Goal: Task Accomplishment & Management: Use online tool/utility

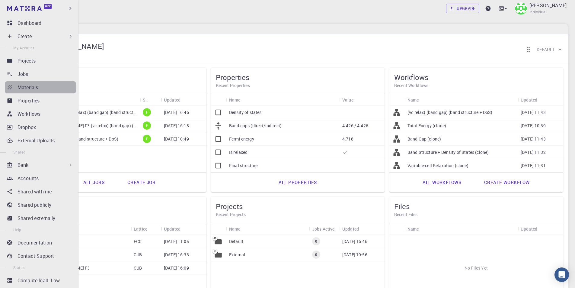
click at [41, 85] on div "Materials" at bounding box center [47, 87] width 59 height 7
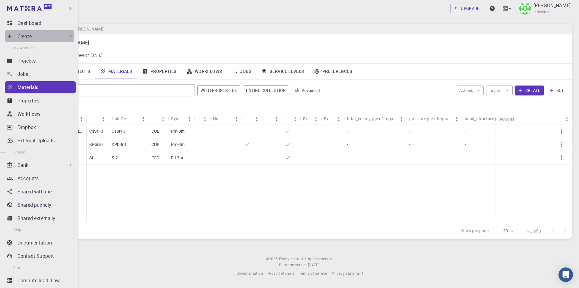
click at [33, 37] on div "Create" at bounding box center [46, 36] width 56 height 7
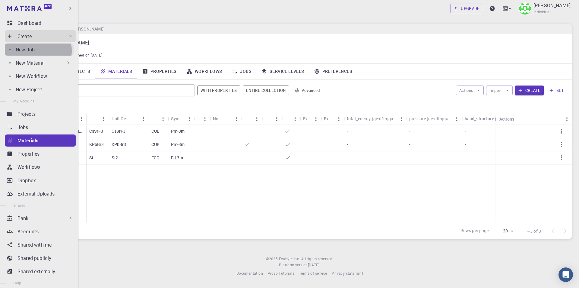
click at [37, 51] on div "New Job" at bounding box center [45, 49] width 58 height 7
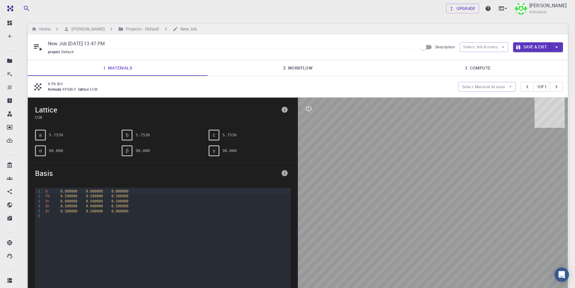
click at [306, 72] on link "2. Workflow" at bounding box center [298, 68] width 180 height 16
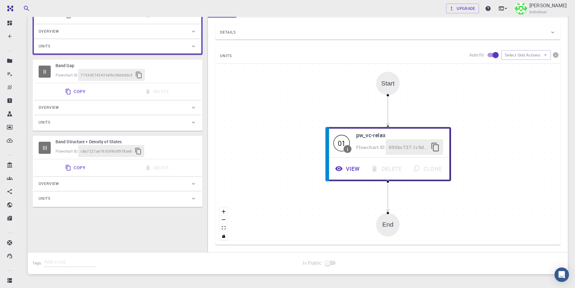
scroll to position [60, 0]
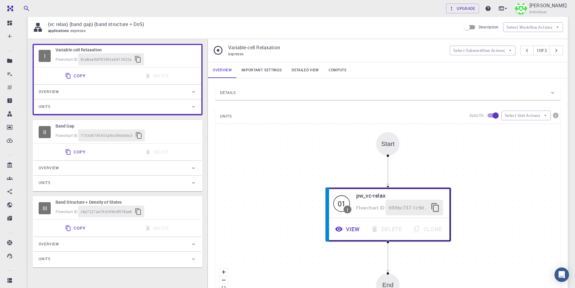
click at [266, 67] on link "Important settings" at bounding box center [262, 70] width 50 height 16
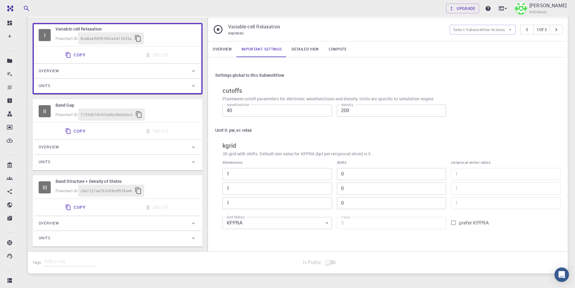
scroll to position [91, 0]
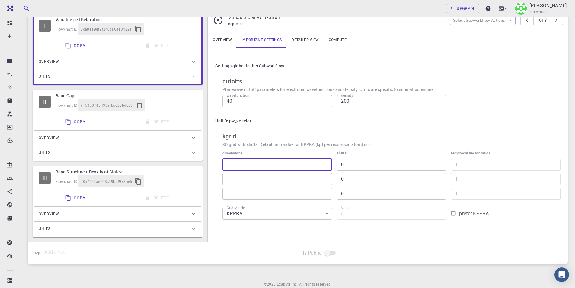
drag, startPoint x: 251, startPoint y: 162, endPoint x: 200, endPoint y: 164, distance: 51.1
click at [200, 164] on div "I Variable-cell Relaxation Flowchart ID: 8ca8aa9df9f240ca6413422a Copy Delete O…" at bounding box center [298, 125] width 540 height 233
type input "5"
type input "25"
type input "5"
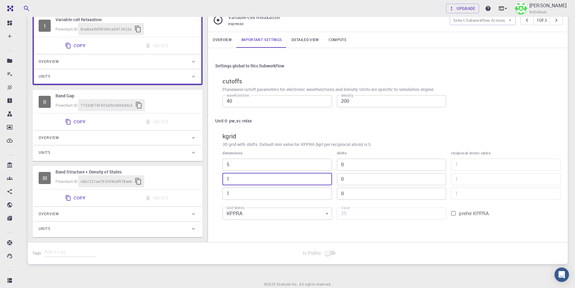
drag, startPoint x: 239, startPoint y: 179, endPoint x: 213, endPoint y: 179, distance: 26.0
click at [213, 179] on div "Settings global to this Subworkflow cutoffs Planewave cutoff parameters for ele…" at bounding box center [388, 141] width 360 height 187
type input "5"
type input "125"
type input "5"
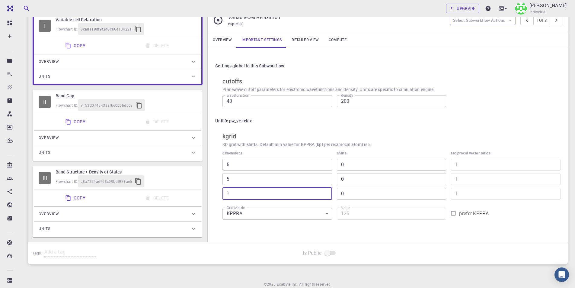
drag, startPoint x: 244, startPoint y: 193, endPoint x: 208, endPoint y: 193, distance: 35.6
click at [208, 193] on div "Settings global to this Subworkflow cutoffs Planewave cutoff parameters for ele…" at bounding box center [388, 141] width 360 height 187
type input "5"
type input "625"
type input "5"
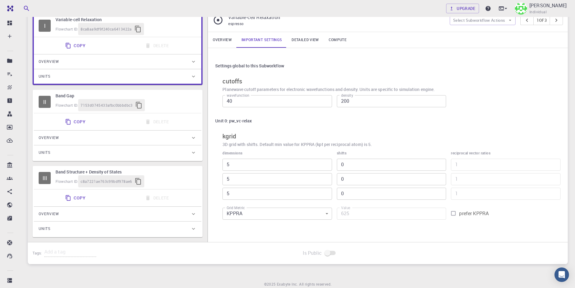
click at [410, 233] on div "Settings global to this Subworkflow cutoffs Planewave cutoff parameters for ele…" at bounding box center [388, 141] width 360 height 187
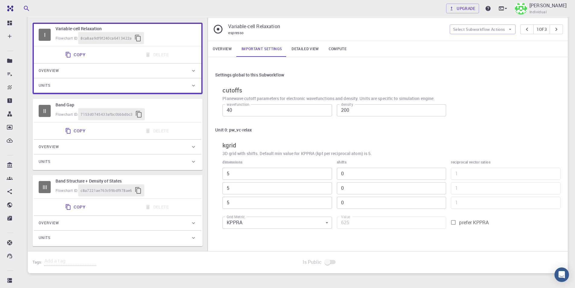
scroll to position [84, 0]
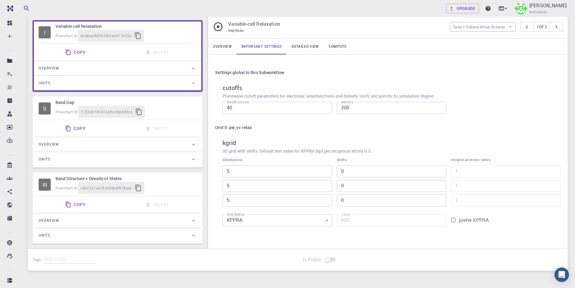
click at [302, 43] on link "Detailed view" at bounding box center [305, 47] width 37 height 16
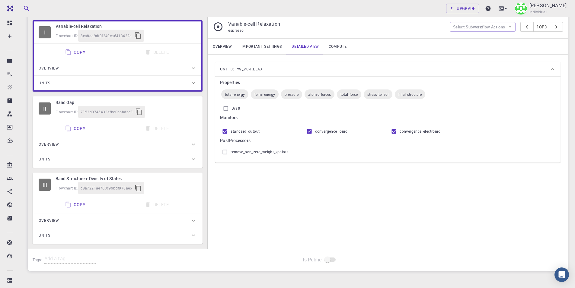
click at [339, 47] on link "Compute" at bounding box center [337, 47] width 27 height 16
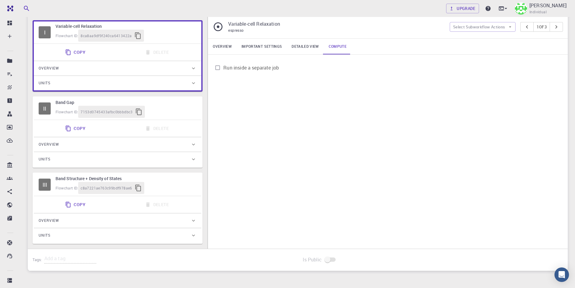
click at [253, 45] on link "Important settings" at bounding box center [262, 47] width 50 height 16
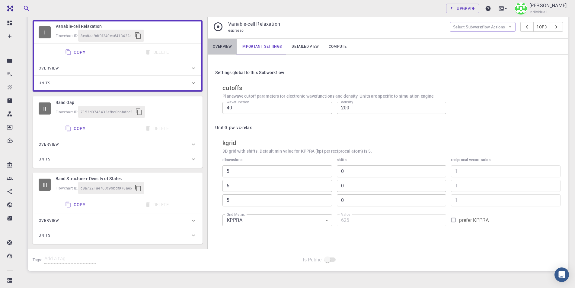
click at [223, 48] on link "Overview" at bounding box center [222, 47] width 29 height 16
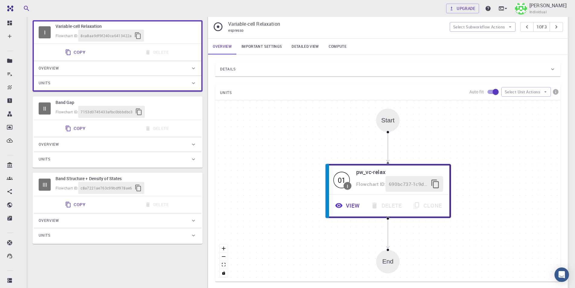
click at [125, 131] on div "Copy Delete" at bounding box center [117, 128] width 163 height 12
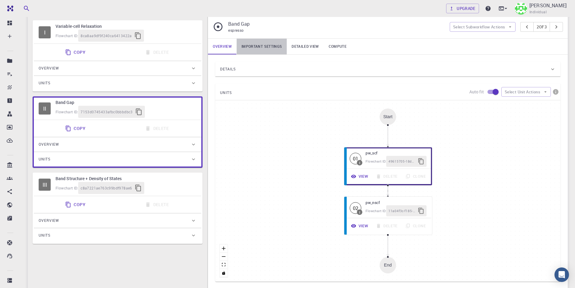
click at [271, 46] on link "Important settings" at bounding box center [262, 47] width 50 height 16
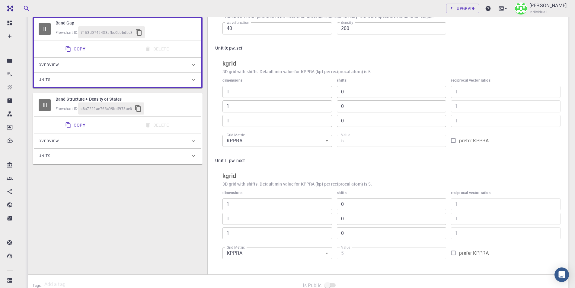
scroll to position [174, 0]
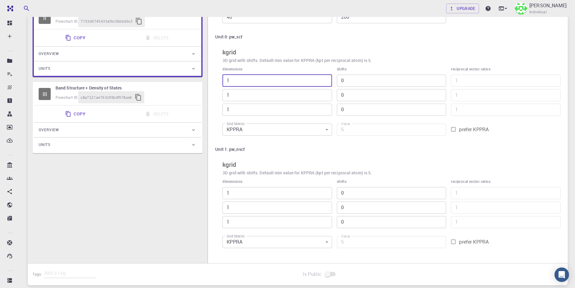
drag, startPoint x: 223, startPoint y: 82, endPoint x: 216, endPoint y: 82, distance: 7.0
click at [216, 82] on div "Unit 0: pw_scf kgrid 3D grid with shifts. Default min value for KPPRA (kpt per …" at bounding box center [387, 84] width 345 height 107
type input "5"
type input "25"
type input "5"
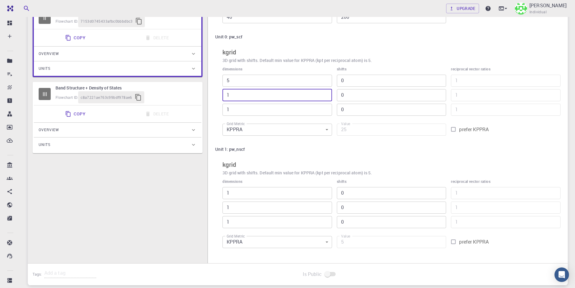
drag, startPoint x: 265, startPoint y: 99, endPoint x: 211, endPoint y: 94, distance: 53.9
click at [211, 94] on div "Settings global to this Subworkflow cutoffs Planewave cutoff parameters for ele…" at bounding box center [388, 113] width 360 height 299
type input "5"
type input "125"
type input "5"
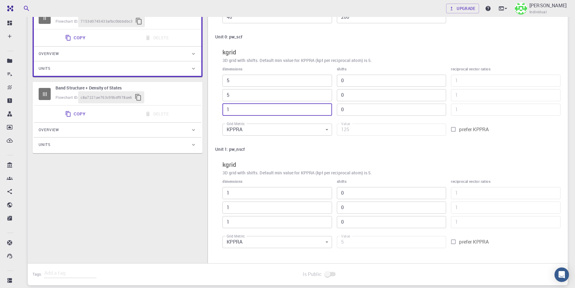
drag, startPoint x: 248, startPoint y: 108, endPoint x: 193, endPoint y: 108, distance: 55.5
click at [193, 108] on div "I Variable-cell Relaxation Flowchart ID: 8ca8aa9df9f240ca6413422a Copy Delete O…" at bounding box center [298, 94] width 540 height 338
type input "5"
type input "625"
type input "5"
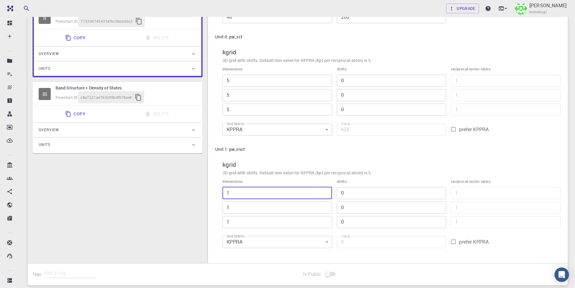
drag, startPoint x: 232, startPoint y: 192, endPoint x: 212, endPoint y: 192, distance: 19.6
click at [212, 192] on div "Settings global to this Subworkflow cutoffs Planewave cutoff parameters for ele…" at bounding box center [388, 113] width 360 height 299
type input "5"
type input "25"
type input "5"
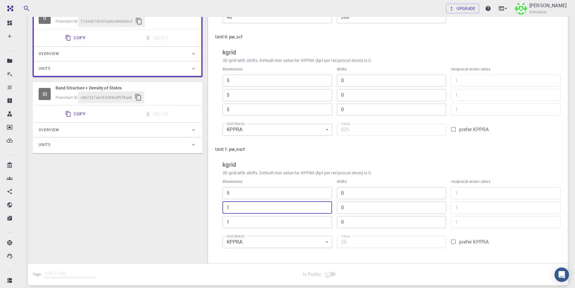
drag, startPoint x: 244, startPoint y: 209, endPoint x: 217, endPoint y: 205, distance: 27.1
click at [217, 205] on div "Unit 1: pw_nscf kgrid 3D grid with shifts. Default min value for KPPRA (kpt per…" at bounding box center [387, 196] width 345 height 107
type input "5"
type input "125"
type input "5"
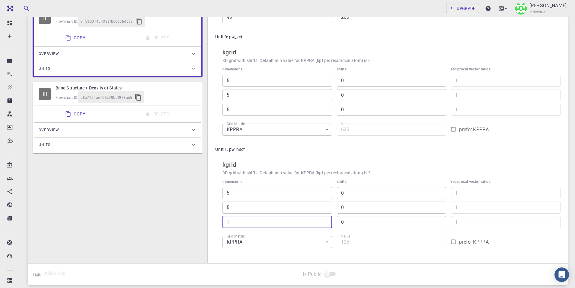
drag, startPoint x: 234, startPoint y: 222, endPoint x: 219, endPoint y: 221, distance: 15.7
click at [219, 221] on div "dimensions 5 ​ 5 ​ 1 ​" at bounding box center [275, 201] width 114 height 54
type input "5"
type input "625"
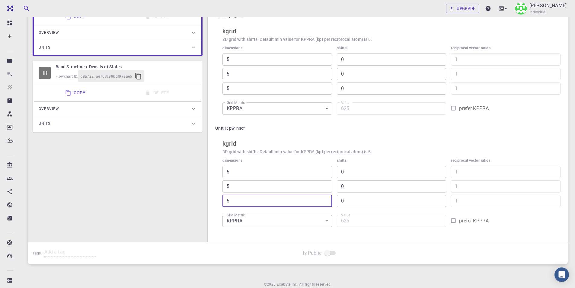
scroll to position [205, 0]
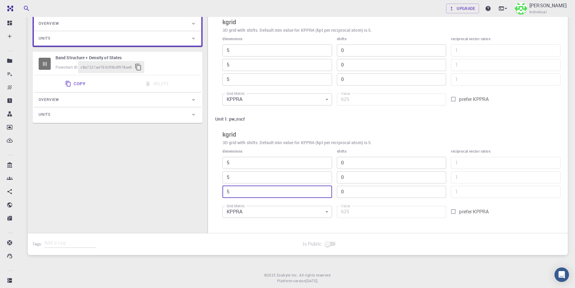
type input "5"
click at [121, 103] on div "Overview" at bounding box center [115, 100] width 152 height 10
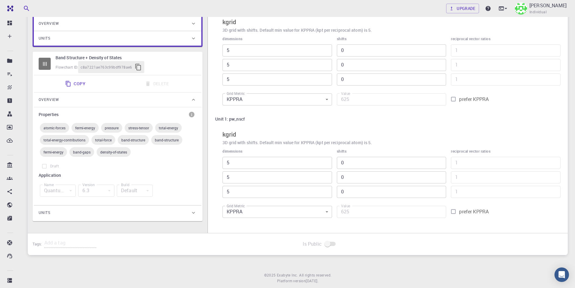
click at [90, 60] on h6 "Band Structure + Density of States" at bounding box center [126, 57] width 141 height 7
type input "1"
type input "5"
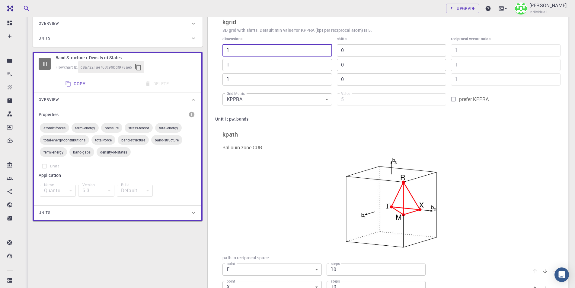
drag, startPoint x: 260, startPoint y: 50, endPoint x: 198, endPoint y: 39, distance: 62.8
click at [198, 39] on div "I Variable-cell Relaxation Flowchart ID: 8ca8aa9df9f240ca6413422a Copy Delete O…" at bounding box center [298, 219] width 540 height 649
type input "5"
type input "25"
type input "5"
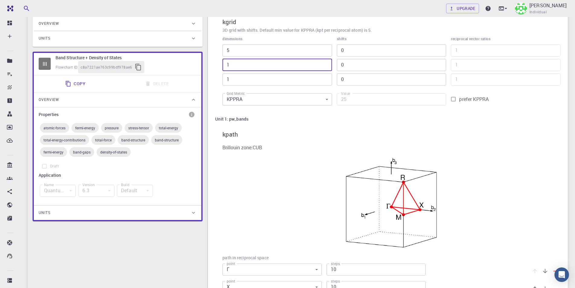
drag, startPoint x: 251, startPoint y: 67, endPoint x: 218, endPoint y: 67, distance: 32.6
click at [218, 67] on div "dimensions 5 ​ 1 ​ 1 ​" at bounding box center [275, 58] width 114 height 54
type input "5"
type input "125"
type input "5"
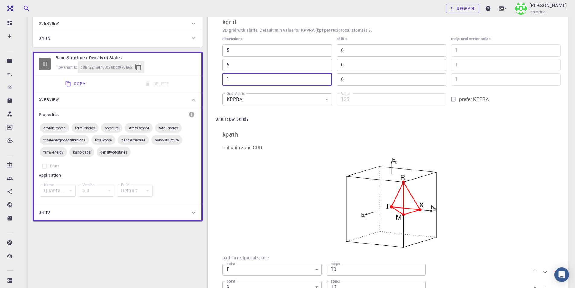
drag, startPoint x: 248, startPoint y: 79, endPoint x: 221, endPoint y: 77, distance: 27.0
click at [221, 77] on div "dimensions 5 ​ 5 ​ 1 ​" at bounding box center [275, 58] width 114 height 54
type input "5"
type input "625"
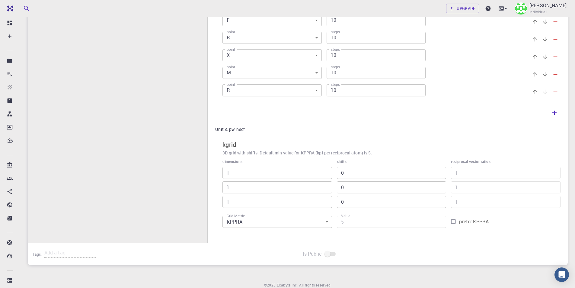
scroll to position [506, 0]
type input "5"
drag, startPoint x: 232, startPoint y: 168, endPoint x: 198, endPoint y: 168, distance: 34.1
type input "5"
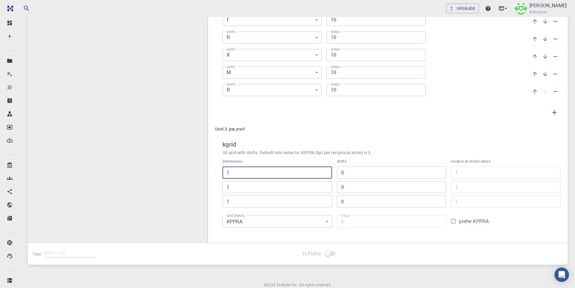
type input "25"
type input "5"
drag, startPoint x: 228, startPoint y: 185, endPoint x: 215, endPoint y: 187, distance: 13.9
type input "5"
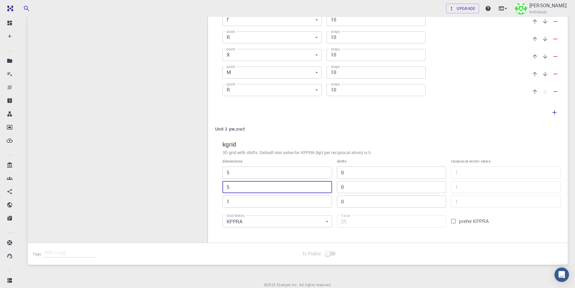
type input "125"
type input "5"
drag, startPoint x: 247, startPoint y: 202, endPoint x: 204, endPoint y: 202, distance: 42.6
type input "5"
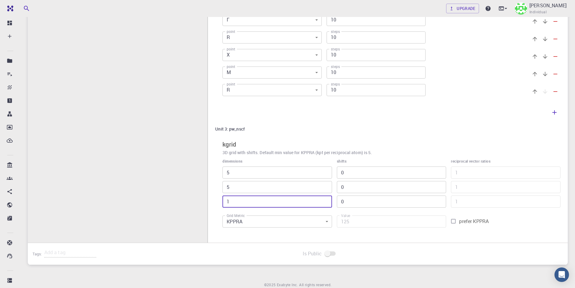
type input "625"
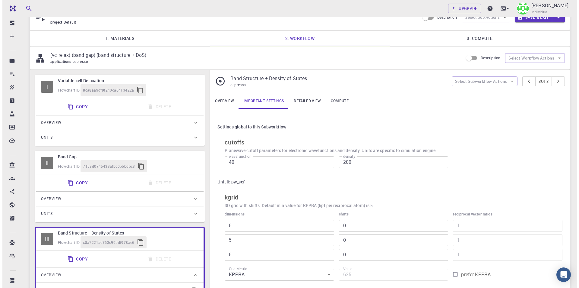
scroll to position [0, 0]
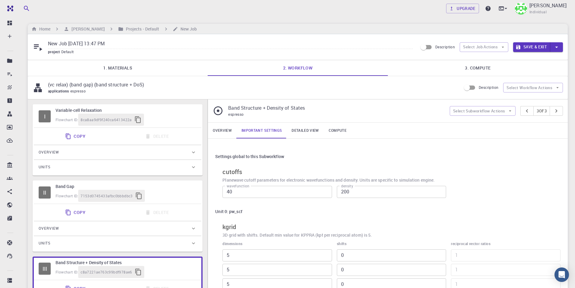
type input "5"
click at [487, 68] on link "3. Compute" at bounding box center [478, 68] width 180 height 16
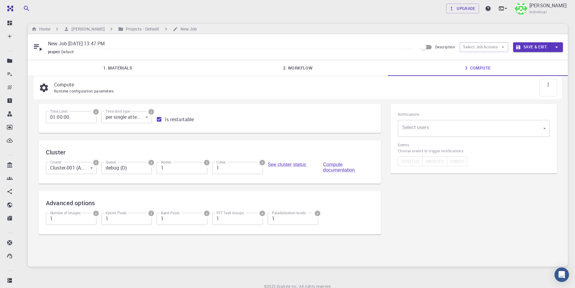
click at [124, 69] on link "1. Materials" at bounding box center [118, 68] width 180 height 16
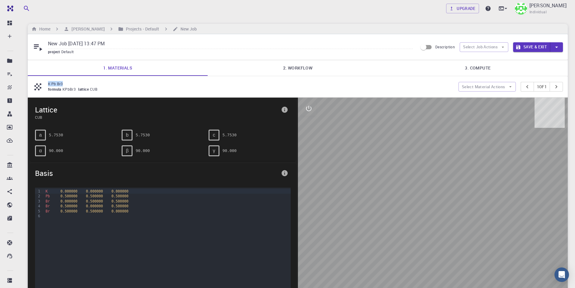
drag, startPoint x: 65, startPoint y: 81, endPoint x: 45, endPoint y: 85, distance: 20.3
click at [45, 85] on div "K Pb Br3 formula KPbBr3 lattice CUB" at bounding box center [246, 86] width 426 height 11
copy div "K Pb Br3"
drag, startPoint x: 127, startPoint y: 45, endPoint x: 45, endPoint y: 44, distance: 82.1
click at [45, 44] on div "New Job Aug 14, 2025, 13:47 PM project Default" at bounding box center [225, 47] width 385 height 16
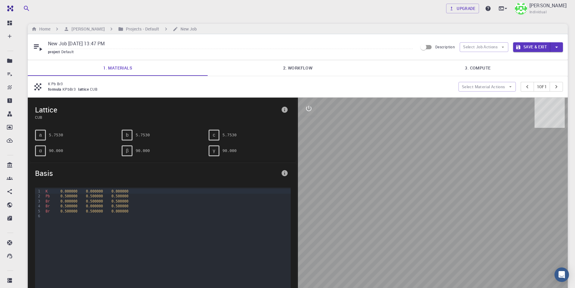
paste input "K Pb Br3"
click at [301, 69] on link "2. Workflow" at bounding box center [298, 68] width 180 height 16
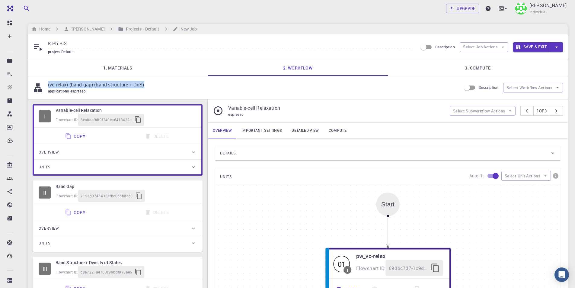
drag, startPoint x: 149, startPoint y: 84, endPoint x: 44, endPoint y: 86, distance: 104.4
click at [41, 87] on div "(vc relax) (band gap) (band structure + DoS) applications espresso" at bounding box center [247, 87] width 429 height 13
copy div "(vc relax) (band gap) (band structure + DoS)"
click at [110, 43] on input "K Pb Br3" at bounding box center [230, 44] width 365 height 10
paste input "(vc relax) (band gap) (band structure + DoS)"
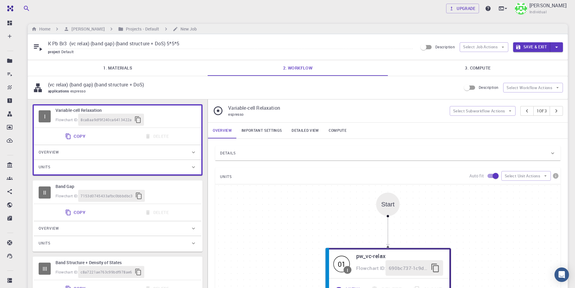
type input "K Pb Br3 (vc relax) (band gap) (band structure + DoS) 5*5*5"
click at [460, 72] on link "3. Compute" at bounding box center [478, 68] width 180 height 16
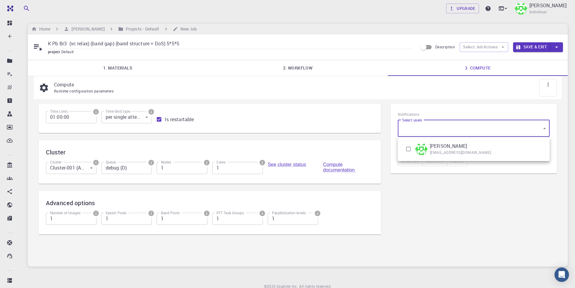
click at [485, 130] on body "Free Dashboard Create New Job New Material Create Material Upload File Import f…" at bounding box center [287, 156] width 575 height 313
click at [410, 150] on input "checkbox" at bounding box center [408, 148] width 11 height 11
checkbox input "true"
type input "[object Object]"
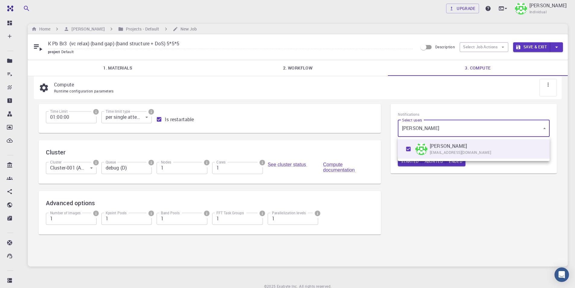
click at [413, 198] on div at bounding box center [287, 144] width 575 height 288
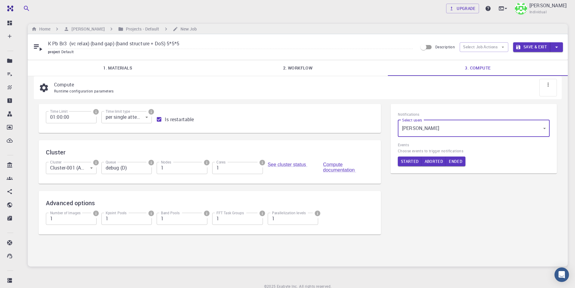
click at [544, 46] on button "Save & Exit" at bounding box center [531, 47] width 37 height 10
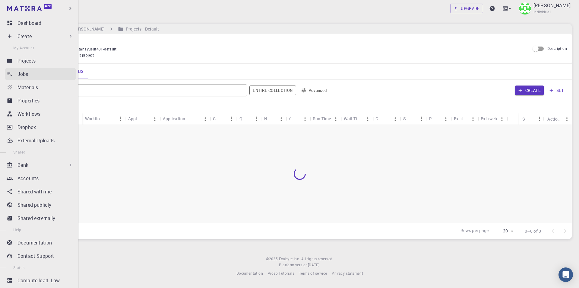
click at [33, 79] on link "Jobs" at bounding box center [40, 74] width 71 height 12
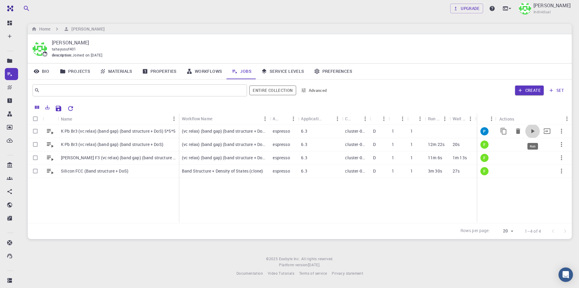
click at [534, 130] on icon "Run" at bounding box center [532, 130] width 7 height 7
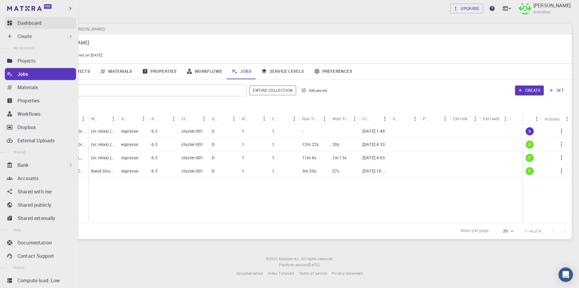
click at [11, 21] on icon at bounding box center [10, 23] width 5 height 5
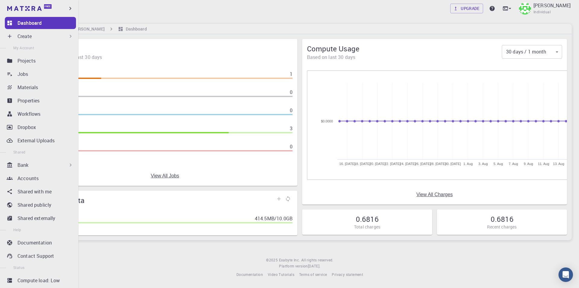
click at [25, 80] on ul "Dashboard Create New Job New Material Create Material Upload File Import from B…" at bounding box center [39, 159] width 78 height 284
click at [33, 75] on div "Jobs" at bounding box center [47, 73] width 59 height 7
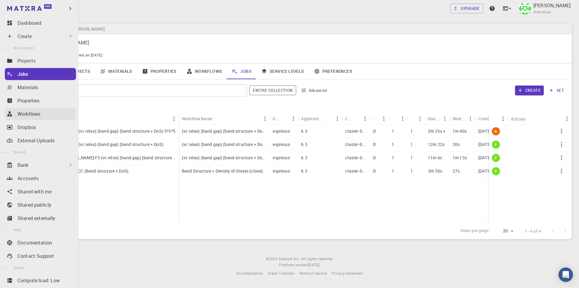
click at [21, 114] on p "Workflows" at bounding box center [29, 113] width 23 height 7
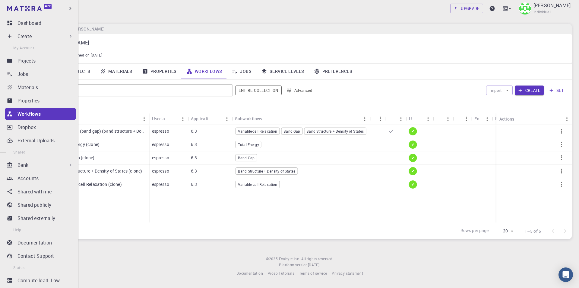
scroll to position [13, 0]
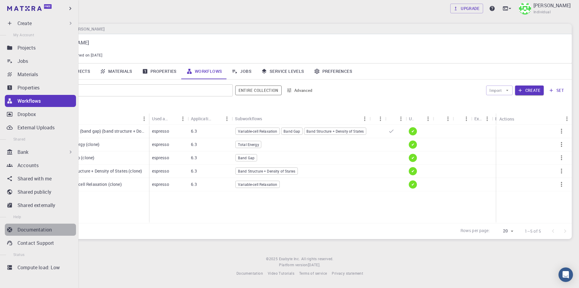
click at [48, 229] on p "Documentation" at bounding box center [35, 229] width 34 height 7
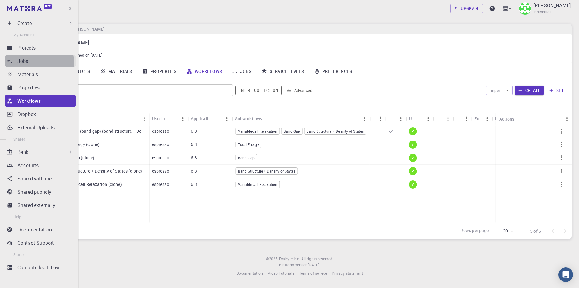
click at [35, 63] on div "Jobs" at bounding box center [47, 60] width 59 height 7
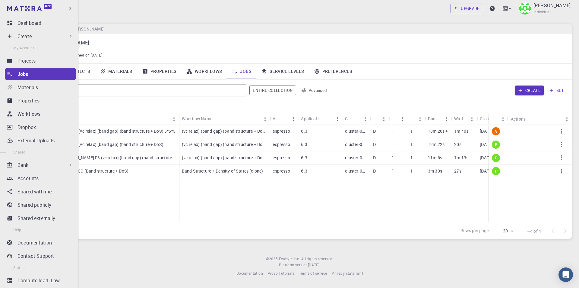
click at [39, 163] on div "Bank" at bounding box center [46, 164] width 56 height 7
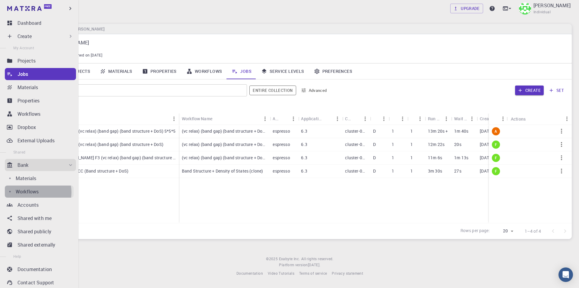
click at [33, 192] on p "Workflows" at bounding box center [27, 191] width 23 height 7
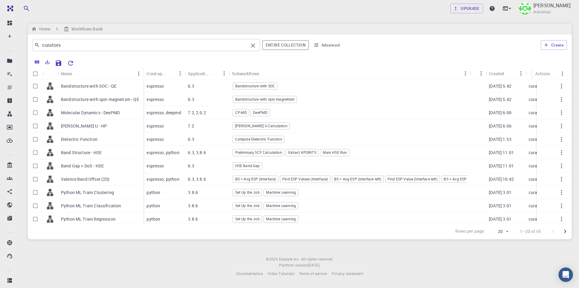
click at [120, 41] on input "curators" at bounding box center [144, 45] width 209 height 8
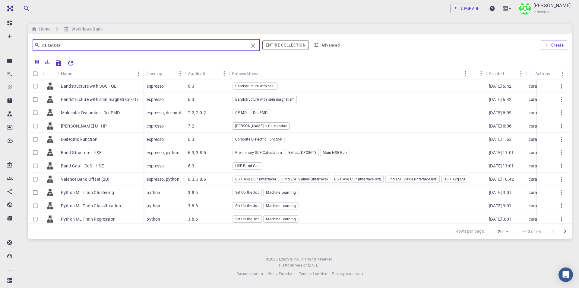
drag, startPoint x: 115, startPoint y: 48, endPoint x: 22, endPoint y: 48, distance: 93.3
click at [22, 48] on div "Upgrade Taha Yusuf Individual Home Workflows Bank curators ​ Entire collection …" at bounding box center [300, 143] width 559 height 286
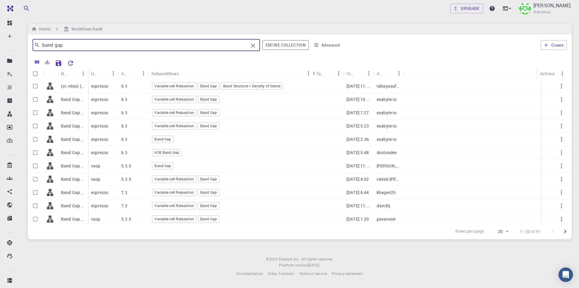
drag, startPoint x: 180, startPoint y: 72, endPoint x: 314, endPoint y: 73, distance: 134.9
click at [314, 73] on div "Subworkflows" at bounding box center [314, 74] width 6 height 12
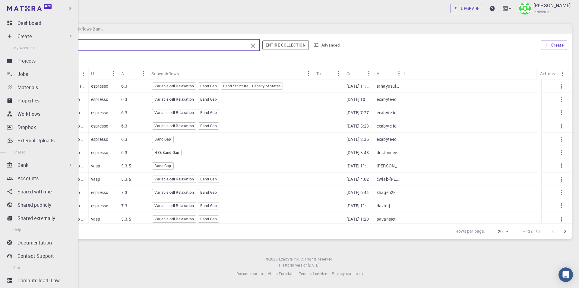
drag, startPoint x: 77, startPoint y: 47, endPoint x: 18, endPoint y: 46, distance: 59.5
click at [16, 46] on div "Free Dashboard Create New Job New Material Create Material Upload File Import f…" at bounding box center [289, 143] width 579 height 286
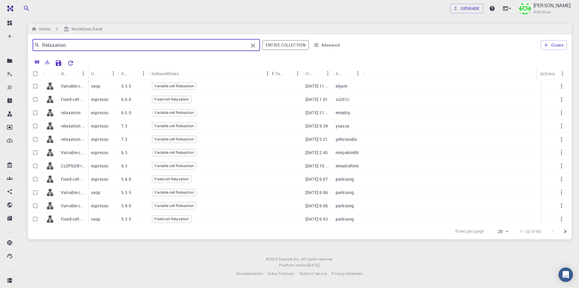
drag, startPoint x: 178, startPoint y: 70, endPoint x: 272, endPoint y: 71, distance: 93.6
click at [272, 71] on div "Subworkflows" at bounding box center [273, 74] width 6 height 12
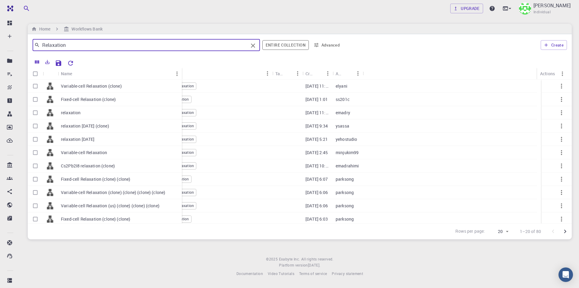
drag, startPoint x: 87, startPoint y: 72, endPoint x: 180, endPoint y: 74, distance: 93.9
click at [180, 74] on div "Name" at bounding box center [183, 74] width 6 height 12
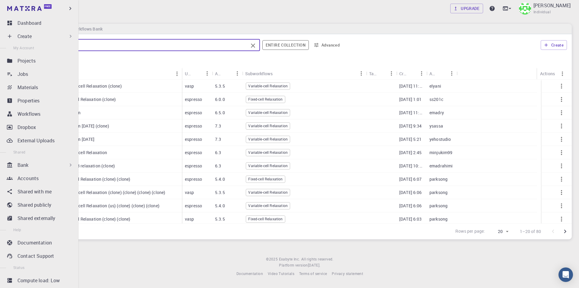
drag, startPoint x: 77, startPoint y: 47, endPoint x: 18, endPoint y: 46, distance: 58.6
click at [18, 46] on div "Free Dashboard Create New Job New Material Create Material Upload File Import f…" at bounding box center [289, 143] width 579 height 286
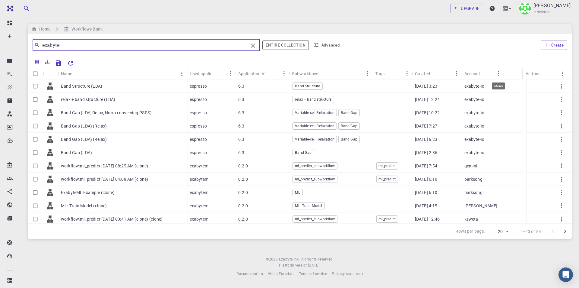
type input "exabyte"
click at [494, 72] on button "Menu" at bounding box center [499, 74] width 10 height 10
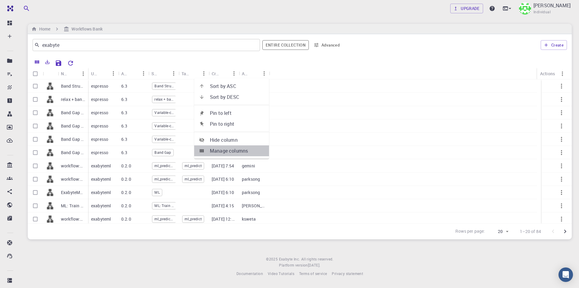
click at [257, 150] on span "Manage columns" at bounding box center [237, 150] width 54 height 7
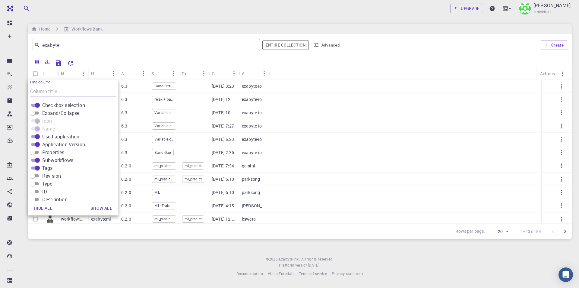
click at [339, 56] on div at bounding box center [300, 62] width 538 height 12
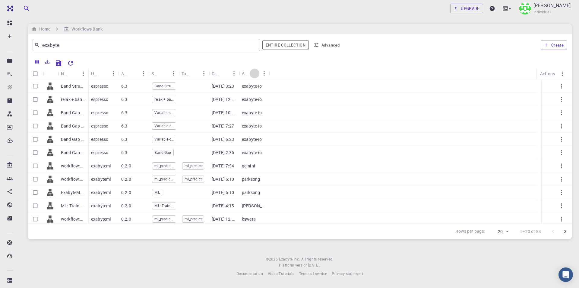
click at [256, 74] on icon "Sort" at bounding box center [254, 73] width 7 height 7
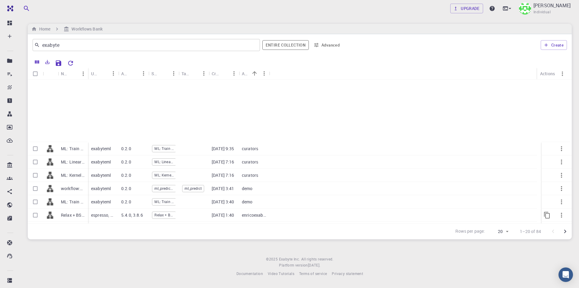
scroll to position [122, 0]
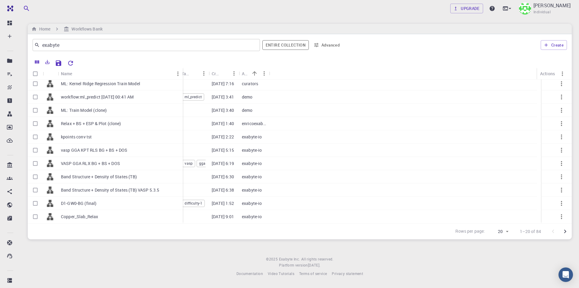
drag, startPoint x: 88, startPoint y: 71, endPoint x: 177, endPoint y: 79, distance: 90.0
click at [180, 79] on div "Name" at bounding box center [183, 74] width 6 height 12
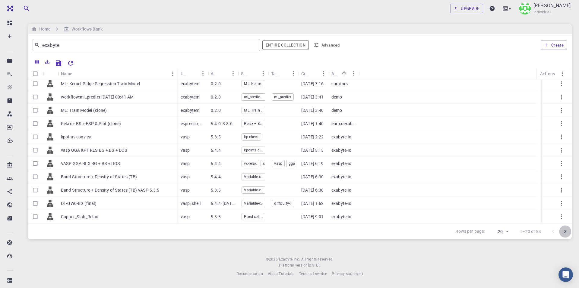
click at [569, 229] on icon "Go to next page" at bounding box center [565, 231] width 7 height 7
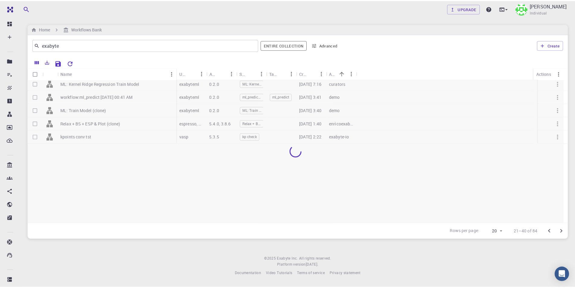
scroll to position [0, 0]
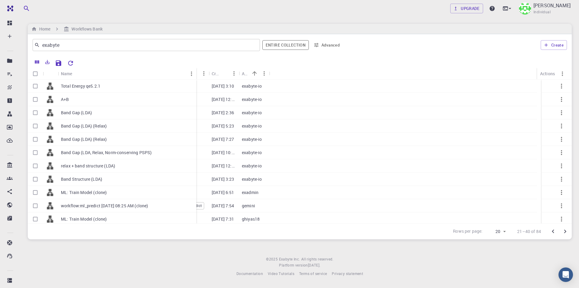
drag, startPoint x: 87, startPoint y: 75, endPoint x: 195, endPoint y: 73, distance: 108.4
click at [195, 73] on div "Name" at bounding box center [197, 74] width 6 height 12
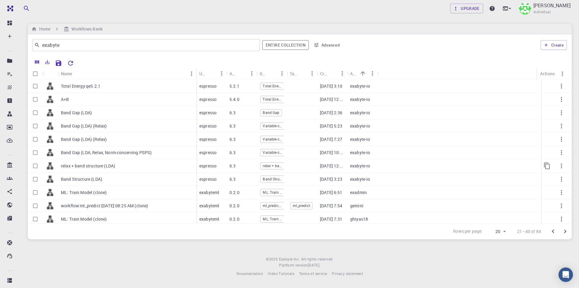
click at [151, 163] on div "relax + band structure (LDA)" at bounding box center [127, 165] width 139 height 13
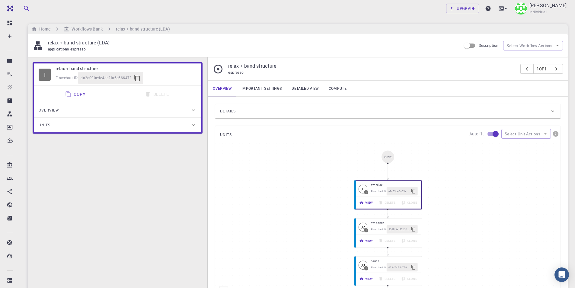
click at [261, 89] on link "Important settings" at bounding box center [262, 89] width 50 height 16
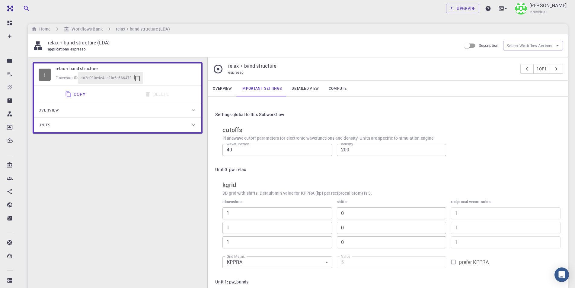
click at [305, 88] on link "Detailed view" at bounding box center [305, 89] width 37 height 16
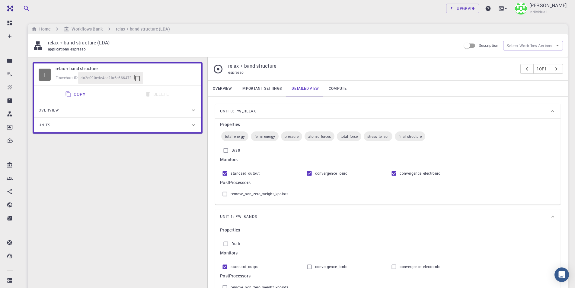
click at [265, 86] on link "Important settings" at bounding box center [262, 89] width 50 height 16
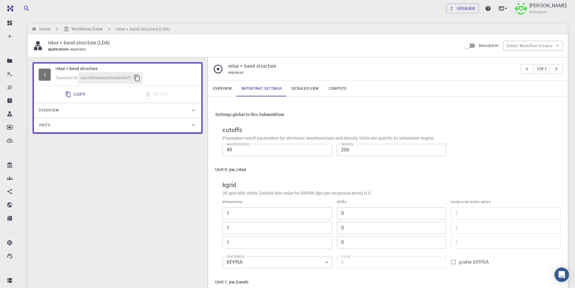
click at [314, 88] on link "Detailed view" at bounding box center [305, 89] width 37 height 16
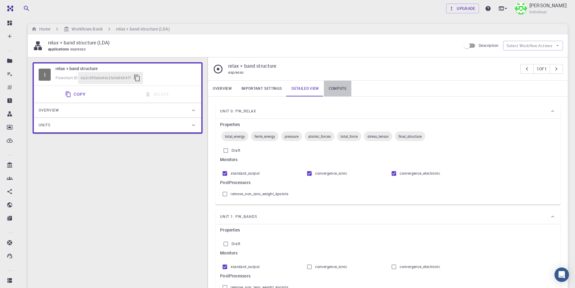
click at [336, 89] on link "Compute" at bounding box center [337, 89] width 27 height 16
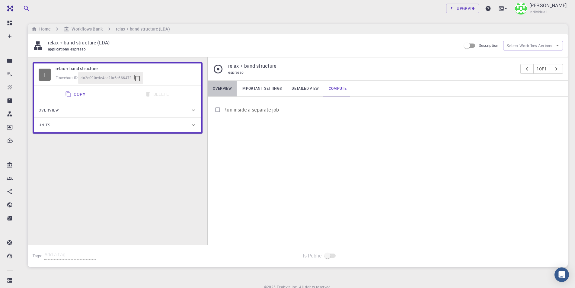
click at [224, 89] on link "Overview" at bounding box center [222, 89] width 29 height 16
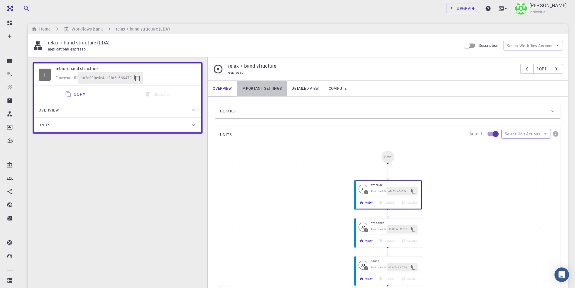
click at [270, 87] on link "Important settings" at bounding box center [262, 89] width 50 height 16
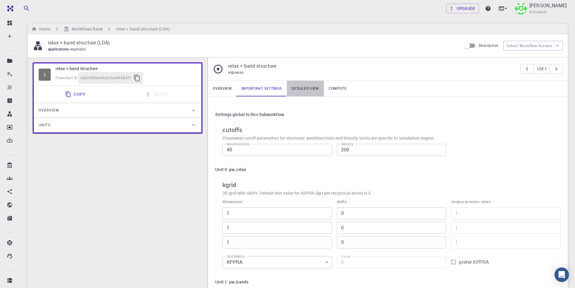
click at [305, 88] on link "Detailed view" at bounding box center [305, 89] width 37 height 16
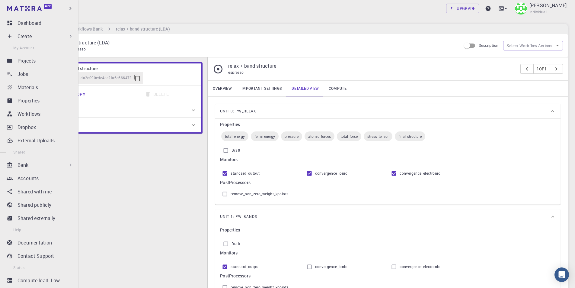
click at [33, 164] on div "Bank" at bounding box center [46, 164] width 56 height 7
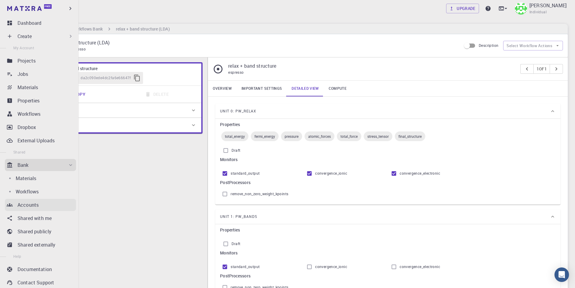
scroll to position [30, 0]
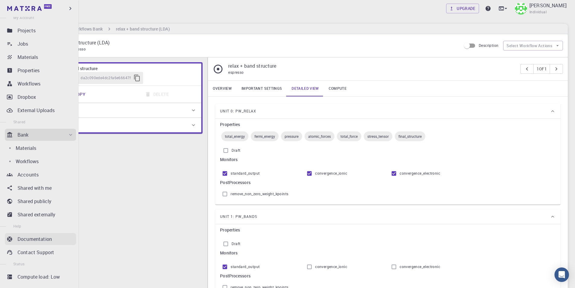
click at [44, 240] on p "Documentation" at bounding box center [35, 238] width 34 height 7
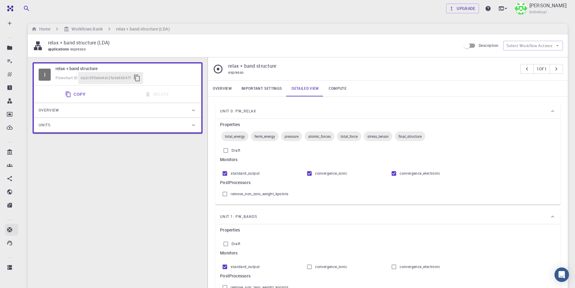
scroll to position [13, 0]
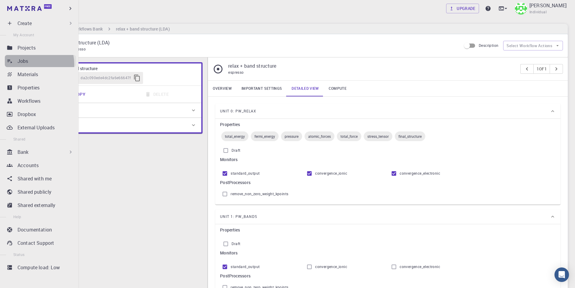
click at [28, 64] on p "Jobs" at bounding box center [23, 60] width 11 height 7
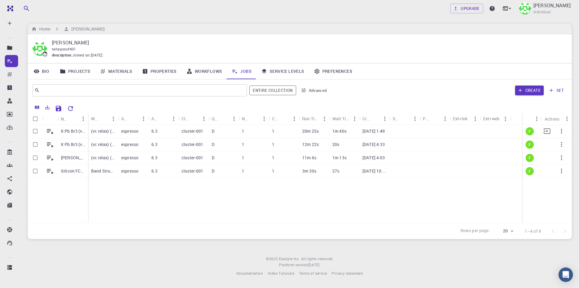
click at [72, 131] on p "K Pb Br3 (vc relax) (band gap) (band structure + DoS) 5*5*5" at bounding box center [73, 131] width 24 height 6
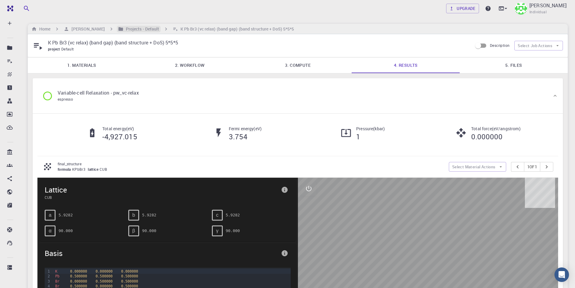
click at [129, 28] on h6 "Projects - Default" at bounding box center [141, 29] width 36 height 7
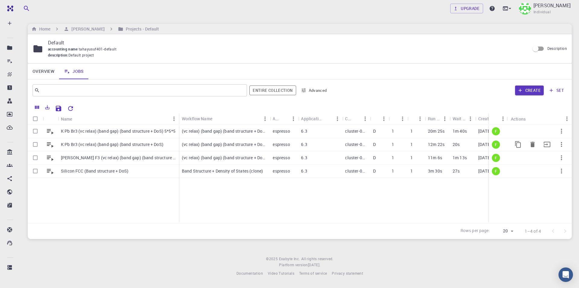
click at [139, 144] on p "K Pb Br3 (vc relax) (band gap) (band structure + DoS)" at bounding box center [112, 144] width 103 height 6
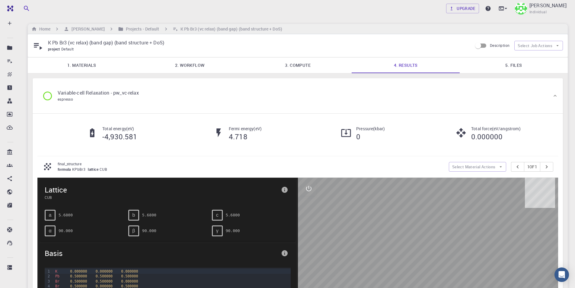
click at [196, 65] on link "2. Workflow" at bounding box center [190, 65] width 108 height 16
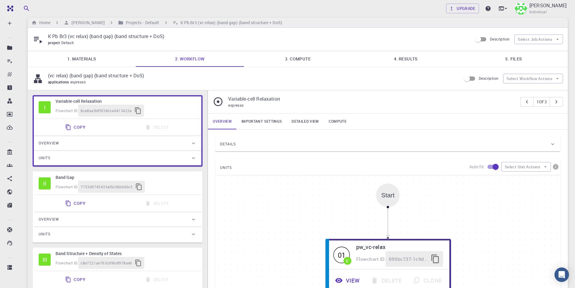
scroll to position [1, 0]
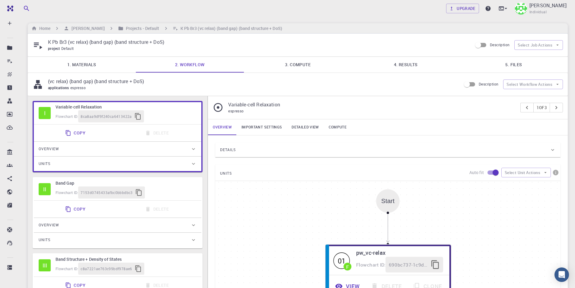
click at [262, 126] on link "Important settings" at bounding box center [262, 127] width 50 height 16
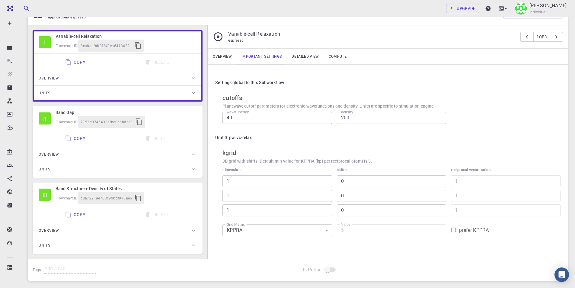
scroll to position [0, 0]
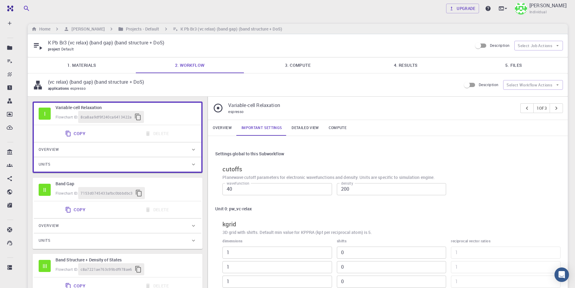
click at [414, 65] on link "4. Results" at bounding box center [406, 65] width 108 height 16
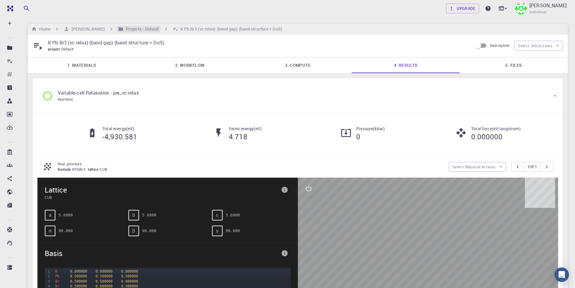
click at [137, 26] on h6 "Projects - Default" at bounding box center [141, 29] width 36 height 7
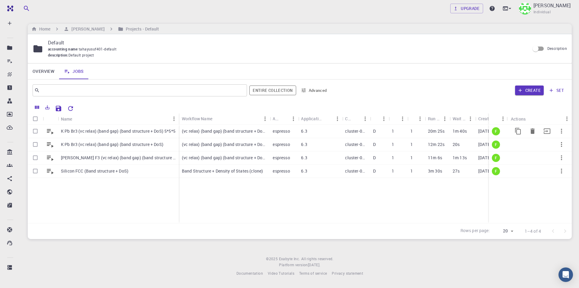
click at [146, 131] on p "K Pb Br3 (vc relax) (band gap) (band structure + DoS) 5*5*5" at bounding box center [118, 131] width 115 height 6
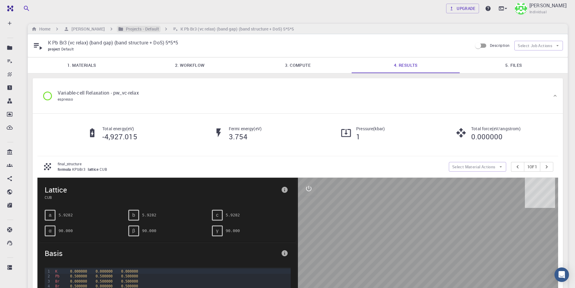
click at [130, 30] on h6 "Projects - Default" at bounding box center [141, 29] width 36 height 7
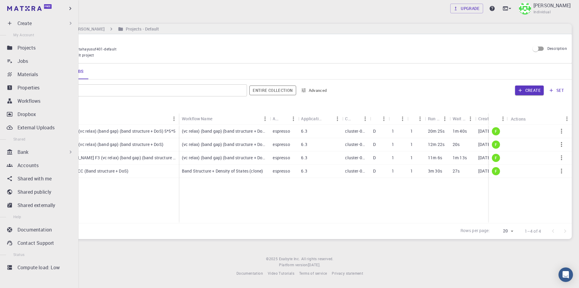
click at [37, 155] on div "Bank" at bounding box center [46, 151] width 56 height 7
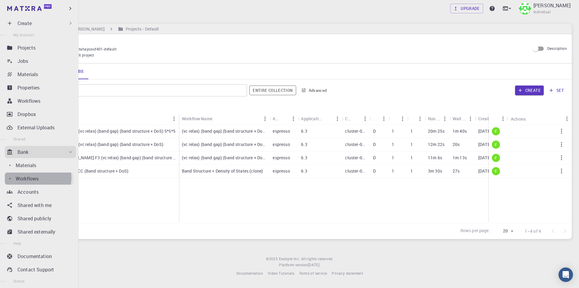
click at [33, 177] on p "Workflows" at bounding box center [27, 178] width 23 height 7
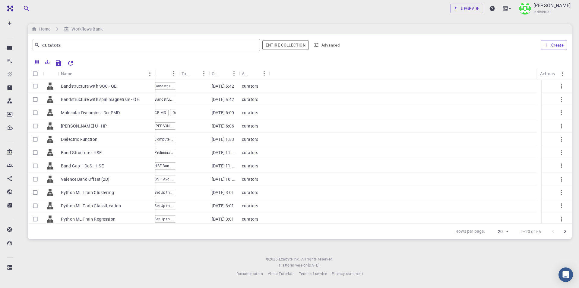
drag, startPoint x: 91, startPoint y: 76, endPoint x: 154, endPoint y: 77, distance: 63.1
click at [154, 77] on div "Name" at bounding box center [155, 74] width 6 height 12
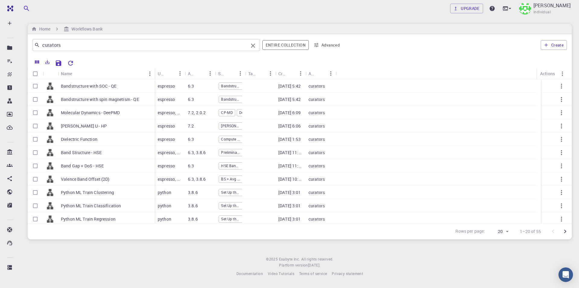
click at [101, 46] on input "curators" at bounding box center [144, 45] width 209 height 8
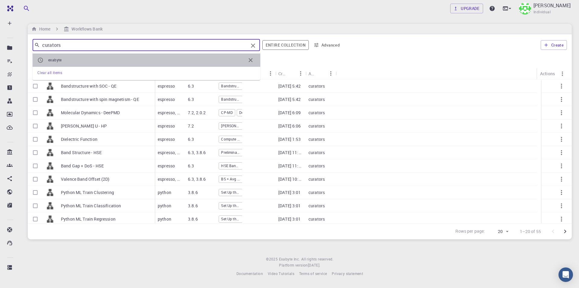
click at [66, 58] on span "exabyte" at bounding box center [147, 60] width 198 height 6
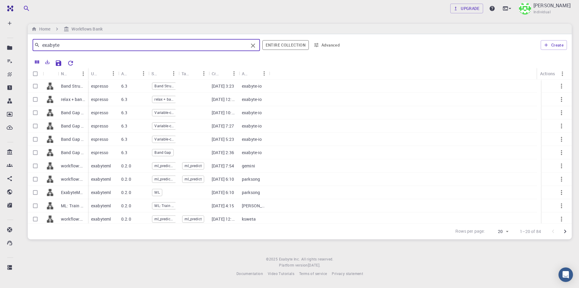
click at [104, 45] on input "exabyte" at bounding box center [144, 45] width 209 height 8
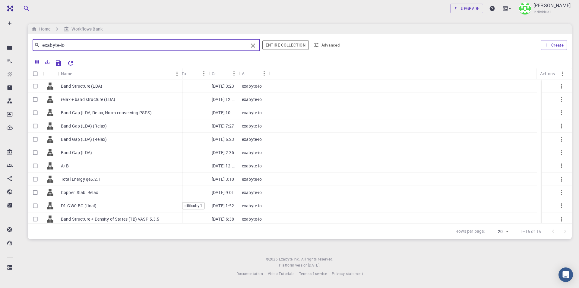
drag, startPoint x: 88, startPoint y: 72, endPoint x: 182, endPoint y: 72, distance: 93.9
click at [182, 72] on div "Name" at bounding box center [183, 74] width 6 height 12
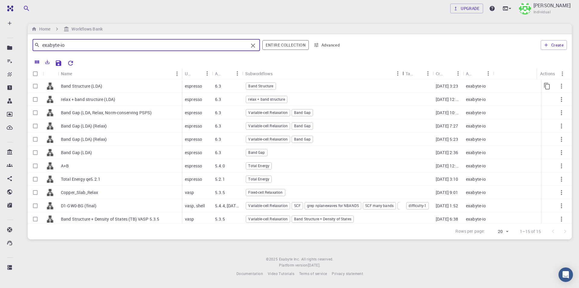
drag, startPoint x: 272, startPoint y: 73, endPoint x: 402, endPoint y: 81, distance: 130.7
click at [402, 81] on div "Name Used application Application Version Subworkflows Tags Created Account Act…" at bounding box center [300, 145] width 544 height 155
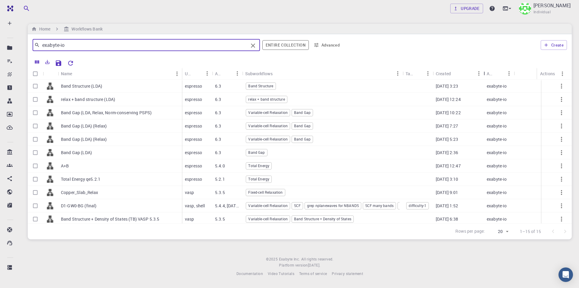
drag, startPoint x: 465, startPoint y: 72, endPoint x: 486, endPoint y: 75, distance: 21.0
click at [486, 75] on div "Created" at bounding box center [485, 74] width 6 height 12
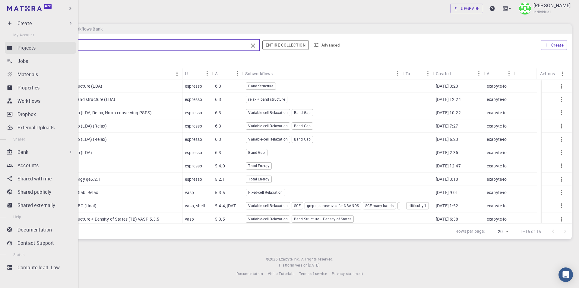
drag, startPoint x: 76, startPoint y: 47, endPoint x: 13, endPoint y: 47, distance: 63.1
click at [13, 47] on div "Free Dashboard Create New Job New Material Create Material Upload File Import f…" at bounding box center [289, 143] width 579 height 286
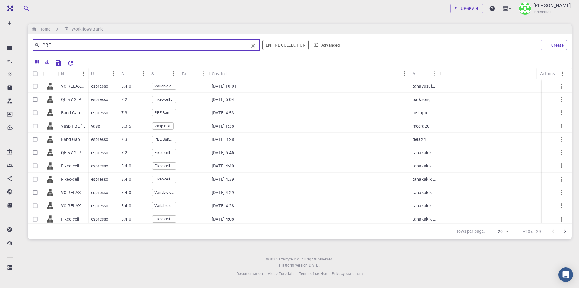
drag, startPoint x: 239, startPoint y: 73, endPoint x: 410, endPoint y: 74, distance: 170.8
click at [410, 74] on div "Created" at bounding box center [410, 74] width 6 height 12
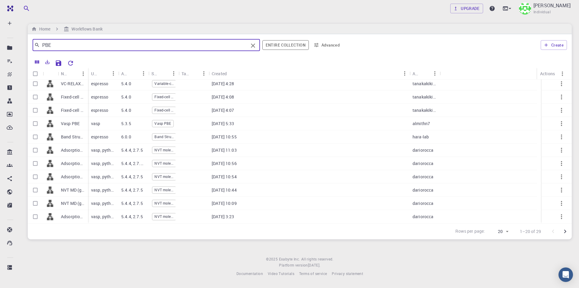
type input "PBE"
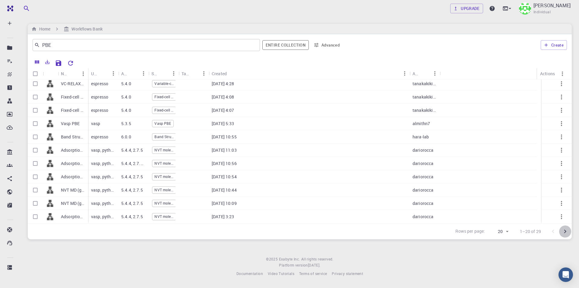
click at [566, 230] on icon "Go to next page" at bounding box center [565, 231] width 7 height 7
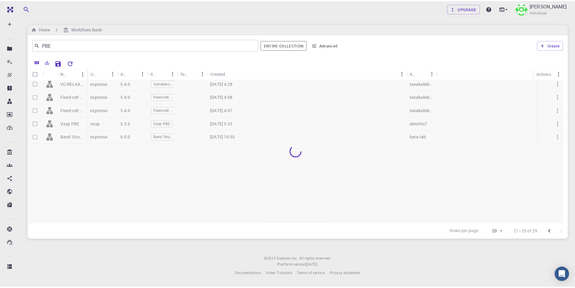
scroll to position [0, 0]
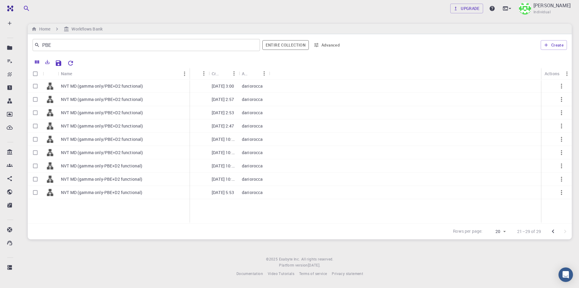
drag, startPoint x: 88, startPoint y: 72, endPoint x: 189, endPoint y: 75, distance: 101.5
click at [189, 75] on div "Name" at bounding box center [190, 74] width 6 height 12
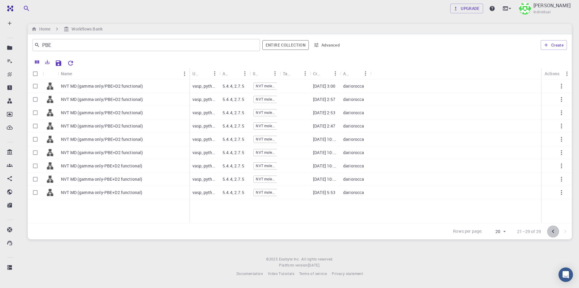
drag, startPoint x: 554, startPoint y: 228, endPoint x: 547, endPoint y: 230, distance: 7.2
click at [554, 228] on icon "Go to previous page" at bounding box center [553, 231] width 7 height 7
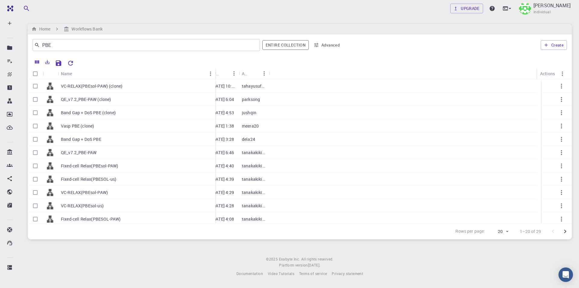
drag, startPoint x: 87, startPoint y: 69, endPoint x: 215, endPoint y: 75, distance: 127.5
click at [215, 75] on div "Name" at bounding box center [216, 74] width 6 height 12
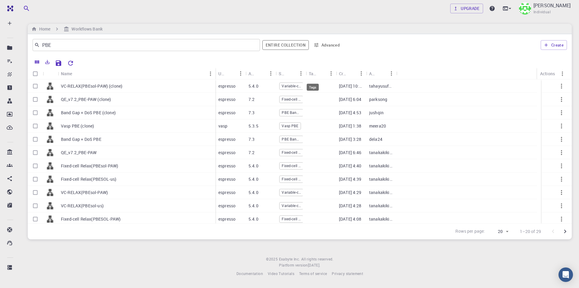
click at [313, 77] on div "Tags" at bounding box center [313, 74] width 8 height 12
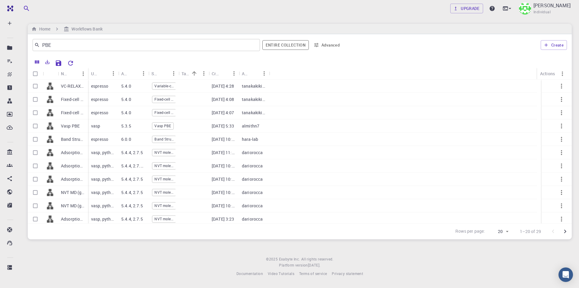
drag, startPoint x: 304, startPoint y: 75, endPoint x: 341, endPoint y: 77, distance: 37.5
click at [341, 77] on div "Name Used application Application Version Subworkflows Tags Created Account Act…" at bounding box center [300, 74] width 544 height 12
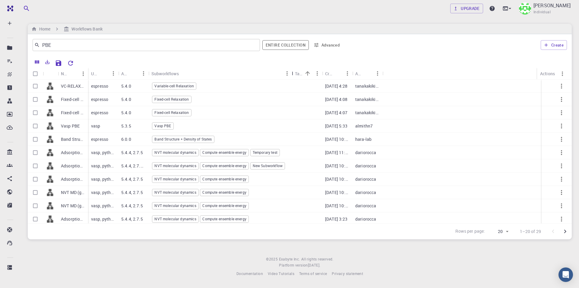
drag, startPoint x: 177, startPoint y: 72, endPoint x: 290, endPoint y: 73, distance: 113.5
click at [290, 73] on div "Subworkflows" at bounding box center [293, 74] width 6 height 12
click at [207, 138] on span "Band Structure + Density of States" at bounding box center [183, 138] width 62 height 5
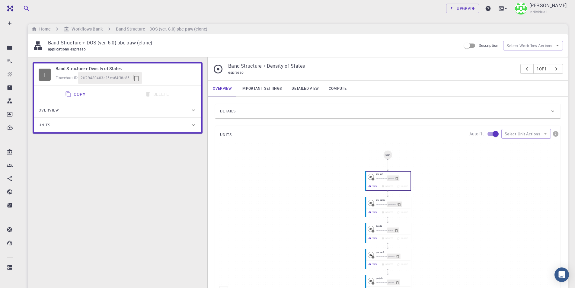
click at [273, 88] on link "Important settings" at bounding box center [262, 89] width 50 height 16
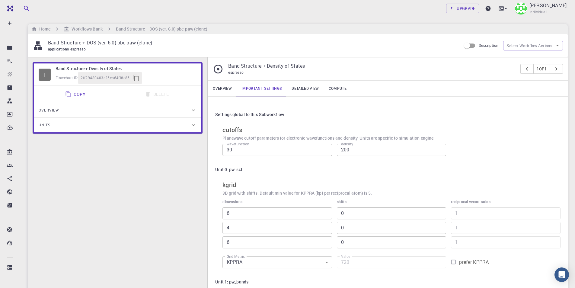
click at [305, 86] on link "Detailed view" at bounding box center [305, 89] width 37 height 16
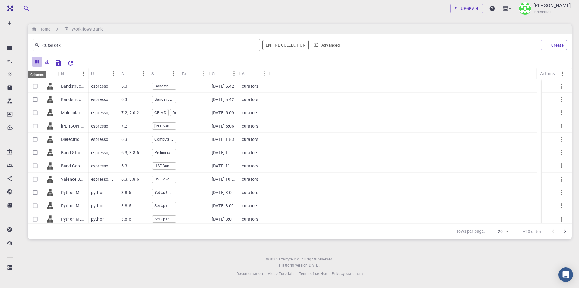
click at [37, 63] on icon "Columns" at bounding box center [37, 61] width 4 height 3
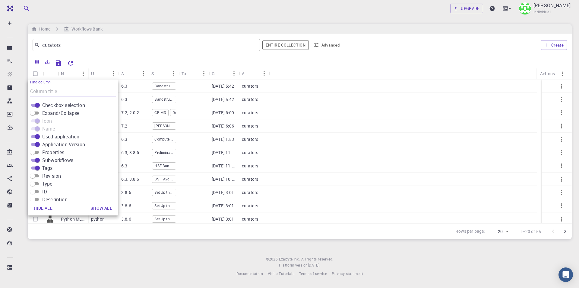
click at [414, 38] on div "Create" at bounding box center [456, 45] width 222 height 14
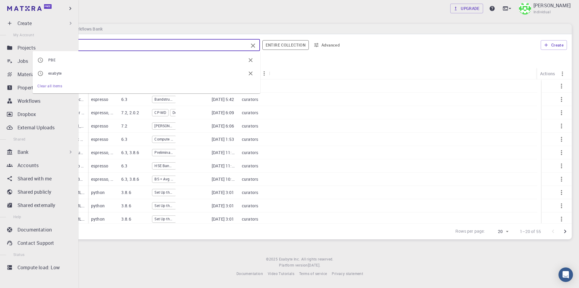
drag, startPoint x: 80, startPoint y: 46, endPoint x: 0, endPoint y: 43, distance: 79.5
click at [0, 45] on div "Free Dashboard Create New Job New Material Create Material Upload File Import f…" at bounding box center [289, 143] width 579 height 286
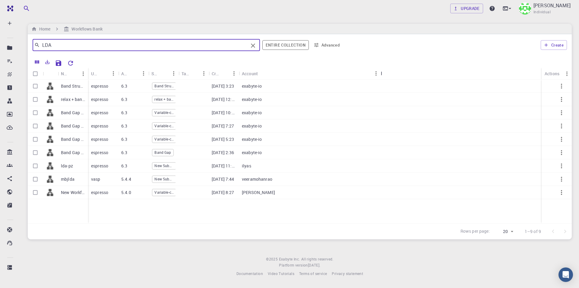
drag, startPoint x: 270, startPoint y: 73, endPoint x: 382, endPoint y: 75, distance: 112.0
click at [382, 75] on div "Account" at bounding box center [382, 74] width 6 height 12
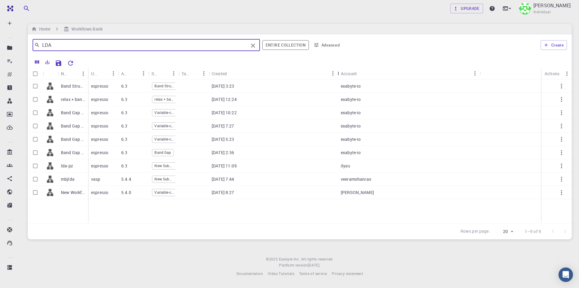
drag, startPoint x: 240, startPoint y: 72, endPoint x: 339, endPoint y: 73, distance: 99.0
click at [339, 73] on div "Created" at bounding box center [339, 74] width 6 height 12
type input "LDA"
click at [360, 128] on p "exabyte-io" at bounding box center [351, 126] width 20 height 6
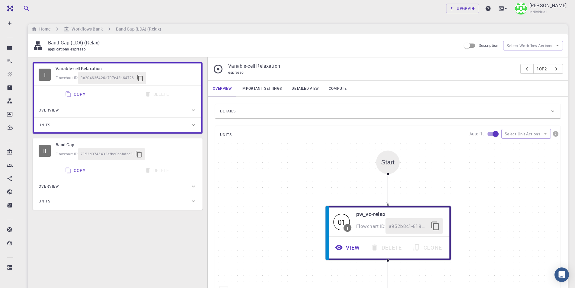
click at [259, 89] on link "Important settings" at bounding box center [262, 89] width 50 height 16
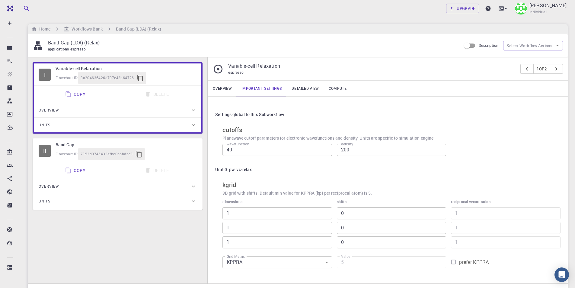
click at [314, 88] on link "Detailed view" at bounding box center [305, 89] width 37 height 16
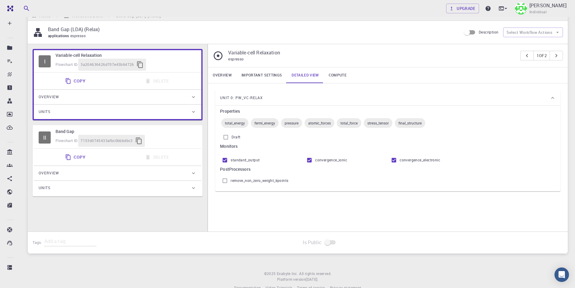
scroll to position [26, 0]
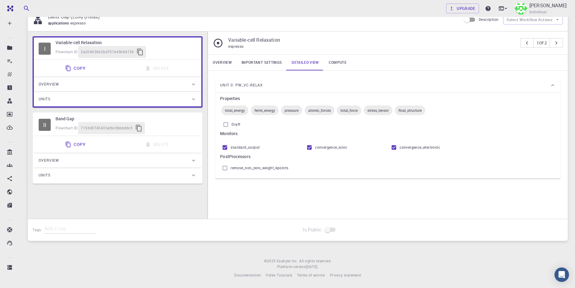
click at [340, 62] on link "Compute" at bounding box center [337, 63] width 27 height 16
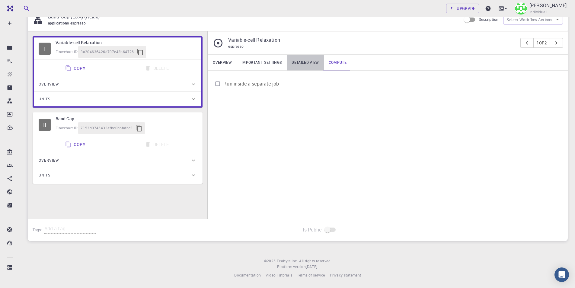
click at [297, 65] on link "Detailed view" at bounding box center [305, 63] width 37 height 16
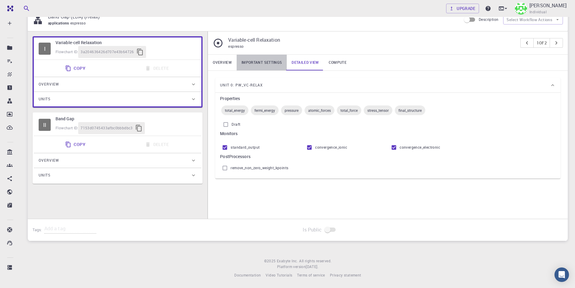
click at [274, 62] on link "Important settings" at bounding box center [262, 63] width 50 height 16
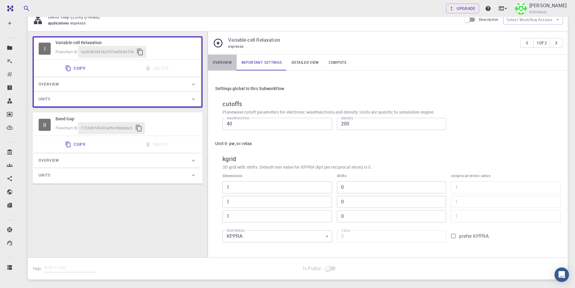
click at [224, 59] on link "Overview" at bounding box center [222, 63] width 29 height 16
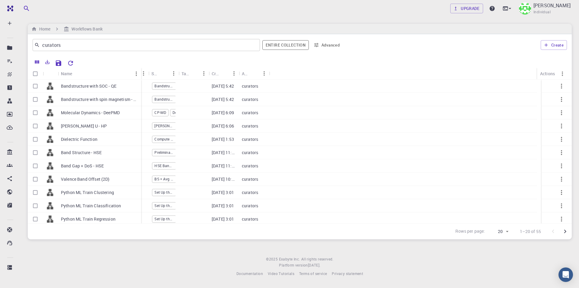
drag, startPoint x: 88, startPoint y: 69, endPoint x: 141, endPoint y: 74, distance: 53.4
click at [141, 74] on div "Name" at bounding box center [142, 74] width 6 height 12
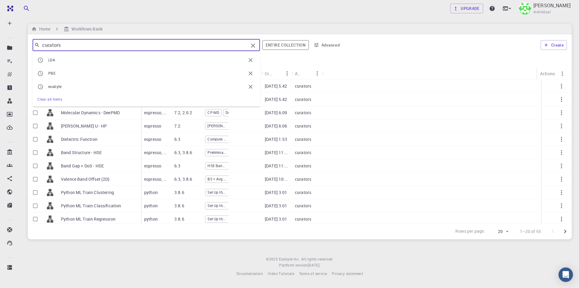
drag, startPoint x: 91, startPoint y: 44, endPoint x: 26, endPoint y: 44, distance: 65.8
click at [26, 44] on div "Upgrade Taha Yusuf Individual Home Workflows Bank curators ​ LDA PBE exabyte Cl…" at bounding box center [300, 143] width 559 height 286
click at [59, 60] on span "byte" at bounding box center [58, 59] width 8 height 5
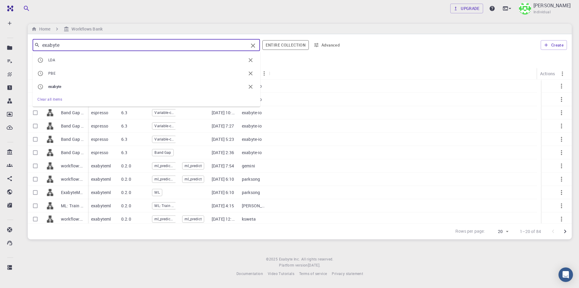
click at [120, 45] on input "exabyte" at bounding box center [144, 45] width 209 height 8
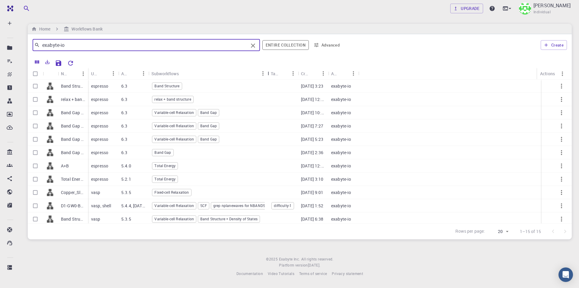
drag, startPoint x: 188, startPoint y: 75, endPoint x: 268, endPoint y: 75, distance: 80.6
click at [268, 75] on div "Subworkflows" at bounding box center [269, 74] width 6 height 12
drag, startPoint x: 87, startPoint y: 73, endPoint x: 132, endPoint y: 73, distance: 45.6
click at [132, 73] on div "Name" at bounding box center [134, 74] width 6 height 12
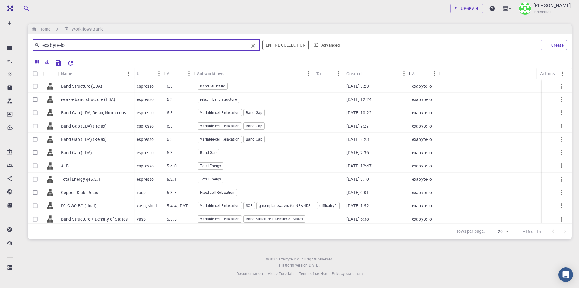
drag, startPoint x: 397, startPoint y: 77, endPoint x: 409, endPoint y: 75, distance: 12.0
click at [409, 77] on div "Created" at bounding box center [410, 74] width 6 height 12
type input "exabyte-io"
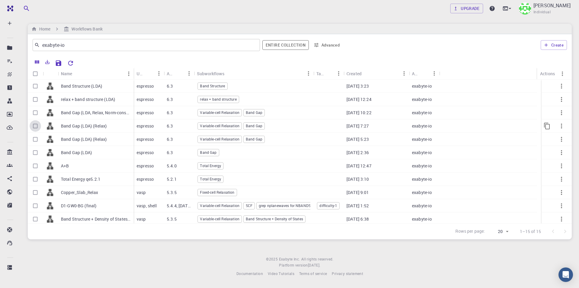
click at [33, 126] on input "Select row" at bounding box center [35, 125] width 11 height 11
checkbox input "true"
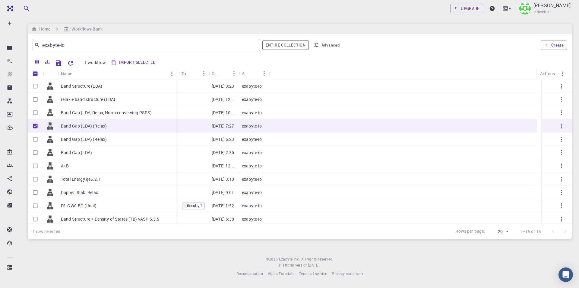
drag, startPoint x: 88, startPoint y: 72, endPoint x: 176, endPoint y: 76, distance: 88.8
click at [176, 76] on div "Name" at bounding box center [177, 74] width 6 height 12
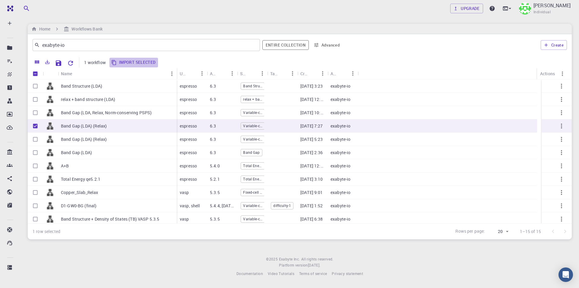
click at [144, 60] on button "Import selected" at bounding box center [134, 63] width 49 height 10
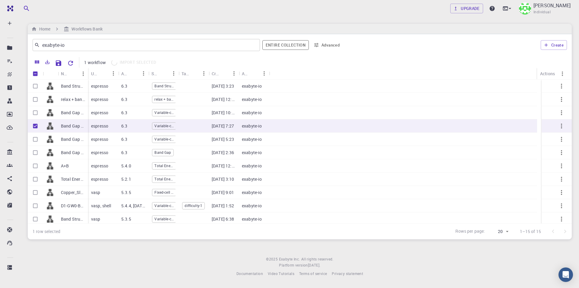
checkbox input "false"
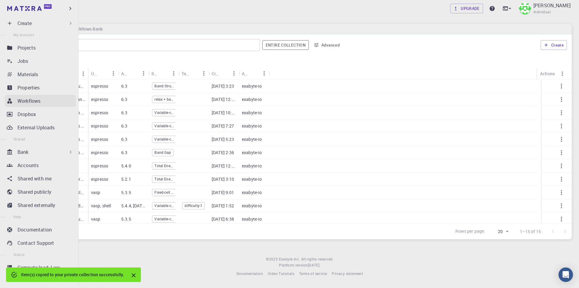
click at [39, 98] on p "Workflows" at bounding box center [29, 100] width 23 height 7
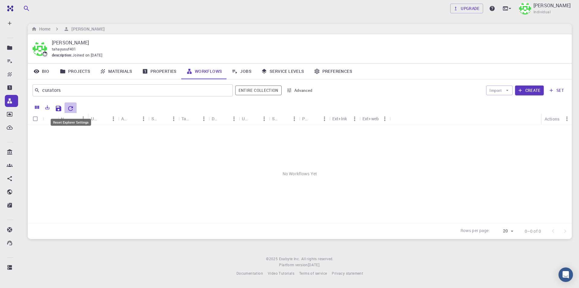
click at [72, 108] on icon "Reset Explorer Settings" at bounding box center [70, 108] width 7 height 7
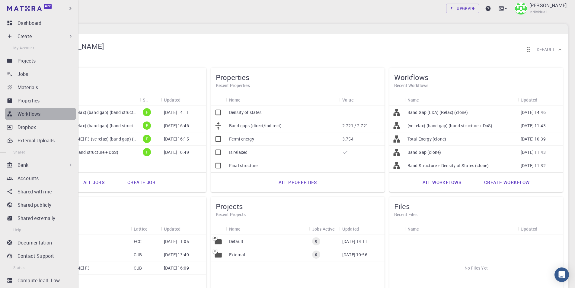
click at [43, 113] on div "Workflows" at bounding box center [47, 113] width 59 height 7
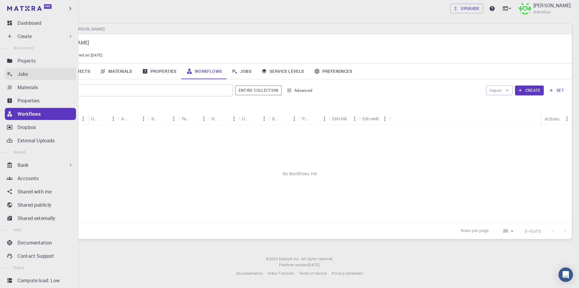
click at [23, 73] on p "Jobs" at bounding box center [23, 73] width 11 height 7
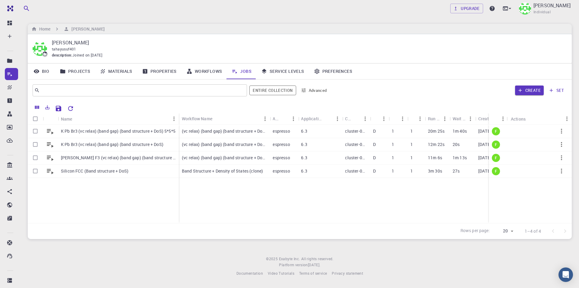
click at [198, 70] on link "Workflows" at bounding box center [205, 71] width 46 height 16
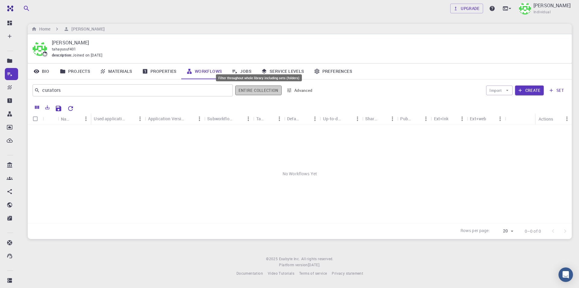
click at [259, 91] on button "Entire collection" at bounding box center [258, 90] width 46 height 10
click at [259, 90] on button "Entire collection" at bounding box center [259, 90] width 46 height 10
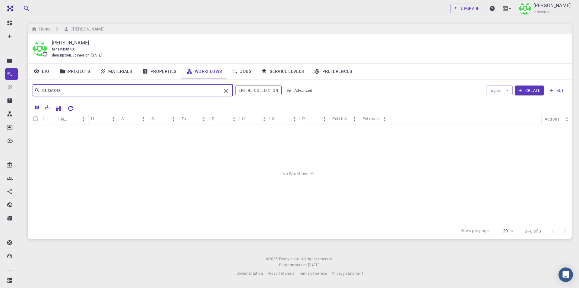
drag, startPoint x: 71, startPoint y: 91, endPoint x: 2, endPoint y: 91, distance: 69.4
click at [0, 91] on div "Free Dashboard Create New Job New Material Create Material Upload File Import f…" at bounding box center [289, 143] width 579 height 286
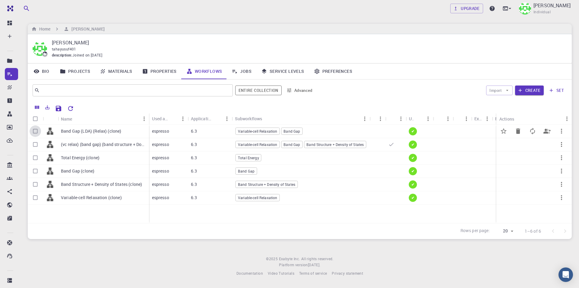
click at [34, 131] on input "Select row" at bounding box center [35, 130] width 11 height 11
checkbox input "true"
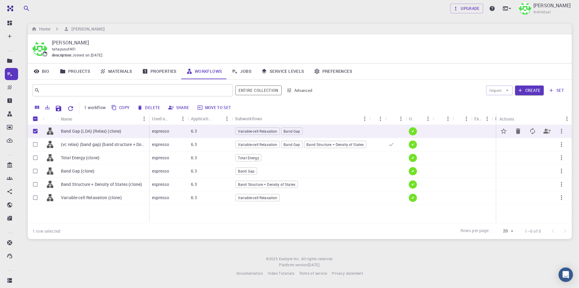
click at [562, 132] on icon "button" at bounding box center [561, 130] width 7 height 7
click at [534, 130] on icon "Update" at bounding box center [532, 130] width 7 height 7
checkbox input "false"
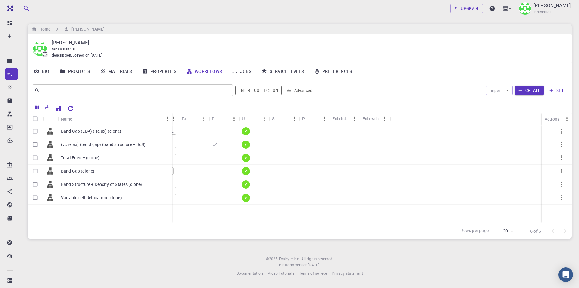
drag, startPoint x: 88, startPoint y: 114, endPoint x: 172, endPoint y: 113, distance: 84.2
click at [172, 113] on div "Name" at bounding box center [173, 119] width 6 height 12
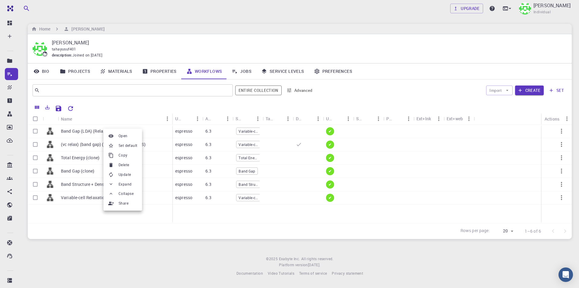
click at [34, 132] on div at bounding box center [289, 144] width 579 height 288
click at [36, 131] on input "Select row" at bounding box center [35, 130] width 11 height 11
checkbox input "true"
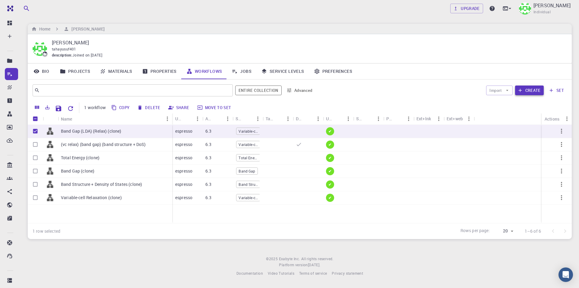
click at [525, 91] on button "Create" at bounding box center [529, 90] width 29 height 10
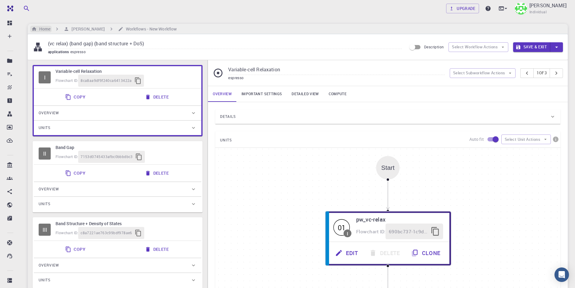
click at [44, 28] on h6 "Home" at bounding box center [44, 29] width 14 height 7
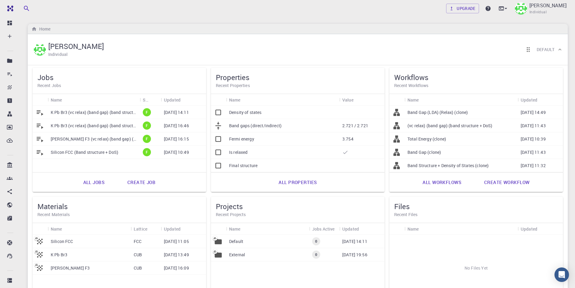
click at [459, 113] on p "Band Gap (LDA) (Relax) (clone)" at bounding box center [437, 112] width 61 height 6
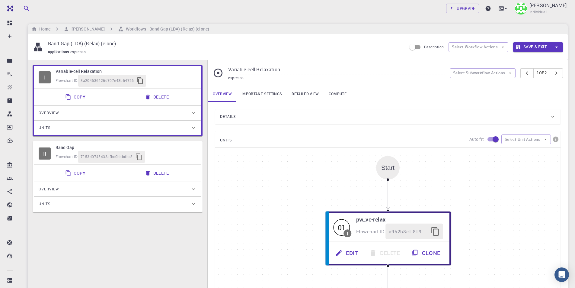
click at [120, 43] on input "Band Gap (LDA) (Relax) (clone)" at bounding box center [225, 44] width 354 height 10
drag, startPoint x: 126, startPoint y: 43, endPoint x: 37, endPoint y: 43, distance: 89.9
click at [37, 43] on div "Band Gap (LDA) (Relax) (clone) applications espresso" at bounding box center [220, 47] width 374 height 16
type input "(vc relax) (Band gap) (exabyte)"
click at [522, 47] on button "Save & Exit" at bounding box center [531, 47] width 37 height 10
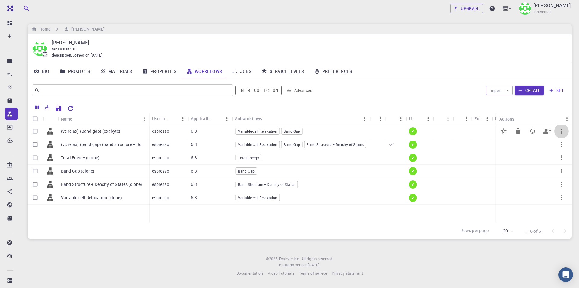
click at [563, 132] on icon "button" at bounding box center [561, 130] width 7 height 7
click at [560, 148] on span "Set default" at bounding box center [560, 148] width 19 height 6
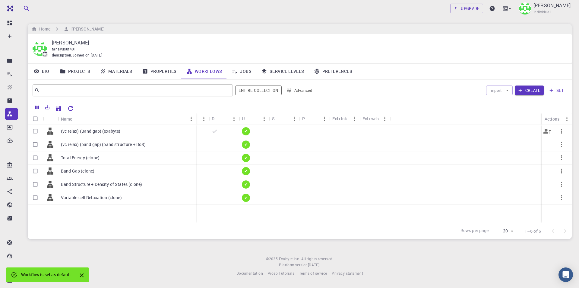
drag, startPoint x: 88, startPoint y: 120, endPoint x: 196, endPoint y: 125, distance: 108.2
click at [196, 125] on div "Name Used application Application Version Subworkflows Tags Default Up-to-date …" at bounding box center [300, 168] width 544 height 110
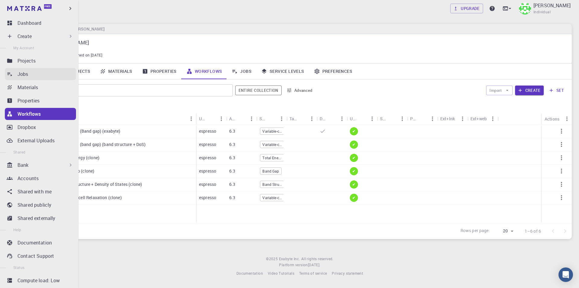
click at [31, 73] on div "Jobs" at bounding box center [47, 73] width 59 height 7
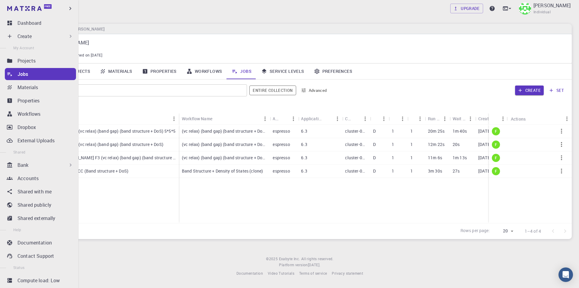
click at [26, 37] on p "Create" at bounding box center [25, 36] width 14 height 7
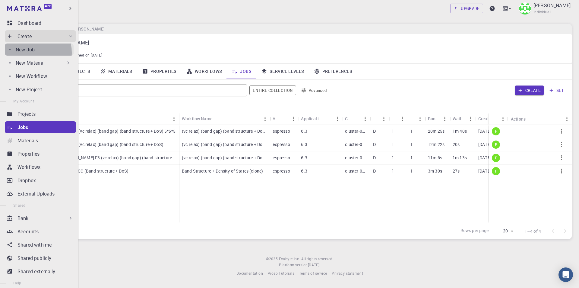
click at [26, 53] on p "New Job" at bounding box center [25, 49] width 19 height 7
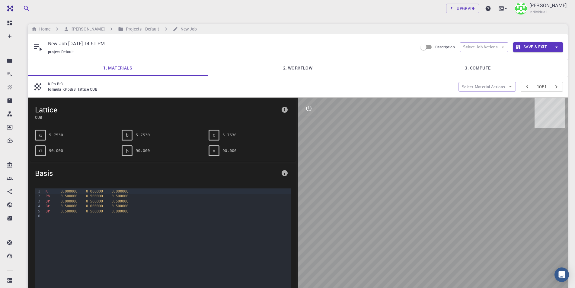
click at [306, 68] on link "2. Workflow" at bounding box center [298, 68] width 180 height 16
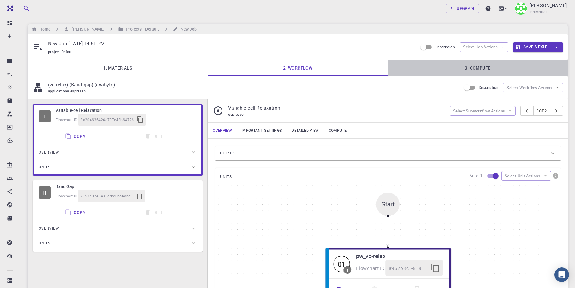
click at [478, 69] on link "3. Compute" at bounding box center [478, 68] width 180 height 16
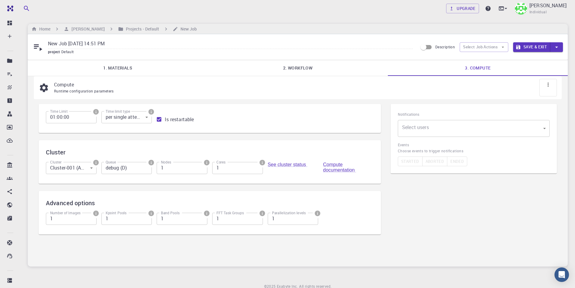
click at [113, 64] on link "1. Materials" at bounding box center [118, 68] width 180 height 16
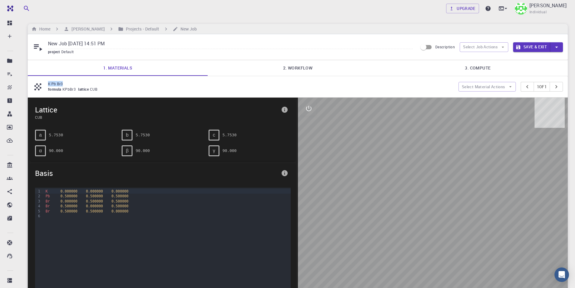
drag, startPoint x: 63, startPoint y: 85, endPoint x: 47, endPoint y: 85, distance: 15.7
click at [47, 85] on div "K Pb Br3 formula KPbBr3 lattice CUB" at bounding box center [246, 86] width 426 height 11
copy p "K Pb Br3"
drag, startPoint x: 136, startPoint y: 41, endPoint x: 29, endPoint y: 41, distance: 106.5
click at [29, 41] on div "New Job Aug 14, 2025, 14:51 PM project Default Description Select Job Actions S…" at bounding box center [298, 47] width 540 height 26
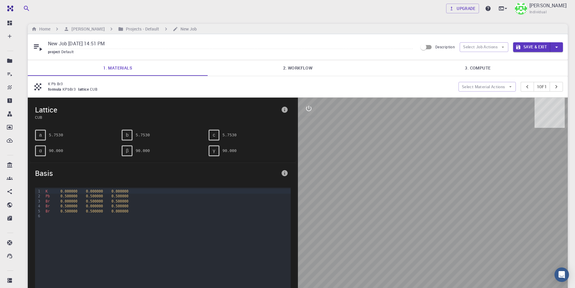
paste input "K Pb Br3"
click at [298, 66] on link "2. Workflow" at bounding box center [298, 68] width 180 height 16
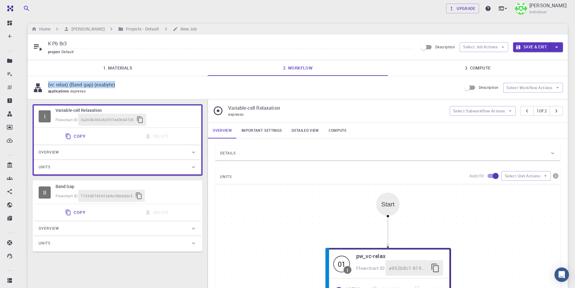
drag, startPoint x: 118, startPoint y: 86, endPoint x: 45, endPoint y: 87, distance: 73.0
click at [45, 87] on div "(vc relax) (Band gap) (exabyte) applications espresso" at bounding box center [247, 87] width 429 height 13
copy div "(vc relax) (Band gap) (exabyte)"
click at [90, 42] on input "K Pb Br3" at bounding box center [230, 44] width 365 height 10
paste input "(vc relax) (Band gap) (exabyte)"
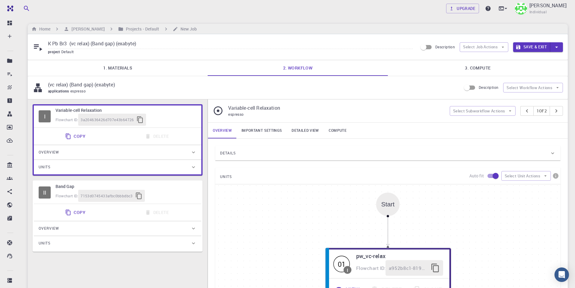
type input "K Pb Br3 (vc relax) (Band gap) (exabyte)"
click at [490, 72] on link "3. Compute" at bounding box center [478, 68] width 180 height 16
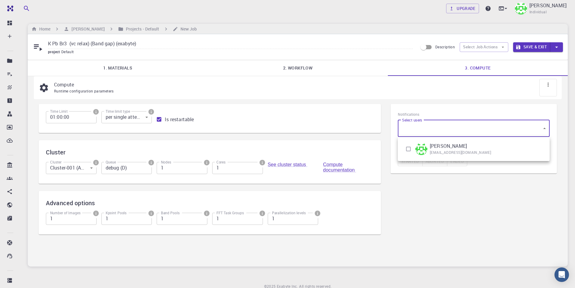
click at [465, 133] on body "Free Dashboard Create New Job New Material Create Material Upload File Import f…" at bounding box center [287, 156] width 575 height 313
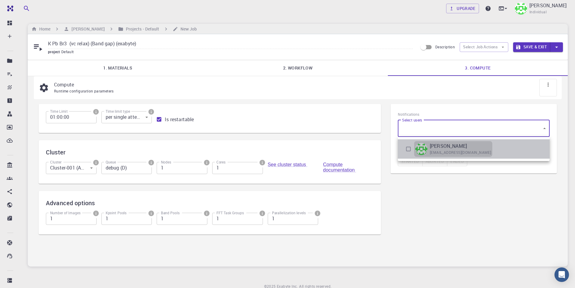
click at [443, 149] on div "Taha Yusuf tahayusuf401@gmail.com" at bounding box center [460, 148] width 61 height 13
type input "[object Object]"
checkbox input "true"
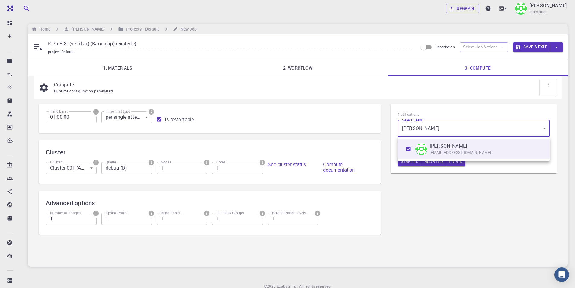
click at [529, 47] on div at bounding box center [287, 144] width 575 height 288
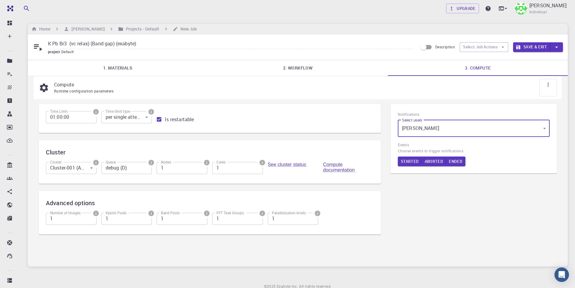
click at [526, 48] on button "Save & Exit" at bounding box center [531, 47] width 37 height 10
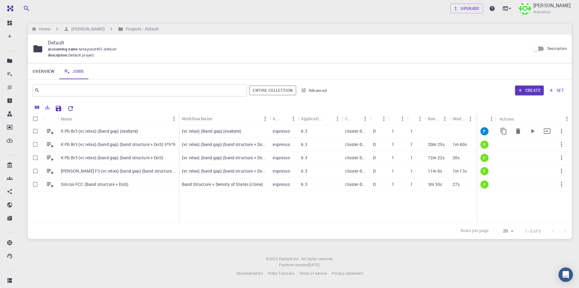
click at [122, 129] on p "K Pb Br3 (vc relax) (Band gap) (exabyte)" at bounding box center [99, 131] width 77 height 6
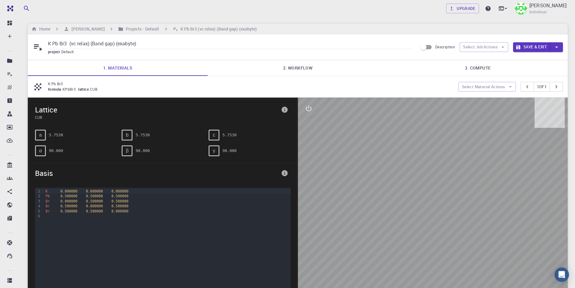
click at [298, 72] on link "2. Workflow" at bounding box center [298, 68] width 180 height 16
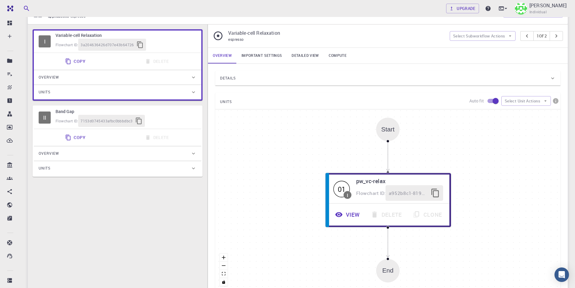
scroll to position [91, 0]
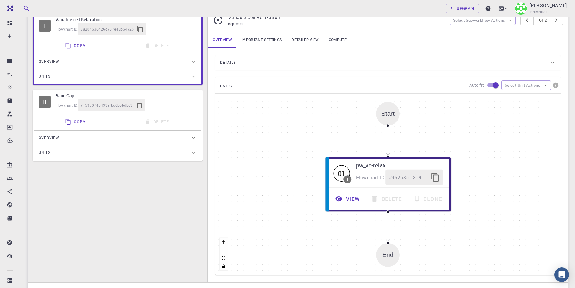
click at [272, 39] on link "Important settings" at bounding box center [262, 40] width 50 height 16
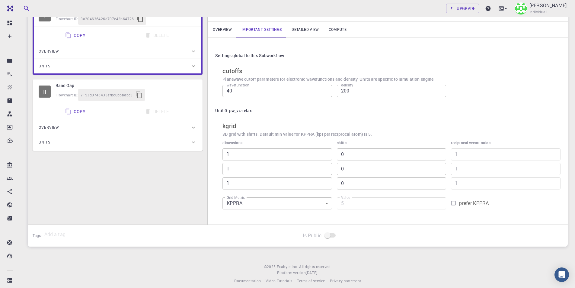
scroll to position [107, 0]
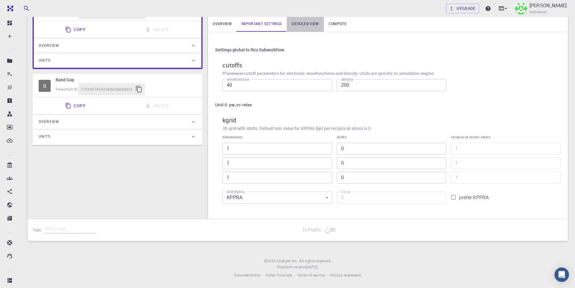
click at [301, 24] on link "Detailed view" at bounding box center [305, 24] width 37 height 16
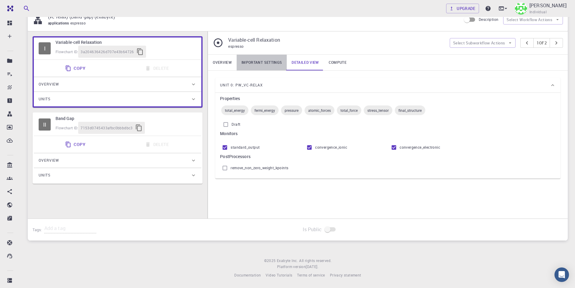
click at [267, 64] on link "Important settings" at bounding box center [262, 63] width 50 height 16
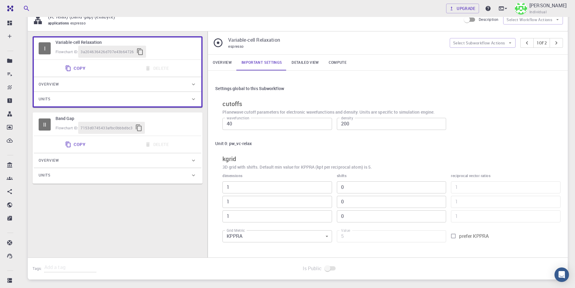
drag, startPoint x: 242, startPoint y: 187, endPoint x: 222, endPoint y: 187, distance: 19.6
click at [234, 187] on input "1" at bounding box center [277, 187] width 110 height 12
click at [222, 187] on input "1" at bounding box center [277, 187] width 110 height 12
drag, startPoint x: 230, startPoint y: 187, endPoint x: 214, endPoint y: 187, distance: 16.3
click at [214, 187] on div "Settings global to this Subworkflow cutoffs Planewave cutoff parameters for ele…" at bounding box center [388, 164] width 360 height 187
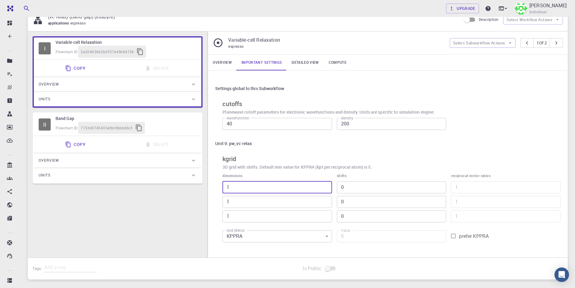
type input "5"
type input "25"
type input "5"
drag, startPoint x: 240, startPoint y: 205, endPoint x: 227, endPoint y: 204, distance: 13.0
click at [227, 204] on input "1" at bounding box center [277, 202] width 110 height 12
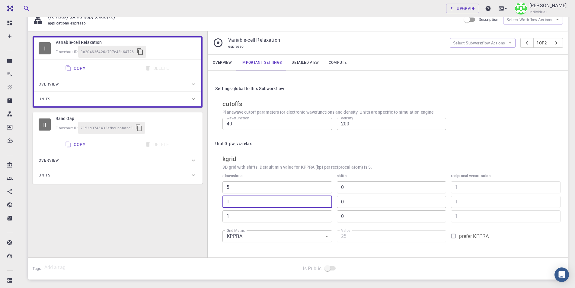
type input "5"
type input "125"
type input "5"
drag, startPoint x: 245, startPoint y: 218, endPoint x: 205, endPoint y: 216, distance: 40.5
click at [205, 216] on div "I Variable-cell Relaxation Flowchart ID: 3a204636426d707e43b64726 Copy Delete O…" at bounding box center [298, 144] width 540 height 226
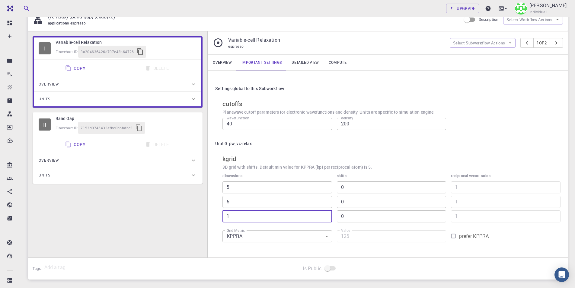
type input "5"
type input "625"
type input "5"
click at [125, 154] on div "Overview" at bounding box center [117, 160] width 167 height 14
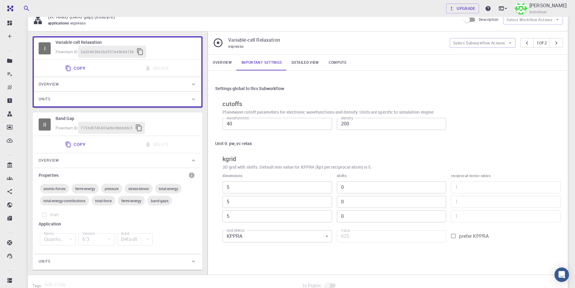
click at [59, 119] on h6 "Band Gap" at bounding box center [126, 118] width 141 height 7
type input "1"
type input "5"
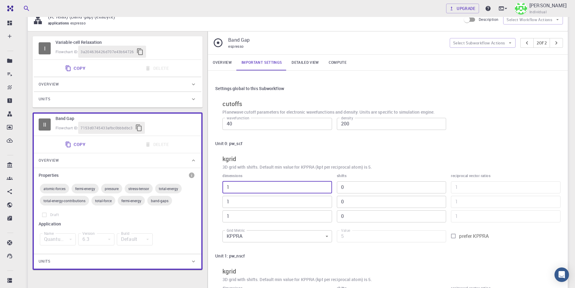
drag, startPoint x: 240, startPoint y: 191, endPoint x: 211, endPoint y: 186, distance: 29.7
click at [211, 186] on div "Settings global to this Subworkflow cutoffs Planewave cutoff parameters for ele…" at bounding box center [388, 220] width 360 height 299
type input "5"
type input "25"
type input "5"
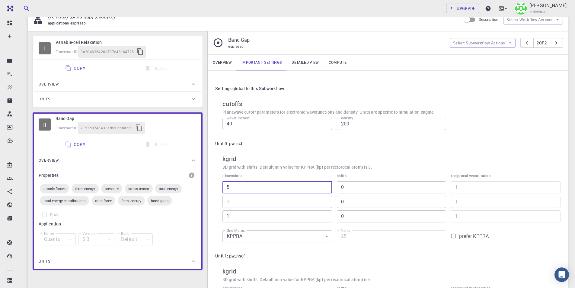
click at [220, 202] on div "dimensions 5 ​ 1 ​ 1 ​" at bounding box center [275, 195] width 114 height 54
type input "5"
type input "125"
type input "5"
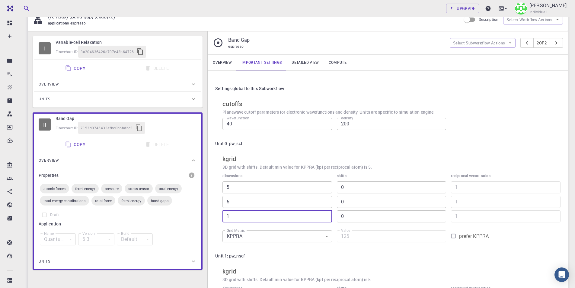
click at [217, 215] on div "Unit 0: pw_scf kgrid 3D grid with shifts. Default min value for KPPRA (kpt per …" at bounding box center [387, 191] width 345 height 107
type input "5"
type input "625"
type input "4"
type input "500"
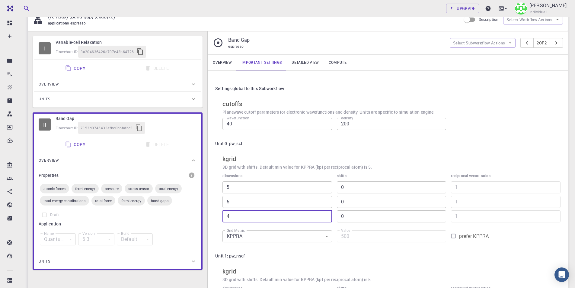
type input "1"
type input "125"
type input "15"
type input "1875"
type input "1"
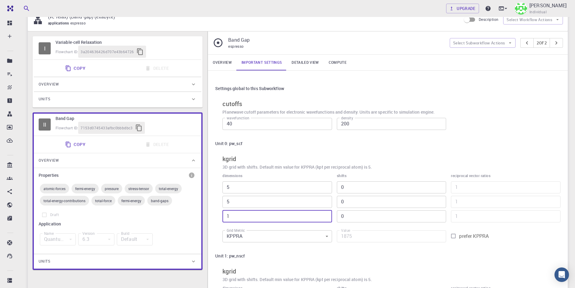
type input "125"
type input "15"
type input "1875"
click at [229, 216] on input "15" at bounding box center [277, 216] width 110 height 12
type input "5"
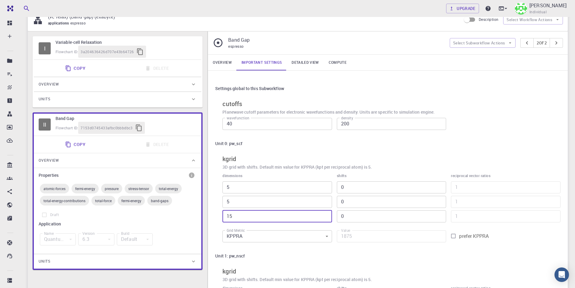
type input "625"
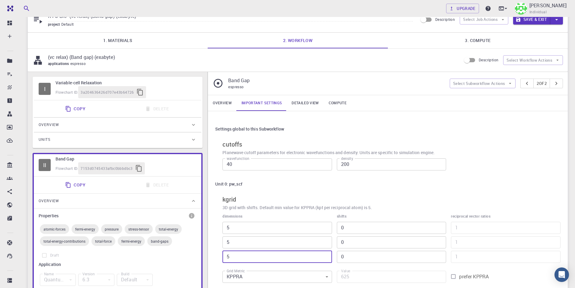
scroll to position [8, 0]
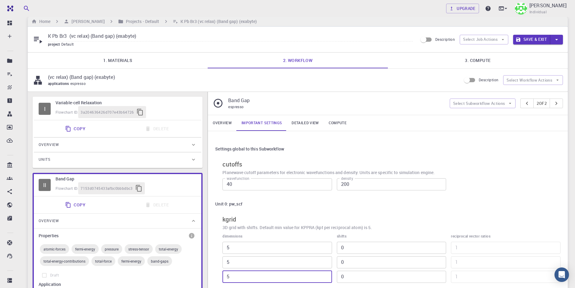
type input "5"
click at [481, 60] on link "3. Compute" at bounding box center [478, 61] width 180 height 16
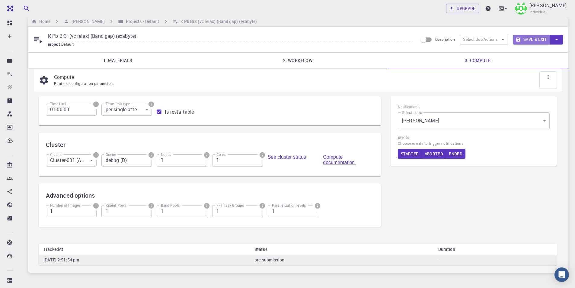
click at [532, 38] on button "Save & Exit" at bounding box center [531, 40] width 37 height 10
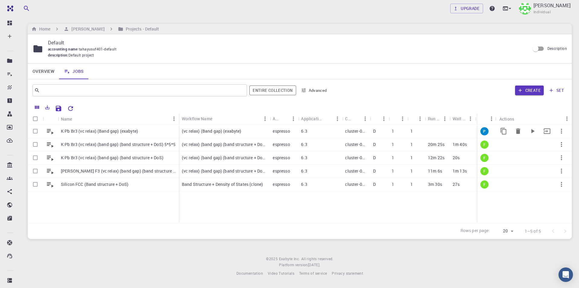
click at [116, 133] on p "K Pb Br3 (vc relax) (Band gap) (exabyte)" at bounding box center [99, 131] width 77 height 6
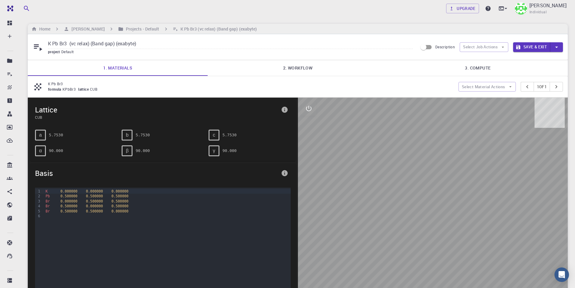
click at [330, 68] on link "2. Workflow" at bounding box center [298, 68] width 180 height 16
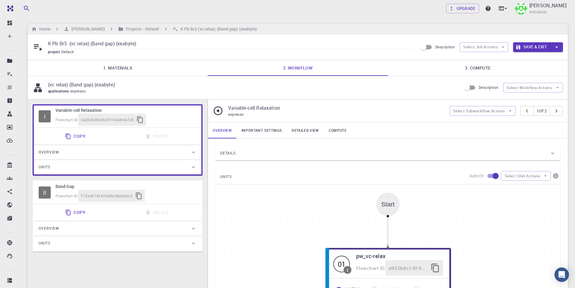
scroll to position [60, 0]
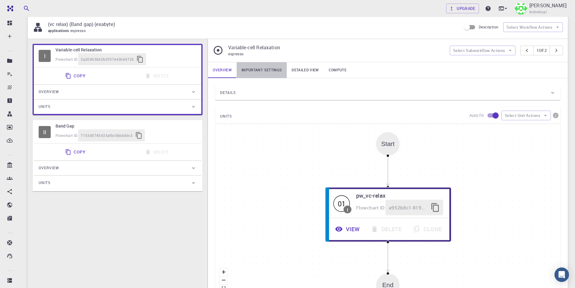
click at [261, 69] on link "Important settings" at bounding box center [262, 70] width 50 height 16
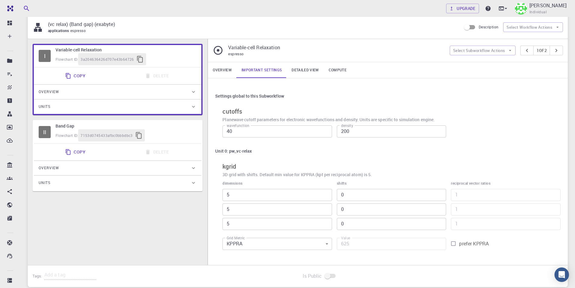
click at [154, 139] on div "Flowchart ID: 7153d0745433afbc0bbbdbc3" at bounding box center [126, 135] width 141 height 12
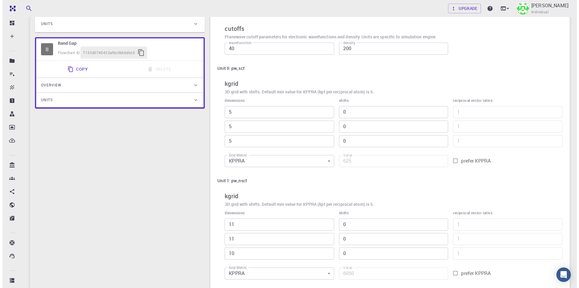
scroll to position [0, 0]
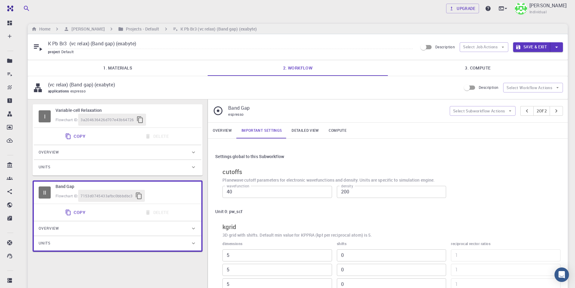
click at [499, 69] on link "3. Compute" at bounding box center [478, 68] width 180 height 16
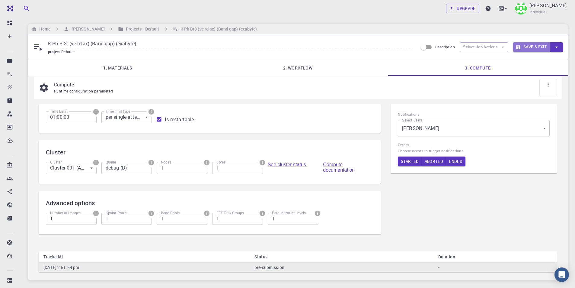
click at [522, 51] on button "Save & Exit" at bounding box center [531, 47] width 37 height 10
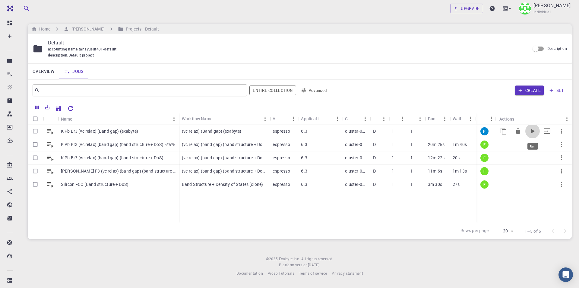
click at [536, 129] on icon "Run" at bounding box center [532, 130] width 7 height 7
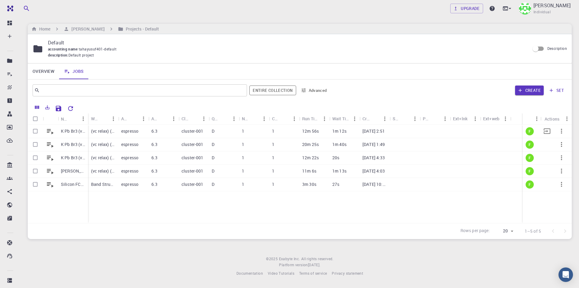
click at [67, 129] on p "K Pb Br3 (vc relax) (Band gap) (exabyte)" at bounding box center [73, 131] width 24 height 6
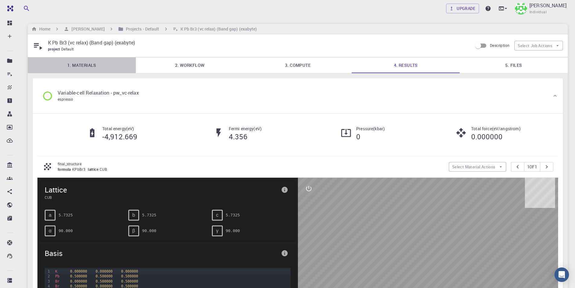
click at [74, 67] on link "1. Materials" at bounding box center [82, 65] width 108 height 16
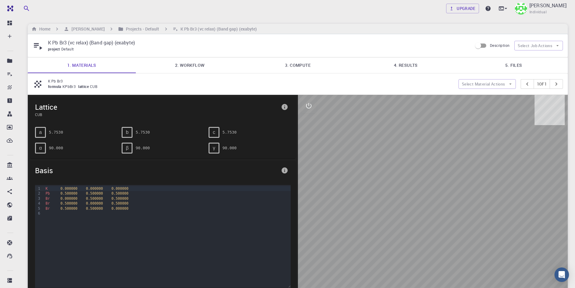
click at [519, 65] on link "5. Files" at bounding box center [514, 65] width 108 height 16
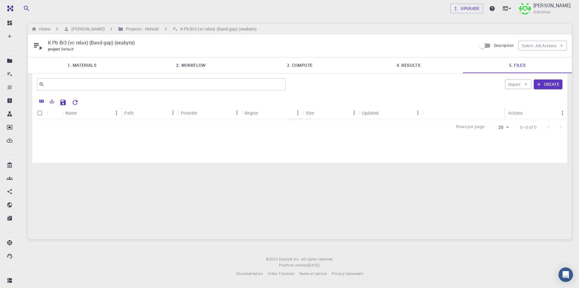
click at [398, 65] on link "4. Results" at bounding box center [408, 65] width 109 height 16
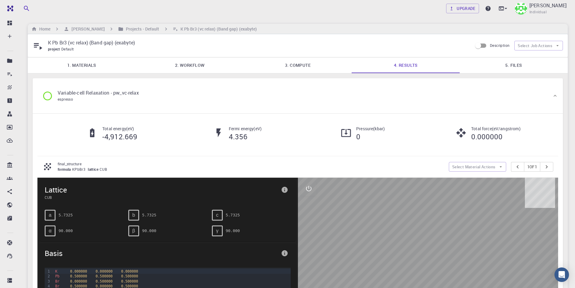
click at [193, 64] on link "2. Workflow" at bounding box center [190, 65] width 108 height 16
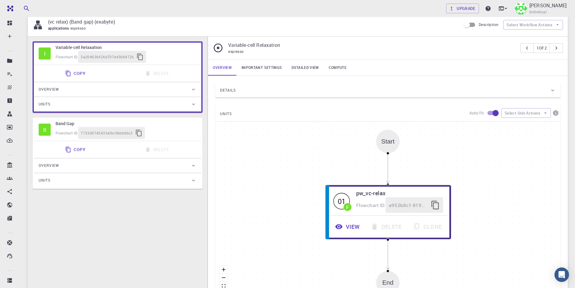
scroll to position [60, 0]
click at [242, 87] on div "Details" at bounding box center [385, 90] width 330 height 10
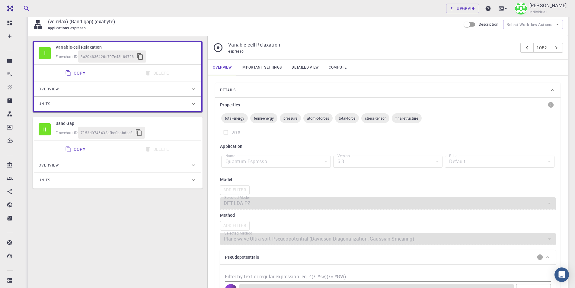
scroll to position [91, 0]
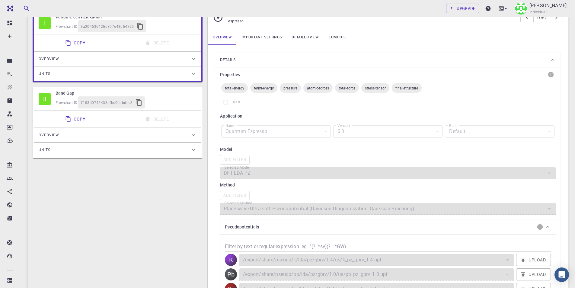
click at [381, 134] on div "6.3" at bounding box center [388, 131] width 110 height 12
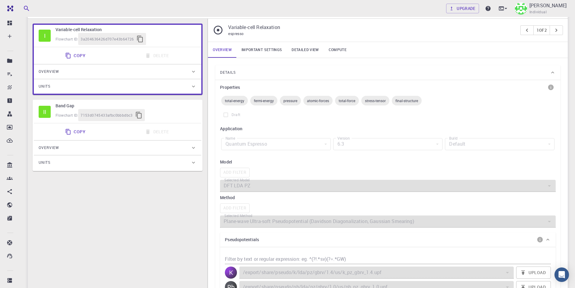
scroll to position [0, 0]
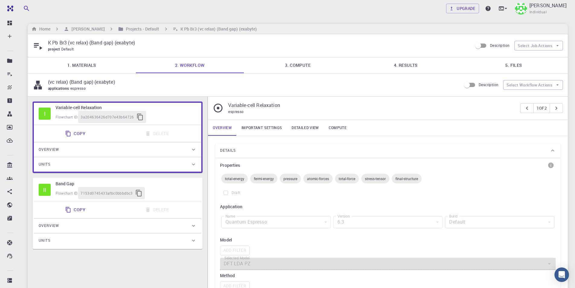
click at [276, 128] on link "Important settings" at bounding box center [262, 128] width 50 height 16
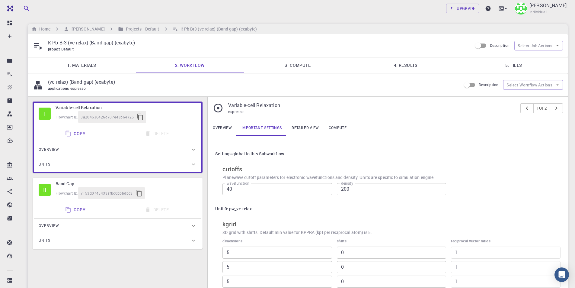
click at [305, 125] on link "Detailed view" at bounding box center [305, 128] width 37 height 16
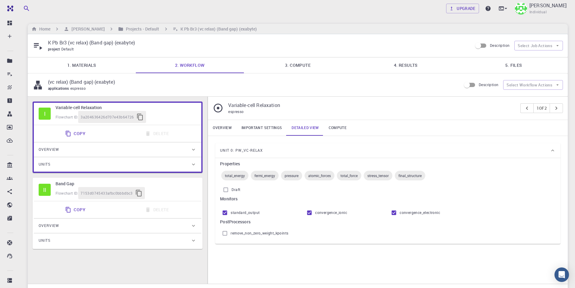
click at [196, 189] on div "Flowchart ID: 7153d0745433afbc0bbbdbc3" at bounding box center [126, 193] width 141 height 12
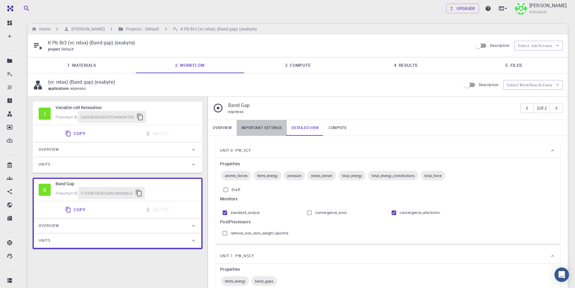
click at [263, 126] on link "Important settings" at bounding box center [262, 128] width 50 height 16
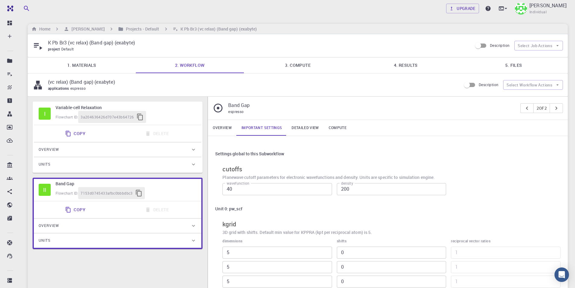
click at [232, 128] on link "Overview" at bounding box center [222, 128] width 29 height 16
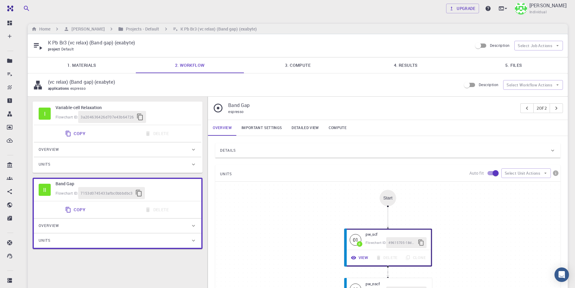
click at [250, 127] on link "Important settings" at bounding box center [262, 128] width 50 height 16
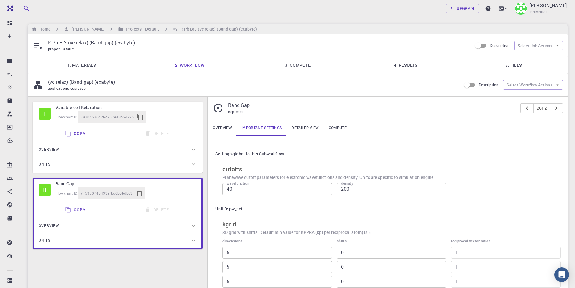
click at [307, 122] on link "Detailed view" at bounding box center [305, 128] width 37 height 16
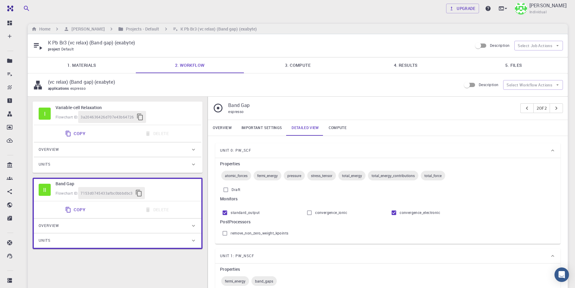
click at [349, 129] on link "Compute" at bounding box center [337, 128] width 27 height 16
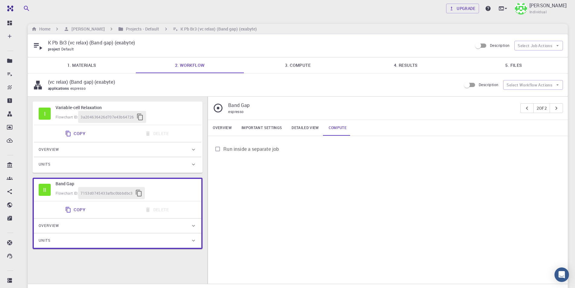
click at [310, 217] on div "Overview Important settings Detailed view Compute Run inside a separate job" at bounding box center [388, 202] width 360 height 164
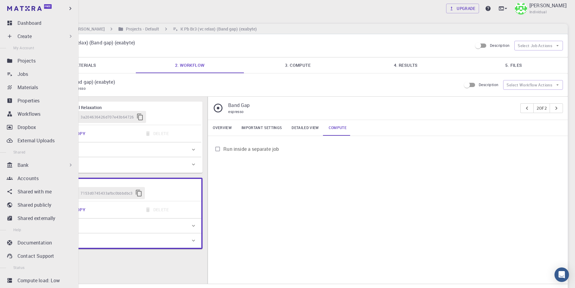
click at [36, 36] on div "Create" at bounding box center [46, 36] width 56 height 7
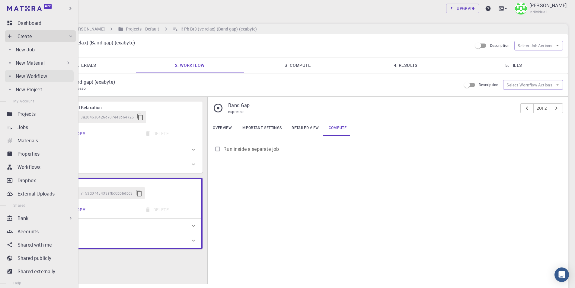
click at [45, 77] on p "New Workflow" at bounding box center [31, 75] width 31 height 7
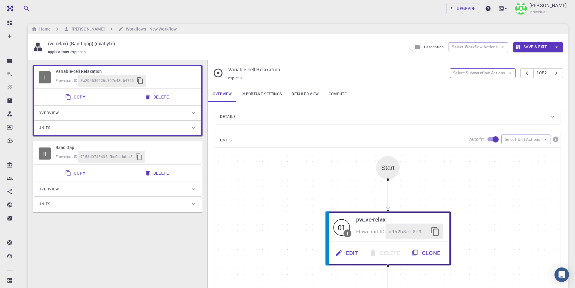
click at [500, 72] on button "Select Subworkflow Actions" at bounding box center [483, 73] width 66 height 10
click at [484, 97] on span "Add subworkflow" at bounding box center [486, 95] width 46 height 6
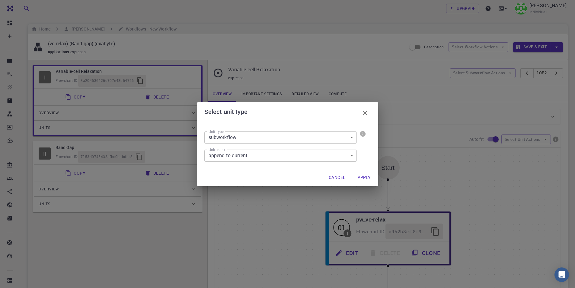
click at [322, 141] on body "Free Dashboard Create New Job New Material Create Material Upload File Import f…" at bounding box center [287, 210] width 575 height 421
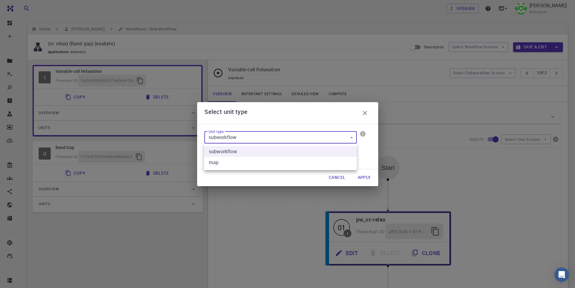
click at [383, 145] on div at bounding box center [287, 144] width 575 height 288
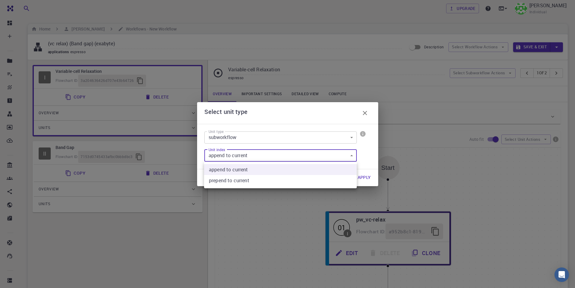
click at [334, 155] on body "Free Dashboard Create New Job New Material Create Material Upload File Import f…" at bounding box center [287, 210] width 575 height 421
click at [365, 153] on div at bounding box center [287, 144] width 575 height 288
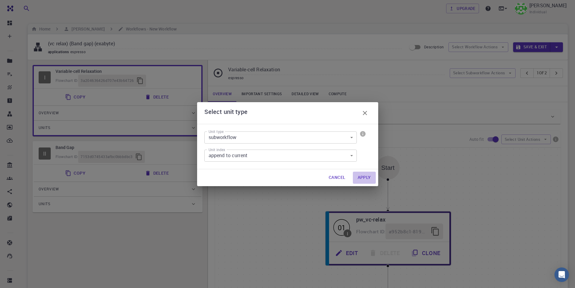
click at [364, 179] on button "Apply" at bounding box center [364, 177] width 23 height 12
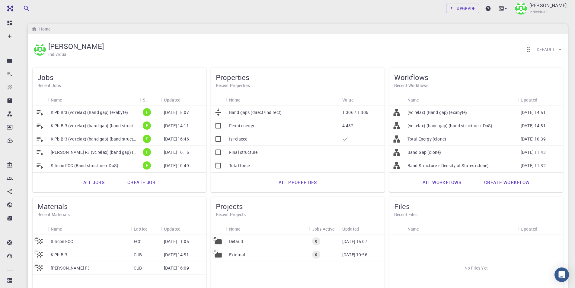
click at [458, 179] on link "All workflows" at bounding box center [442, 182] width 52 height 14
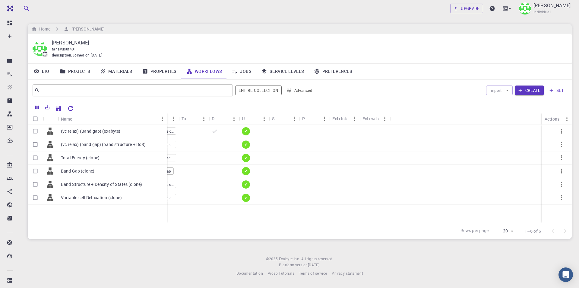
drag, startPoint x: 88, startPoint y: 115, endPoint x: 167, endPoint y: 115, distance: 79.1
click at [167, 115] on div "Name" at bounding box center [168, 119] width 6 height 12
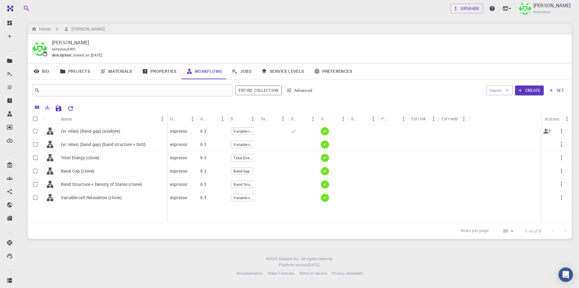
click at [34, 132] on input "Select row" at bounding box center [35, 130] width 11 height 11
checkbox input "true"
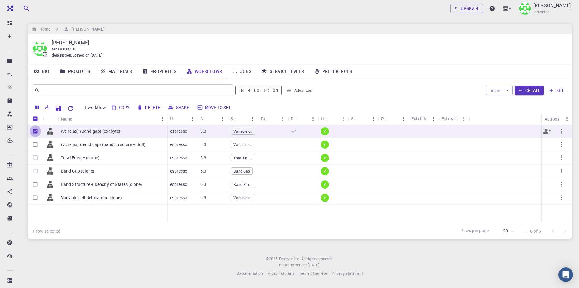
click at [35, 130] on input "Unselect row" at bounding box center [35, 130] width 11 height 11
checkbox input "false"
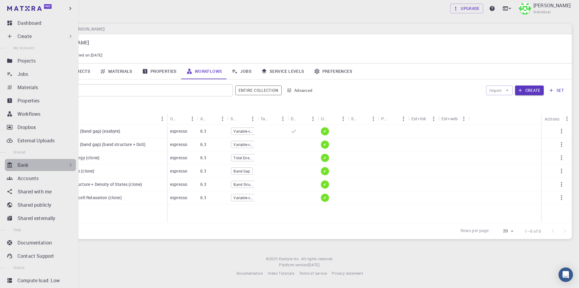
click at [56, 166] on div "Bank" at bounding box center [46, 164] width 56 height 7
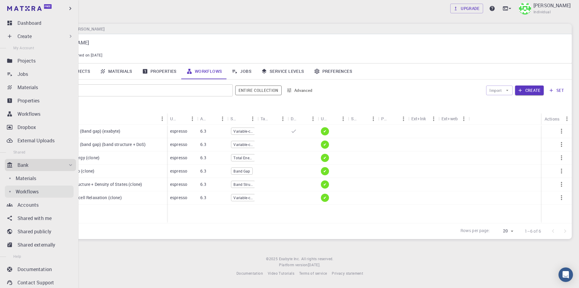
click at [32, 187] on link "Workflows" at bounding box center [39, 191] width 69 height 12
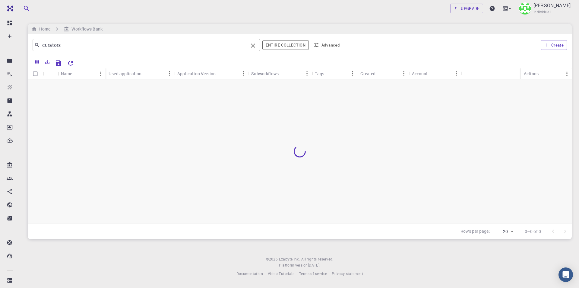
click at [178, 39] on div "curators ​" at bounding box center [147, 45] width 228 height 12
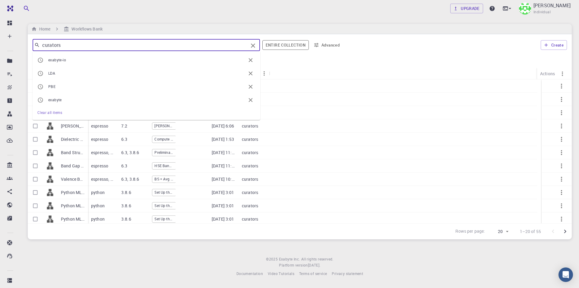
drag, startPoint x: 141, startPoint y: 43, endPoint x: 82, endPoint y: 46, distance: 58.6
click at [84, 43] on input "curators" at bounding box center [144, 45] width 209 height 8
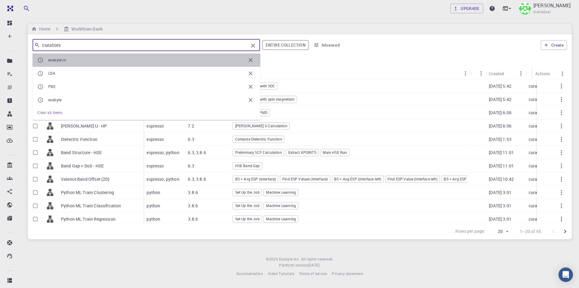
click at [63, 57] on span "exabyte-io" at bounding box center [147, 60] width 198 height 6
type input "exabyte-io"
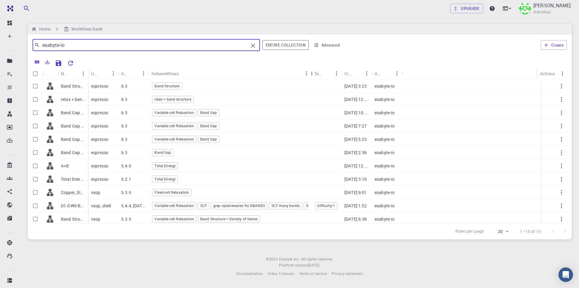
drag, startPoint x: 180, startPoint y: 74, endPoint x: 312, endPoint y: 73, distance: 132.8
click at [312, 73] on div "Subworkflows" at bounding box center [312, 74] width 6 height 12
drag, startPoint x: 88, startPoint y: 71, endPoint x: 148, endPoint y: 71, distance: 60.4
click at [148, 71] on div "Name" at bounding box center [149, 74] width 6 height 12
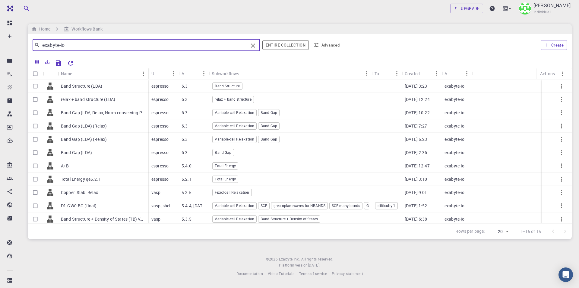
drag, startPoint x: 432, startPoint y: 71, endPoint x: 442, endPoint y: 72, distance: 9.7
click at [442, 72] on div "Created" at bounding box center [442, 74] width 6 height 12
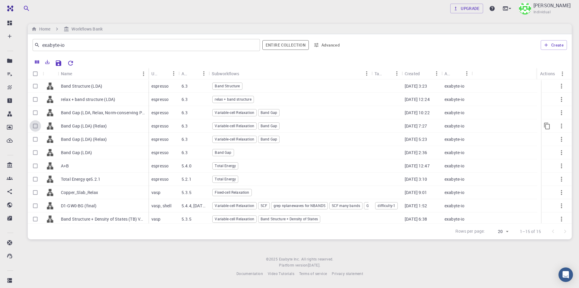
click at [36, 126] on input "Select row" at bounding box center [35, 125] width 11 height 11
checkbox input "true"
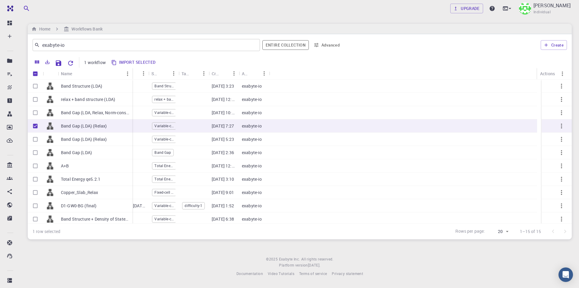
drag, startPoint x: 86, startPoint y: 71, endPoint x: 130, endPoint y: 71, distance: 44.4
click at [130, 71] on div "Name" at bounding box center [133, 74] width 6 height 12
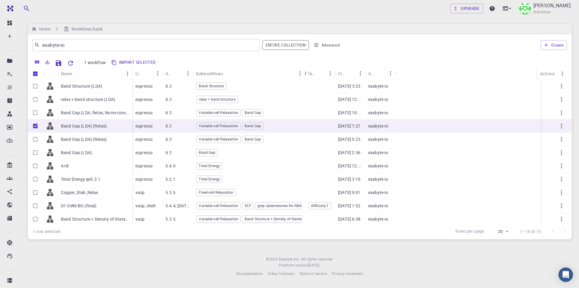
drag, startPoint x: 223, startPoint y: 71, endPoint x: 305, endPoint y: 69, distance: 81.8
click at [305, 69] on div "Subworkflows" at bounding box center [306, 74] width 6 height 12
click at [35, 87] on input "Select row" at bounding box center [35, 85] width 11 height 11
checkbox input "true"
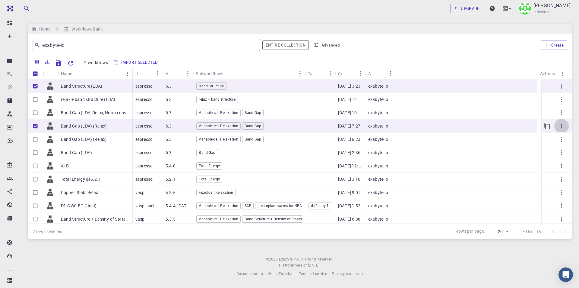
click at [558, 126] on icon "button" at bounding box center [561, 125] width 7 height 7
click at [556, 162] on span "Copy" at bounding box center [559, 161] width 9 height 6
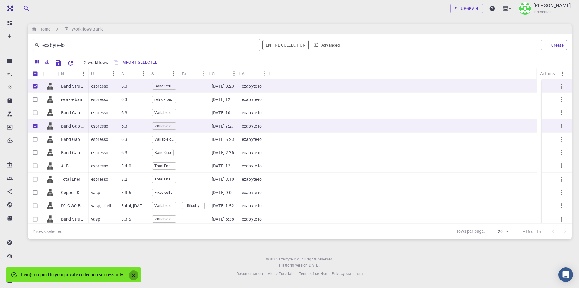
click at [133, 277] on icon "Close" at bounding box center [133, 275] width 7 height 7
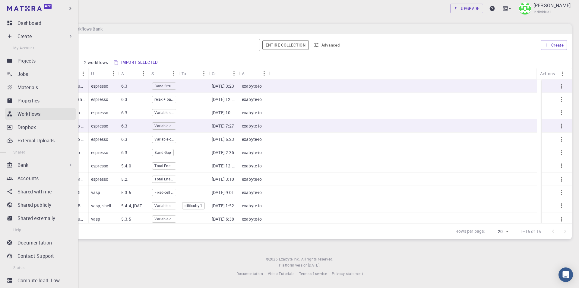
click at [39, 114] on p "Workflows" at bounding box center [29, 113] width 23 height 7
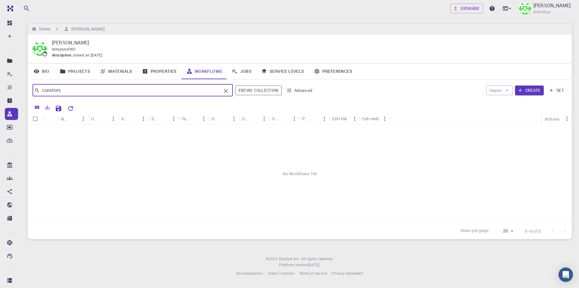
drag, startPoint x: 84, startPoint y: 88, endPoint x: 18, endPoint y: 93, distance: 66.3
click at [18, 93] on div "Free Dashboard Create New Job New Material Create Material Upload File Import f…" at bounding box center [289, 143] width 579 height 286
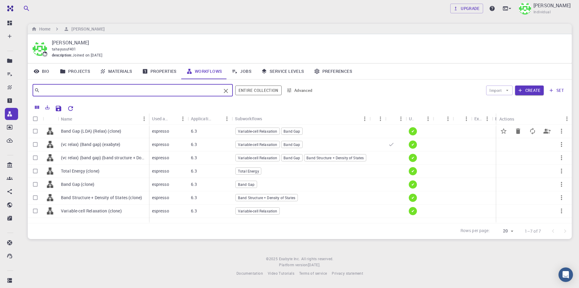
click at [37, 132] on input "Select row" at bounding box center [35, 130] width 11 height 11
checkbox input "true"
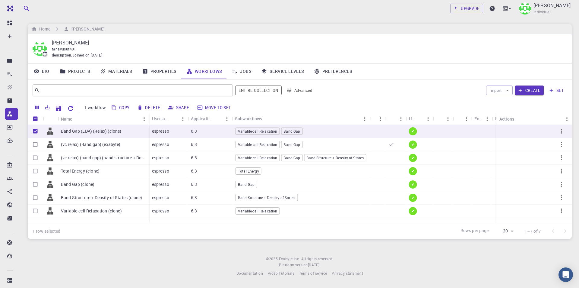
click at [153, 107] on button "Delete" at bounding box center [149, 108] width 27 height 10
checkbox input "false"
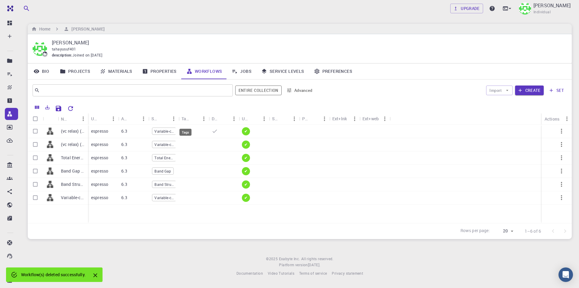
drag, startPoint x: 88, startPoint y: 115, endPoint x: 184, endPoint y: 116, distance: 96.0
click at [184, 116] on div "Used application Application Version Subworkflows Tags Default Up-to-date Share…" at bounding box center [239, 119] width 302 height 12
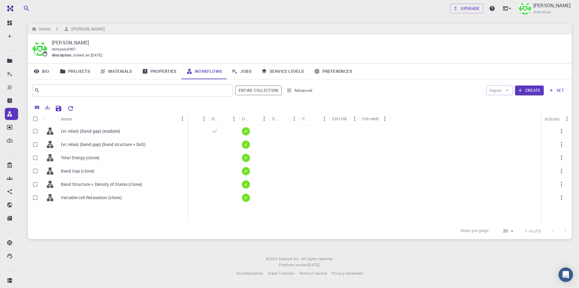
drag, startPoint x: 88, startPoint y: 115, endPoint x: 187, endPoint y: 114, distance: 99.3
click at [187, 114] on div "Name" at bounding box center [188, 119] width 6 height 12
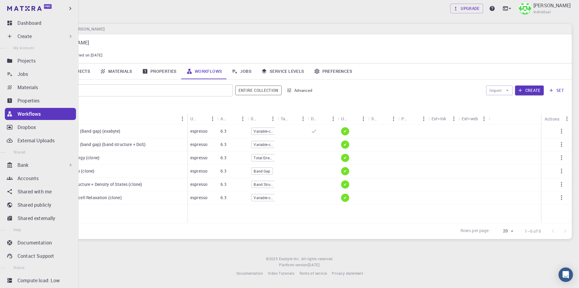
click at [42, 166] on div "Bank" at bounding box center [46, 164] width 56 height 7
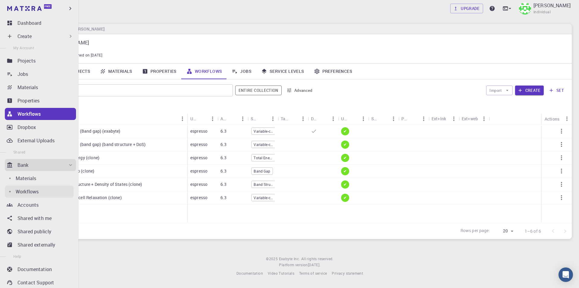
click at [33, 192] on p "Workflows" at bounding box center [27, 191] width 23 height 7
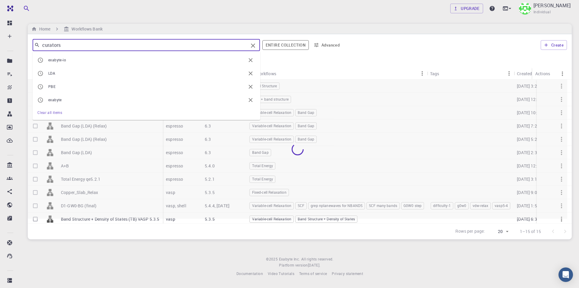
click at [151, 47] on input "curators" at bounding box center [144, 45] width 209 height 8
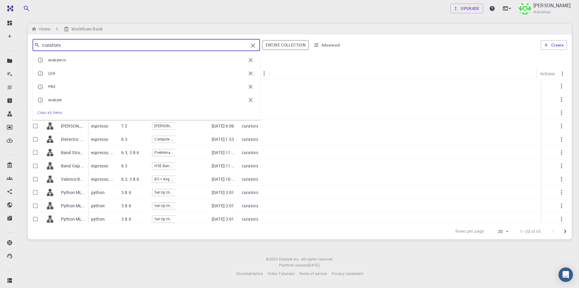
click at [81, 63] on span "exabyte-io" at bounding box center [147, 60] width 198 height 6
type input "exabyte-io"
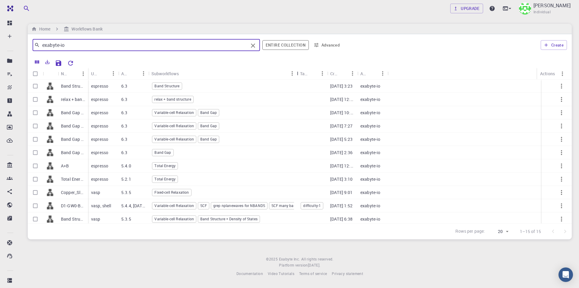
drag, startPoint x: 180, startPoint y: 71, endPoint x: 298, endPoint y: 63, distance: 118.8
click at [298, 63] on div "Name Used application Application Version Subworkflows Tags Created Account Act…" at bounding box center [300, 147] width 544 height 183
drag, startPoint x: 87, startPoint y: 72, endPoint x: 141, endPoint y: 69, distance: 54.1
click at [141, 69] on div "Name" at bounding box center [143, 74] width 6 height 12
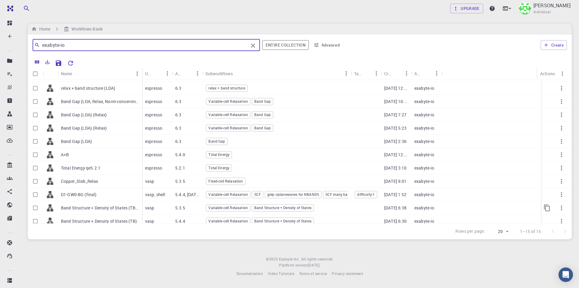
scroll to position [30, 0]
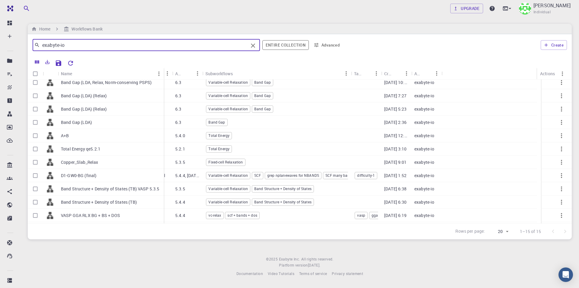
drag, startPoint x: 141, startPoint y: 69, endPoint x: 162, endPoint y: 77, distance: 22.6
click at [162, 77] on div "Name" at bounding box center [164, 74] width 6 height 12
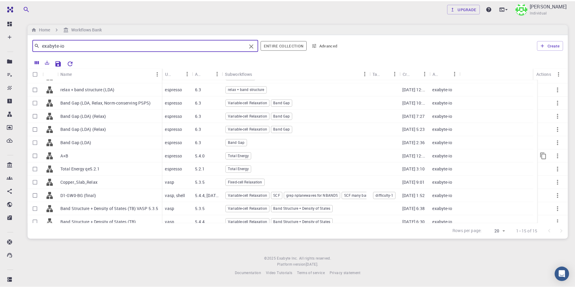
scroll to position [0, 0]
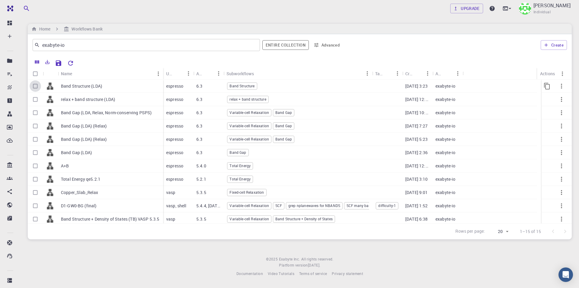
click at [36, 86] on input "Select row" at bounding box center [35, 85] width 11 height 11
checkbox input "true"
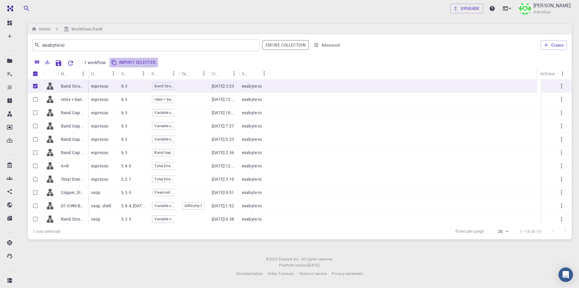
drag, startPoint x: 130, startPoint y: 83, endPoint x: 139, endPoint y: 59, distance: 26.0
click at [139, 59] on button "Import selected" at bounding box center [134, 63] width 49 height 10
checkbox input "false"
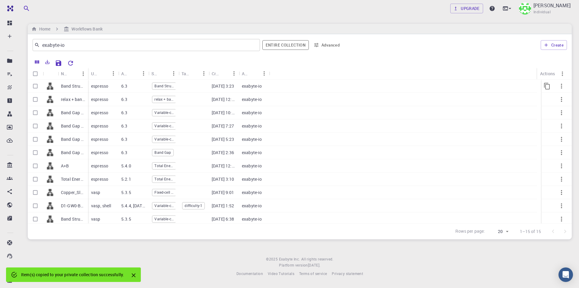
click at [68, 82] on div "Band Structure (LDA)" at bounding box center [73, 85] width 30 height 13
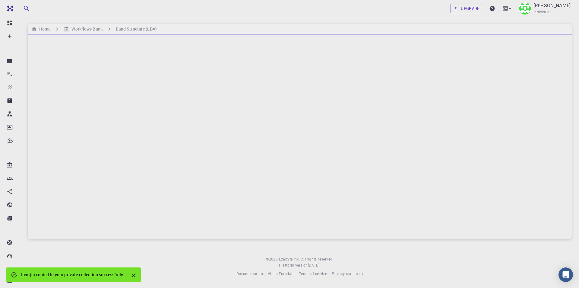
click at [71, 88] on div at bounding box center [300, 136] width 544 height 205
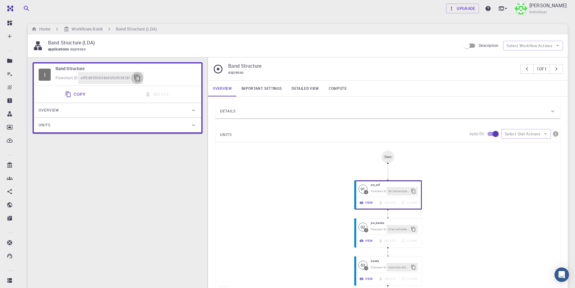
click at [139, 77] on icon "button" at bounding box center [137, 77] width 7 height 7
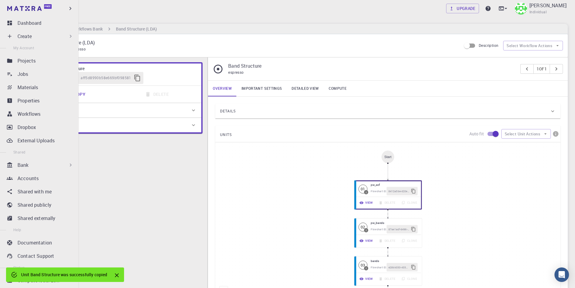
click at [43, 34] on div "Create" at bounding box center [46, 36] width 56 height 7
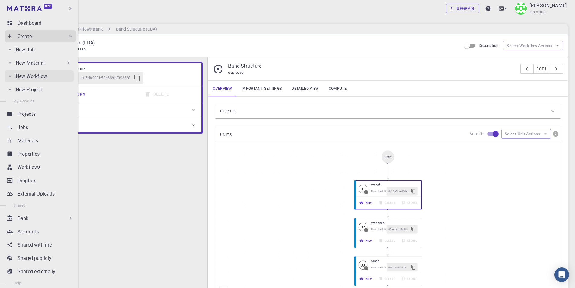
click at [42, 77] on p "New Workflow" at bounding box center [31, 75] width 31 height 7
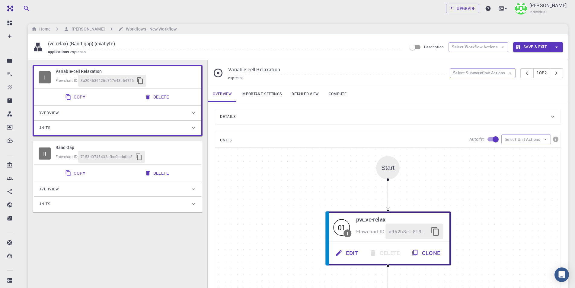
click at [135, 228] on div "I Variable-cell Relaxation Flowchart ID: 3a204636426d707e43b64726 Copy Delete O…" at bounding box center [118, 203] width 180 height 286
click at [498, 73] on button "Select Subworkflow Actions" at bounding box center [483, 73] width 66 height 10
click at [487, 95] on span "Add subworkflow" at bounding box center [486, 95] width 46 height 6
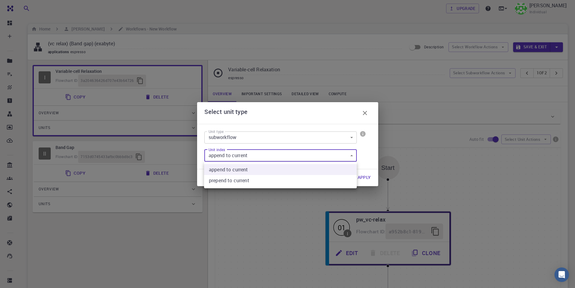
click at [329, 158] on body "Free Dashboard Create New Job New Material Create Material Upload File Import f…" at bounding box center [287, 210] width 575 height 421
click at [279, 178] on current "prepend to current" at bounding box center [280, 180] width 153 height 11
type input "1"
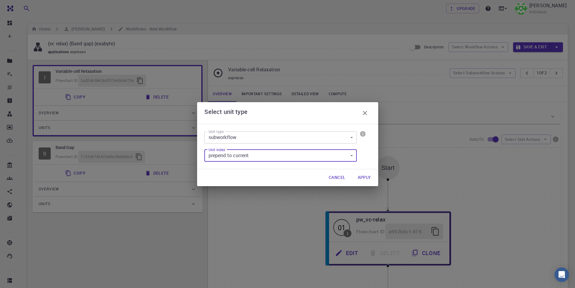
click at [371, 177] on button "Apply" at bounding box center [364, 177] width 23 height 12
type input "New Subworkflow"
type input "DFT GGA PBE"
type input "/export/share/pseudo/k/gga/pbe/gbrv/1.4/us/k_pbe_gbrv_1.4.upf"
type input "/export/share/pseudo/pb/gga/pbe/gbrv/1.0/us/pb_pbe_gbrv_1.0.upf"
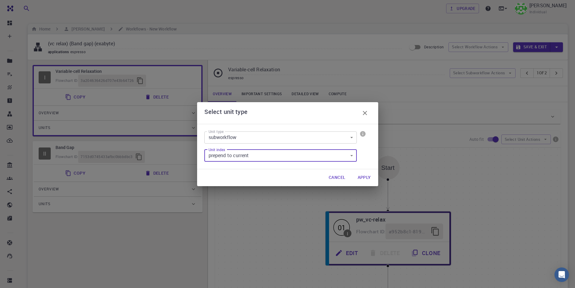
type input "/export/share/pseudo/br/gga/pbe/gbrv/1.4/us/br_pbe_gbrv_1.4.upf"
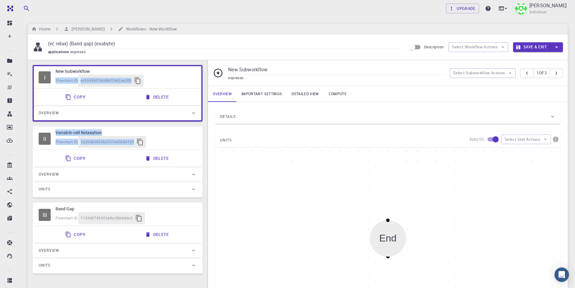
drag, startPoint x: 169, startPoint y: 69, endPoint x: 159, endPoint y: 166, distance: 97.1
click at [159, 166] on div "I New Subworkflow Flowchart ID: ec53436f154d96f1b62ae209 Copy Delete Overview A…" at bounding box center [118, 169] width 170 height 209
click at [166, 95] on button "Delete" at bounding box center [157, 97] width 32 height 12
type input "Variable-cell Relaxation"
type input "DFT LDA PZ"
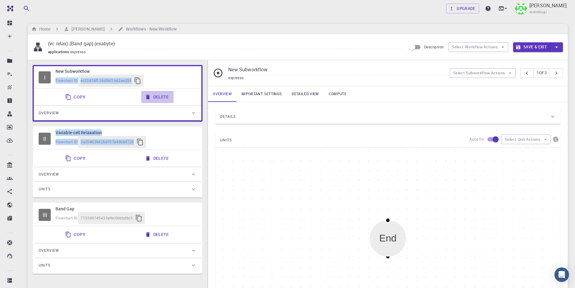
type input "/export/share/pseudo/k/lda/pz/gbrv/1.4/us/k_pz_gbrv_1.4.upf"
type input "/export/share/pseudo/pb/lda/pz/gbrv/1.0/us/pb_pz_gbrv_1.0.upf"
type input "/export/share/pseudo/br/lda/pz/gbrv/1.4/us/br_pz_gbrv_1.4.upf"
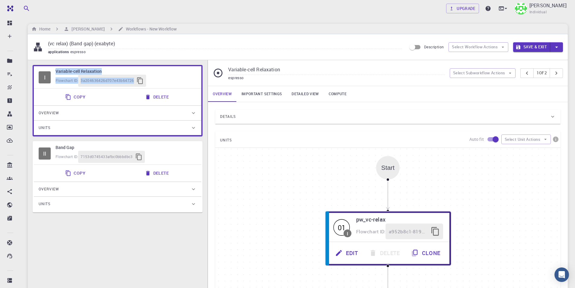
click at [176, 77] on div "Flowchart ID: 3a204636426d707e43b64726" at bounding box center [126, 81] width 141 height 12
click at [193, 152] on div "Flowchart ID: 7153d0745433afbc0bbbdbc3" at bounding box center [126, 157] width 141 height 12
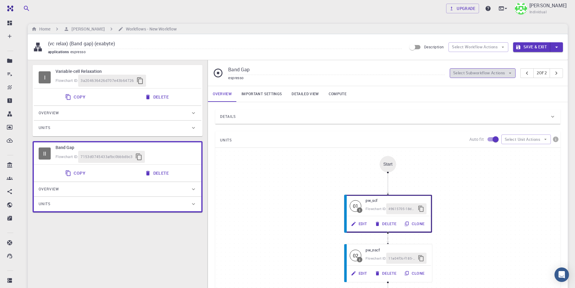
click at [502, 73] on button "Select Subworkflow Actions" at bounding box center [483, 73] width 66 height 10
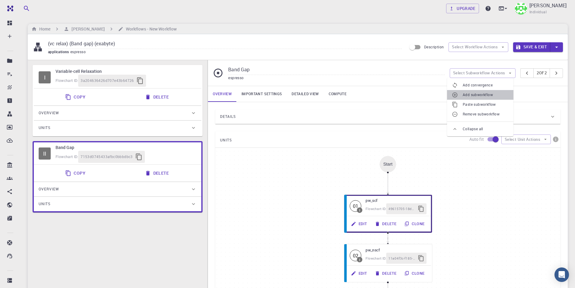
click at [492, 94] on span "Add subworkflow" at bounding box center [486, 95] width 46 height 6
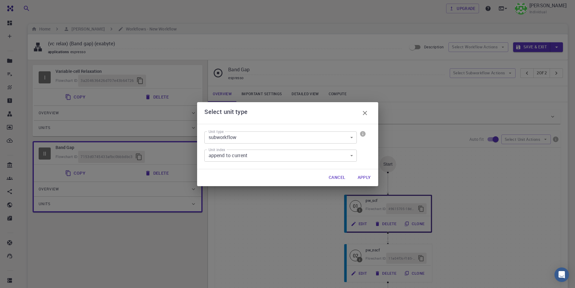
drag, startPoint x: 371, startPoint y: 177, endPoint x: 295, endPoint y: 178, distance: 75.8
click at [370, 177] on button "Apply" at bounding box center [364, 177] width 23 height 12
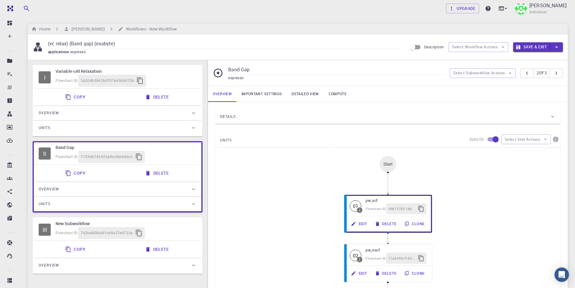
drag, startPoint x: 106, startPoint y: 233, endPoint x: 108, endPoint y: 251, distance: 18.5
click at [108, 251] on div "Copy Delete" at bounding box center [117, 249] width 163 height 12
type input "New Subworkflow"
type input "DFT GGA PBE"
type input "/export/share/pseudo/k/gga/pbe/gbrv/1.4/us/k_pbe_gbrv_1.4.upf"
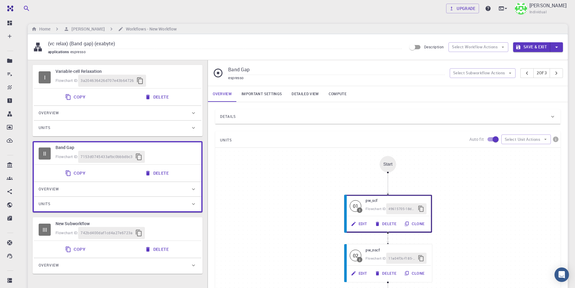
type input "/export/share/pseudo/pb/gga/pbe/gbrv/1.0/us/pb_pbe_gbrv_1.0.upf"
type input "/export/share/pseudo/br/gga/pbe/gbrv/1.4/us/br_pbe_gbrv_1.4.upf"
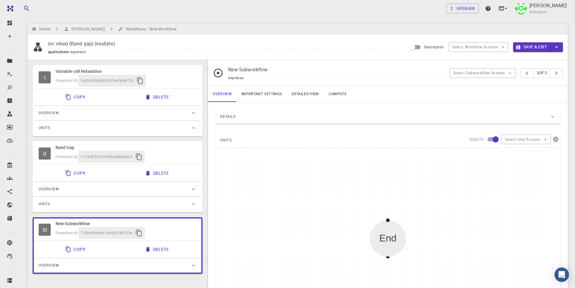
click at [136, 233] on icon "button" at bounding box center [138, 232] width 7 height 7
click at [153, 230] on div "Flowchart ID: 742bd400daf1cd4a27e6723a" at bounding box center [126, 233] width 141 height 12
drag, startPoint x: 153, startPoint y: 230, endPoint x: 150, endPoint y: 232, distance: 4.1
click at [150, 232] on div "Flowchart ID: 742bd400daf1cd4a27e6723a" at bounding box center [126, 233] width 141 height 12
click at [43, 230] on div "III" at bounding box center [45, 229] width 12 height 12
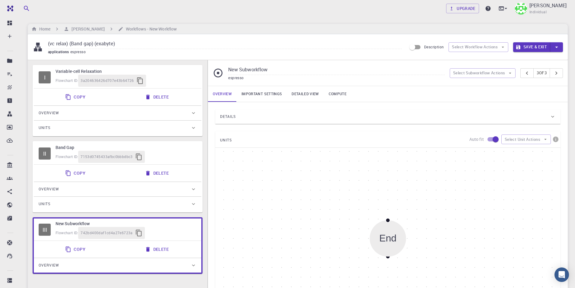
click at [110, 233] on span "742bd400daf1cd4a27e6723a" at bounding box center [107, 233] width 52 height 6
click at [137, 233] on icon "button" at bounding box center [138, 232] width 7 height 7
click at [139, 234] on icon "button" at bounding box center [138, 232] width 7 height 7
click at [116, 263] on div "Overview" at bounding box center [115, 265] width 152 height 10
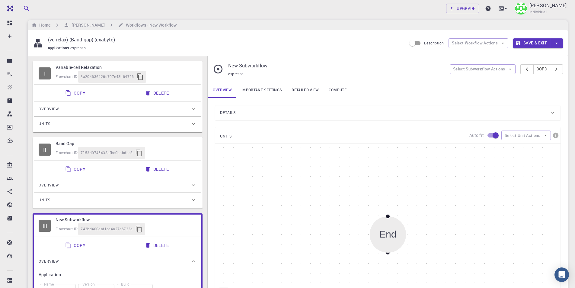
scroll to position [60, 0]
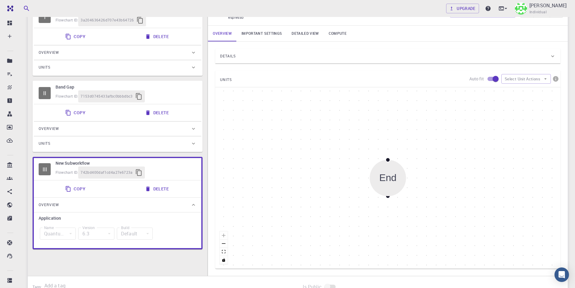
click at [162, 198] on div "Overview" at bounding box center [117, 204] width 167 height 14
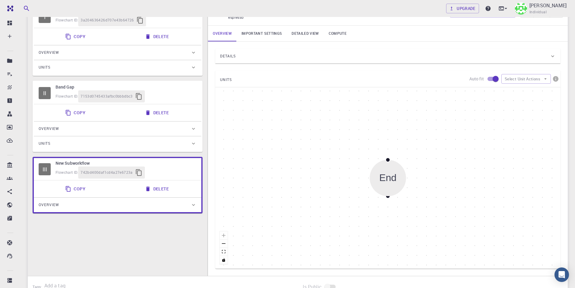
scroll to position [0, 0]
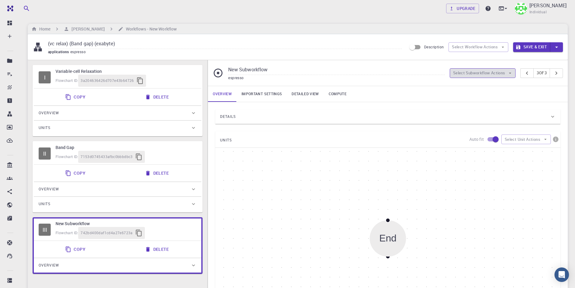
click at [495, 71] on button "Select Subworkflow Actions" at bounding box center [483, 73] width 66 height 10
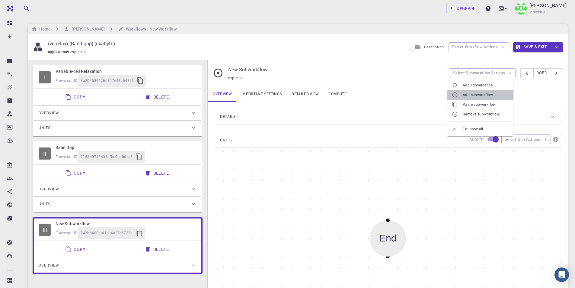
click at [494, 96] on span "Add subworkflow" at bounding box center [486, 95] width 46 height 6
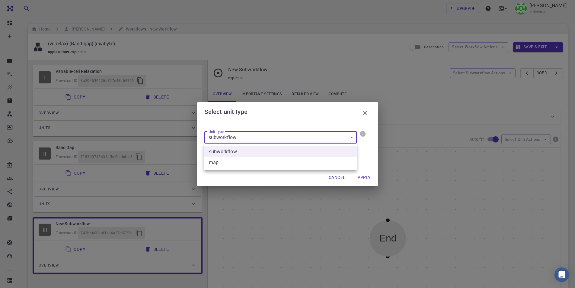
click at [278, 135] on body "Free Dashboard Create New Job New Material Create Material Upload File Import f…" at bounding box center [287, 210] width 575 height 421
click at [278, 135] on div at bounding box center [287, 144] width 575 height 288
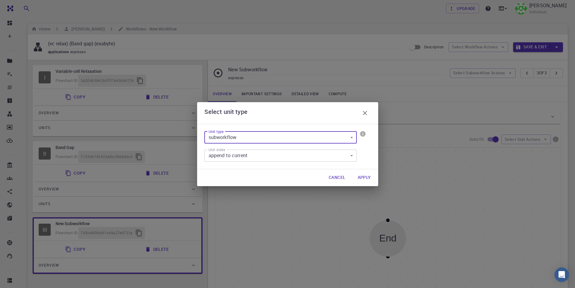
click at [370, 178] on button "Apply" at bounding box center [364, 177] width 23 height 12
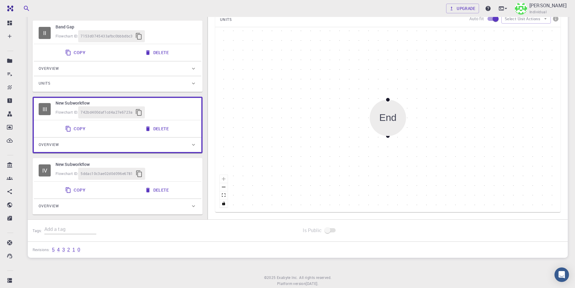
scroll to position [121, 0]
click at [68, 173] on span "Flowchart ID:" at bounding box center [67, 173] width 23 height 5
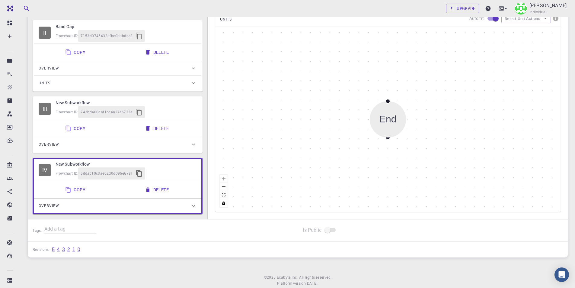
drag, startPoint x: 67, startPoint y: 174, endPoint x: 175, endPoint y: 172, distance: 108.4
click at [175, 172] on div "Flowchart ID: 5ddac10c3ae02d0d096e6781" at bounding box center [126, 173] width 141 height 12
click at [162, 175] on div "Flowchart ID: 5ddac10c3ae02d0d096e6781" at bounding box center [126, 173] width 141 height 12
click at [98, 219] on div "Tags:" at bounding box center [163, 230] width 270 height 22
click at [102, 217] on div "I Variable-cell Relaxation Flowchart ID: 3a204636426d707e43b64726 Copy Delete O…" at bounding box center [118, 83] width 180 height 289
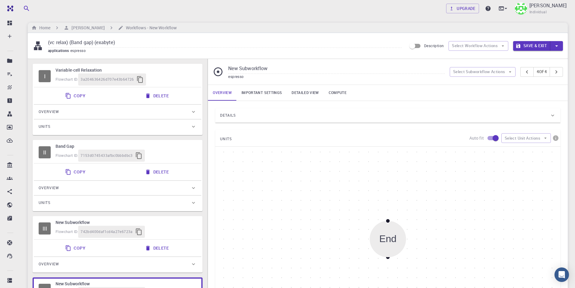
scroll to position [0, 0]
click at [287, 68] on input "New Subworkflow" at bounding box center [336, 70] width 216 height 10
drag, startPoint x: 277, startPoint y: 70, endPoint x: 209, endPoint y: 60, distance: 68.7
click at [209, 60] on div "(vc relax) (Band gap) (exabyte) applications espresso Description Select Workfl…" at bounding box center [298, 206] width 540 height 344
paste input "{ "_id": "450f1a917f3961059b70e935", "name": "Band Structure", "application": {…"
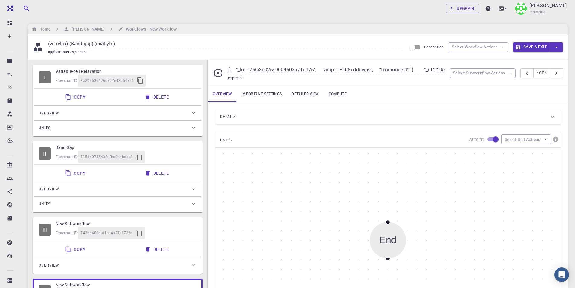
scroll to position [0, 36800]
type input "New Subworkflow"
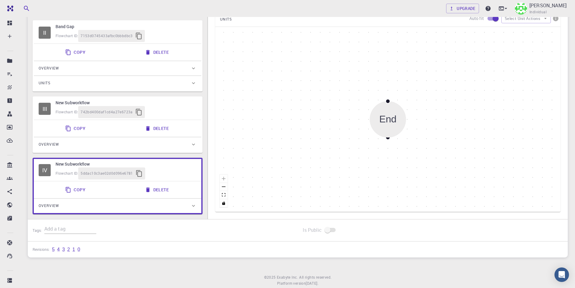
scroll to position [0, 0]
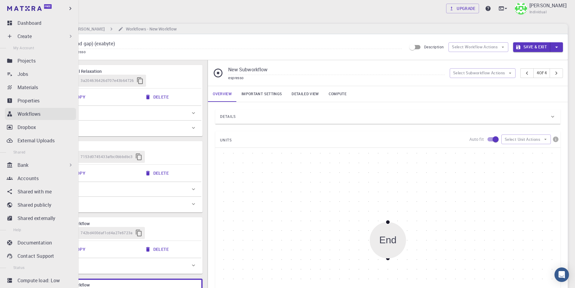
click at [36, 113] on p "Workflows" at bounding box center [29, 113] width 23 height 7
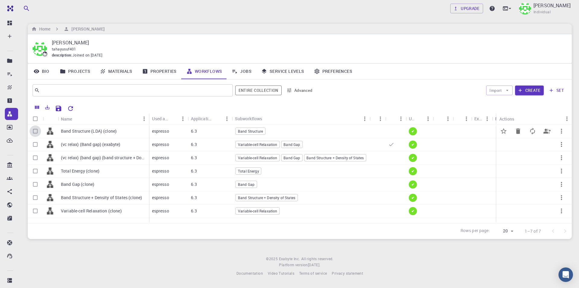
click at [34, 131] on input "Select row" at bounding box center [35, 130] width 11 height 11
checkbox input "true"
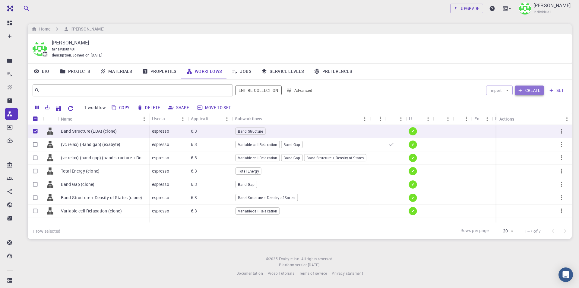
click at [537, 87] on button "Create" at bounding box center [529, 90] width 29 height 10
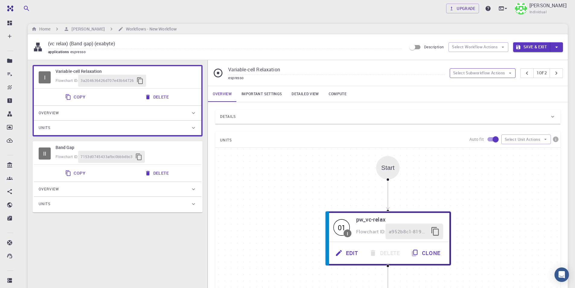
click at [508, 74] on icon "button" at bounding box center [509, 72] width 5 height 5
click at [491, 106] on span "Paste subworkflow" at bounding box center [486, 104] width 46 height 6
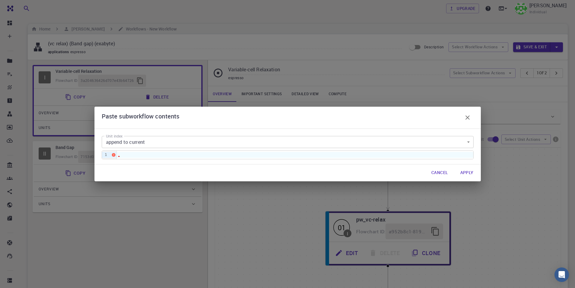
click at [340, 156] on div at bounding box center [295, 154] width 356 height 5
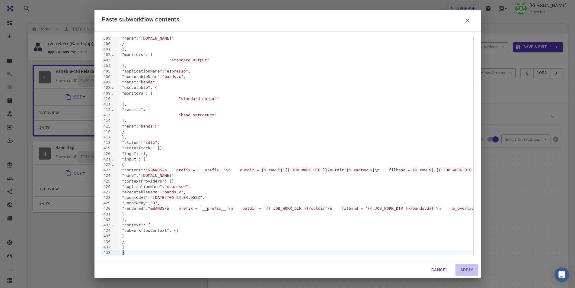
click at [467, 269] on button "Apply" at bounding box center [466, 269] width 23 height 12
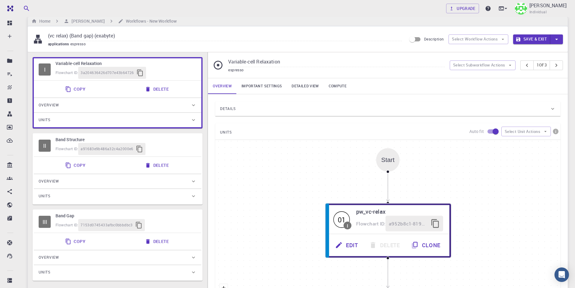
scroll to position [0, 0]
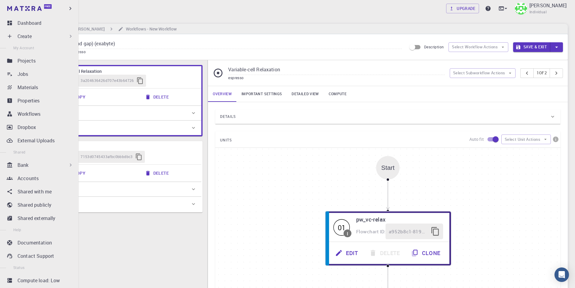
click at [38, 165] on div "Bank" at bounding box center [46, 164] width 56 height 7
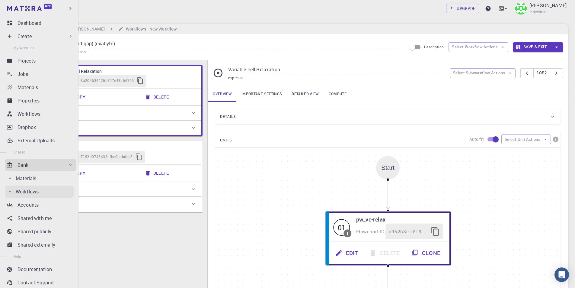
click at [35, 192] on p "Workflows" at bounding box center [27, 191] width 23 height 7
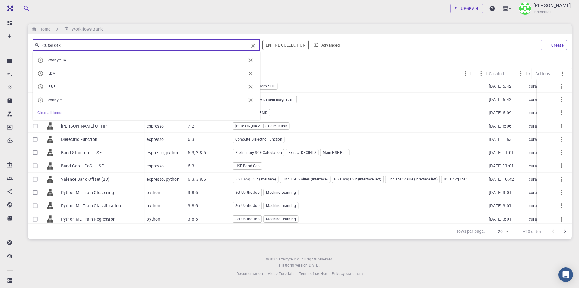
drag, startPoint x: 86, startPoint y: 43, endPoint x: 14, endPoint y: 43, distance: 71.2
click at [14, 43] on div "Free Dashboard Create New Job New Material Create Material Upload File Import f…" at bounding box center [289, 143] width 579 height 286
click at [75, 59] on span "exabyte-io" at bounding box center [147, 60] width 198 height 6
type input "exabyte-io"
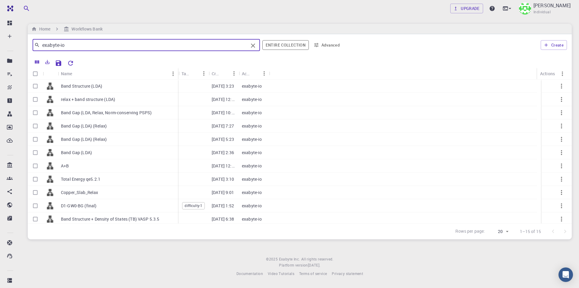
drag, startPoint x: 87, startPoint y: 72, endPoint x: 177, endPoint y: 71, distance: 89.9
click at [177, 71] on div "Name" at bounding box center [179, 74] width 6 height 12
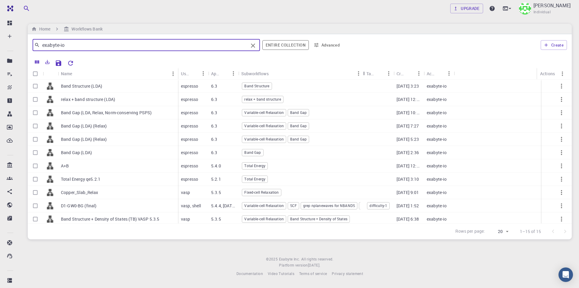
drag, startPoint x: 273, startPoint y: 74, endPoint x: 364, endPoint y: 74, distance: 91.4
click at [364, 74] on div "Subworkflows" at bounding box center [364, 74] width 6 height 12
click at [83, 86] on p "Band Structure (LDA)" at bounding box center [81, 86] width 41 height 6
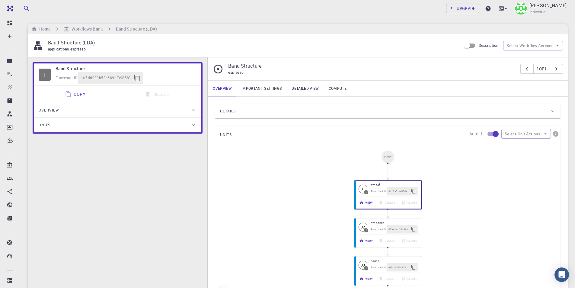
click at [77, 93] on button "Copy" at bounding box center [76, 94] width 29 height 12
click at [76, 95] on button "Copy" at bounding box center [76, 94] width 29 height 12
click at [137, 78] on icon "button" at bounding box center [137, 77] width 7 height 7
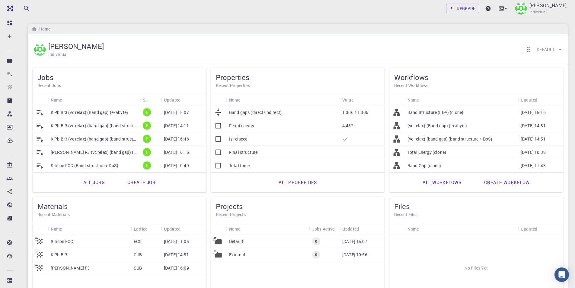
click at [452, 182] on link "All workflows" at bounding box center [442, 182] width 52 height 14
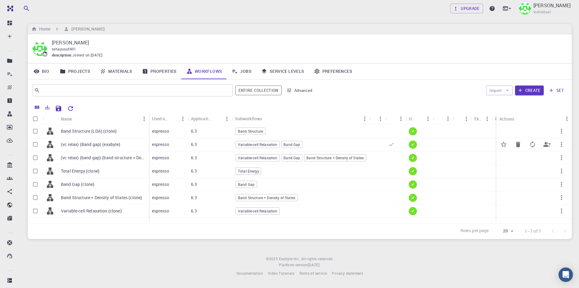
click at [105, 144] on p "(vc relax) (Band gap) (exabyte)" at bounding box center [91, 144] width 60 height 6
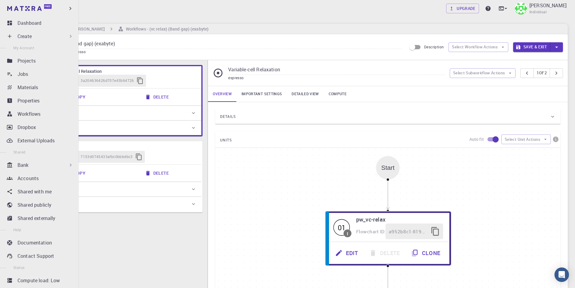
click at [28, 36] on p "Create" at bounding box center [25, 36] width 14 height 7
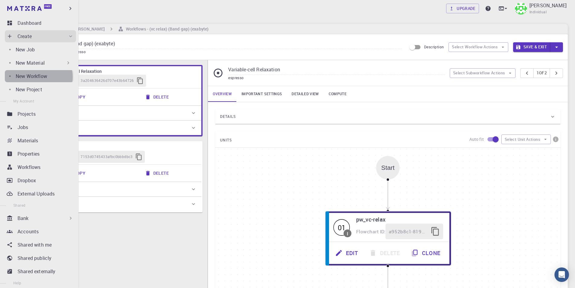
click at [38, 77] on p "New Workflow" at bounding box center [31, 75] width 31 height 7
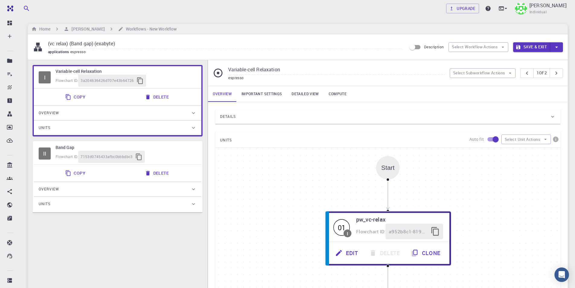
click at [111, 225] on div "I Variable-cell Relaxation Flowchart ID: 3a204636426d707e43b64726 Copy Delete O…" at bounding box center [118, 203] width 180 height 286
click at [145, 190] on div "Overview" at bounding box center [115, 189] width 152 height 10
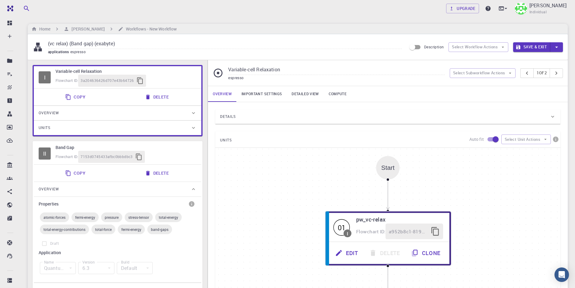
click at [198, 152] on div "II Band Gap Flowchart ID: 7153d0745433afbc0bbbdbc3" at bounding box center [117, 153] width 167 height 22
type input "Band Gap"
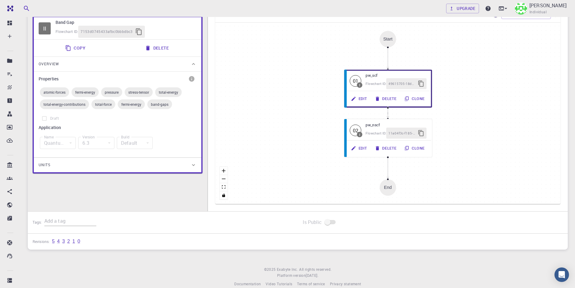
scroll to position [134, 0]
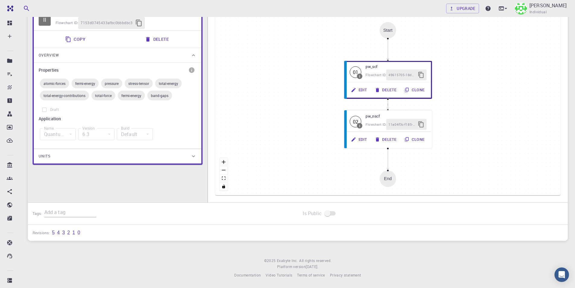
click at [149, 176] on div "I Variable-cell Relaxation Flowchart ID: 3a204636426d707e43b64726 Copy Delete O…" at bounding box center [118, 69] width 180 height 286
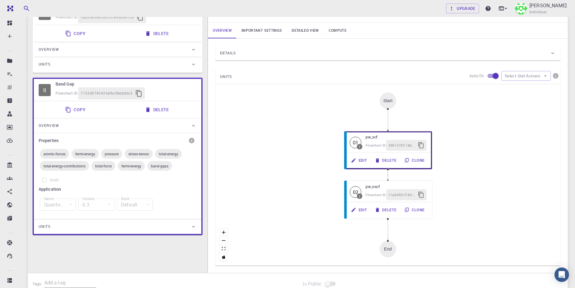
scroll to position [0, 0]
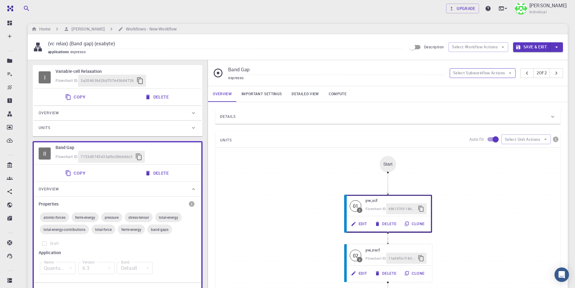
click at [480, 69] on button "Select Subworkflow Actions" at bounding box center [483, 73] width 66 height 10
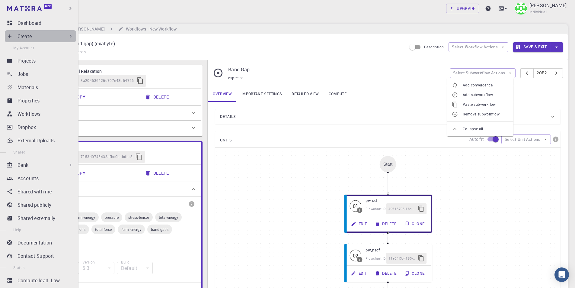
click at [41, 37] on div "Create" at bounding box center [46, 36] width 56 height 7
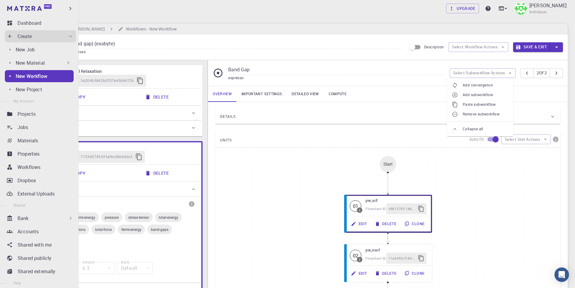
click at [42, 75] on p "New Workflow" at bounding box center [32, 75] width 32 height 7
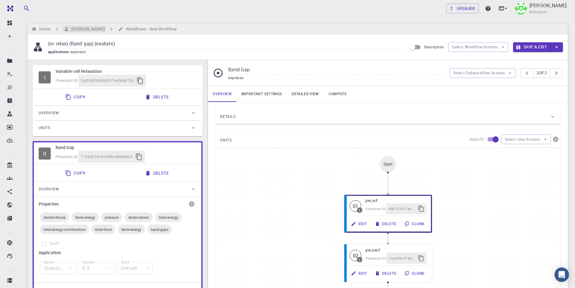
click at [85, 31] on h6 "[PERSON_NAME]" at bounding box center [86, 29] width 35 height 7
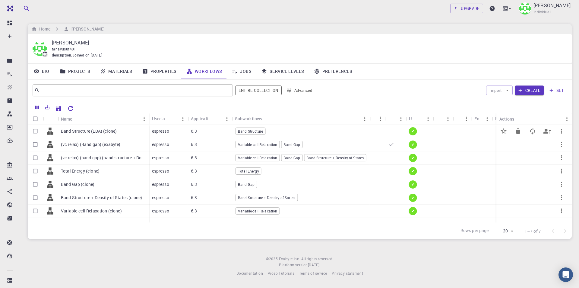
click at [114, 132] on p "Band Structure (LDA) (clone)" at bounding box center [89, 131] width 56 height 6
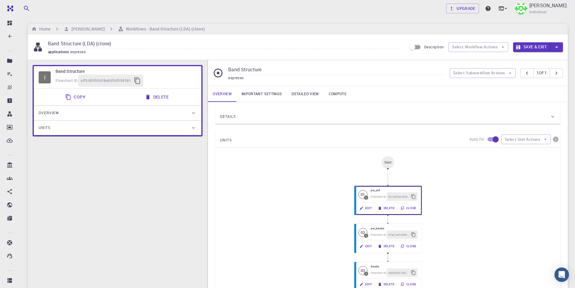
click at [75, 96] on button "Copy" at bounding box center [76, 97] width 29 height 12
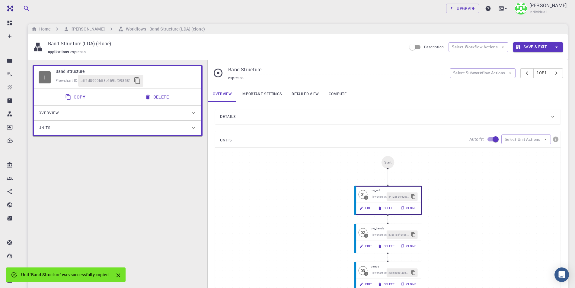
click at [111, 43] on input "Band Structure (LDA) (clone)" at bounding box center [225, 44] width 354 height 10
drag, startPoint x: 109, startPoint y: 43, endPoint x: 98, endPoint y: 41, distance: 11.6
click at [98, 41] on input "Band Structure (LDA) (clone)" at bounding box center [225, 44] width 354 height 10
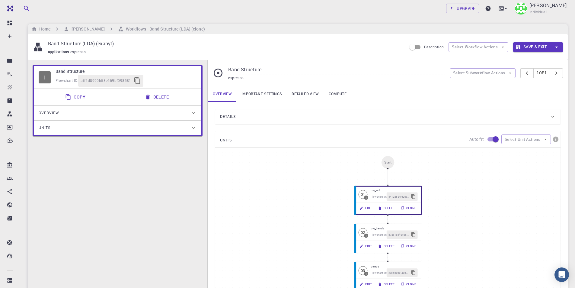
type input "Band Structure (LDA) (exabyte)"
click at [523, 46] on button "Save & Exit" at bounding box center [531, 47] width 37 height 10
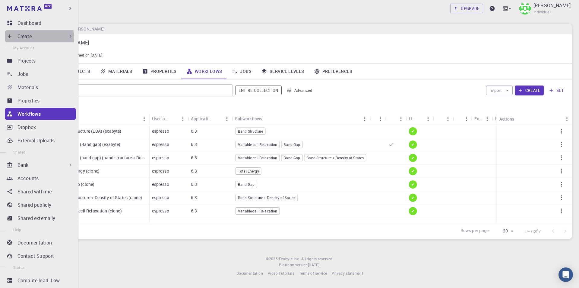
click at [39, 38] on div "Create" at bounding box center [46, 36] width 56 height 7
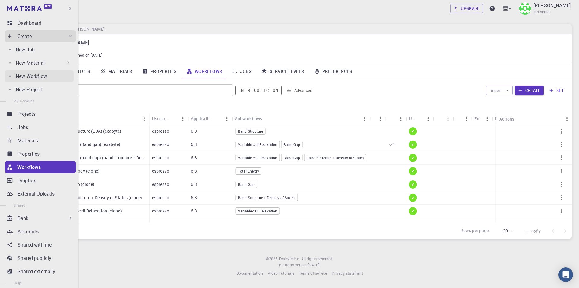
click at [46, 75] on p "New Workflow" at bounding box center [31, 75] width 31 height 7
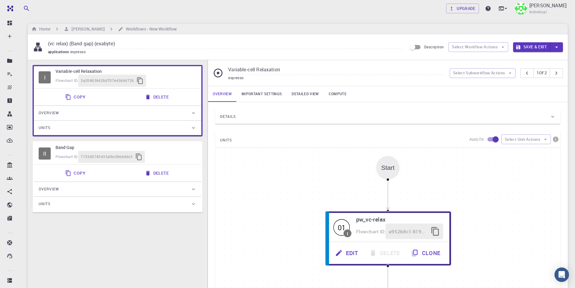
click at [145, 223] on div "I Variable-cell Relaxation Flowchart ID: 3a204636426d707e43b64726 Copy Delete O…" at bounding box center [118, 203] width 180 height 286
click at [498, 72] on button "Select Subworkflow Actions" at bounding box center [483, 73] width 66 height 10
click at [492, 105] on span "Paste subworkflow" at bounding box center [486, 104] width 46 height 6
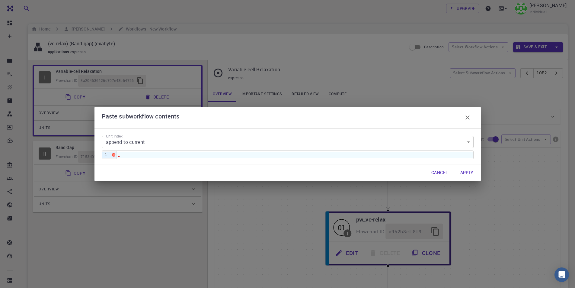
click at [343, 155] on div at bounding box center [295, 154] width 356 height 5
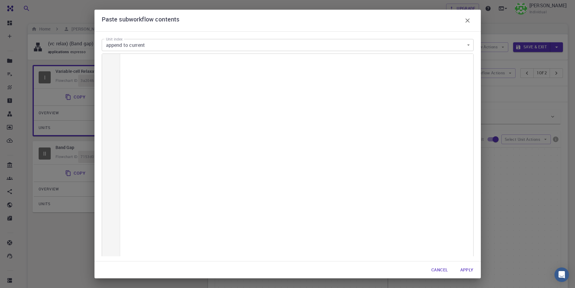
scroll to position [2193, 0]
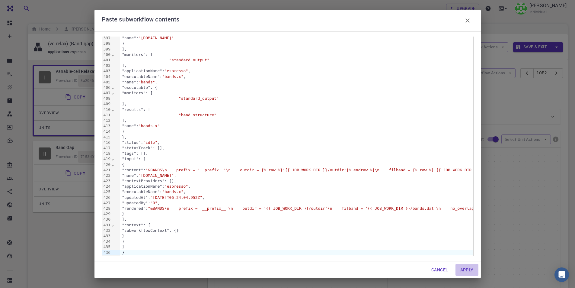
click at [470, 270] on button "Apply" at bounding box center [466, 269] width 23 height 12
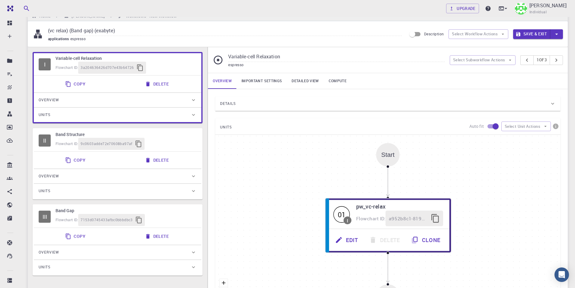
scroll to position [0, 0]
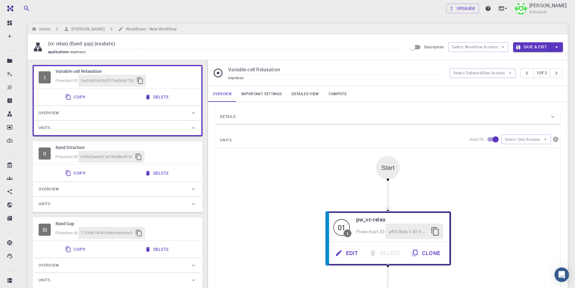
click at [273, 91] on link "Important settings" at bounding box center [262, 94] width 50 height 16
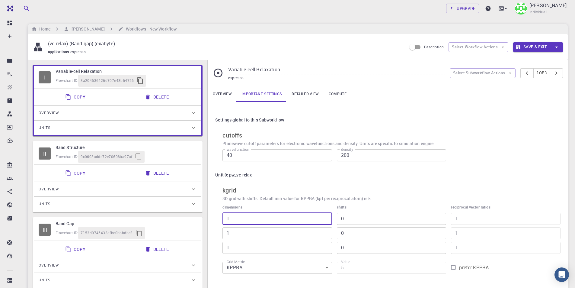
drag, startPoint x: 244, startPoint y: 221, endPoint x: 227, endPoint y: 218, distance: 16.9
click at [227, 218] on input "1" at bounding box center [277, 218] width 110 height 12
click at [533, 46] on button "Save & Exit" at bounding box center [531, 47] width 37 height 10
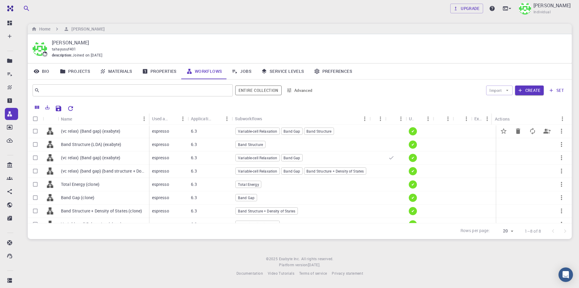
click at [61, 131] on p "(vc relax) (Band gap) (exabyte)" at bounding box center [91, 131] width 60 height 6
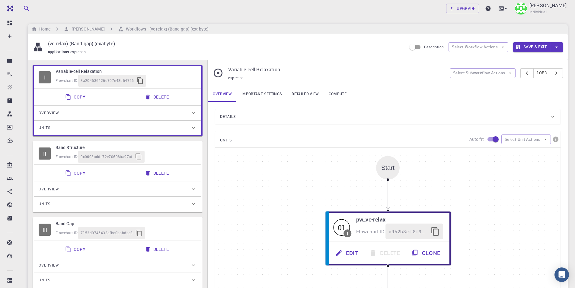
click at [71, 43] on input "(vc relax) (Band gap) (exabyte)" at bounding box center [225, 44] width 354 height 10
click at [68, 44] on input "(vc relax) (Band gap) (exabyte)" at bounding box center [225, 44] width 354 height 10
type input "(vc relax) (band structure) (Band gap) (exabyte)"
click at [522, 45] on button "Save & Exit" at bounding box center [531, 47] width 37 height 10
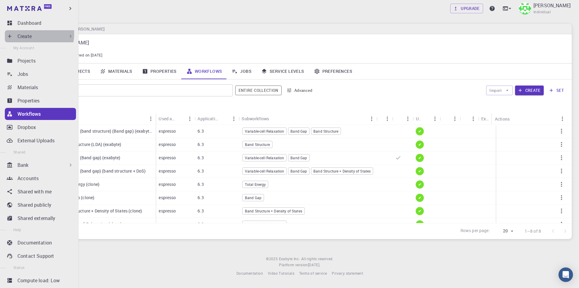
drag, startPoint x: 31, startPoint y: 34, endPoint x: 32, endPoint y: 40, distance: 5.8
click at [31, 34] on p "Create" at bounding box center [25, 36] width 14 height 7
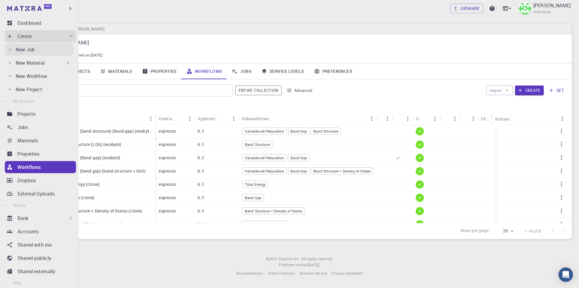
click at [34, 53] on p "New Job" at bounding box center [25, 49] width 19 height 7
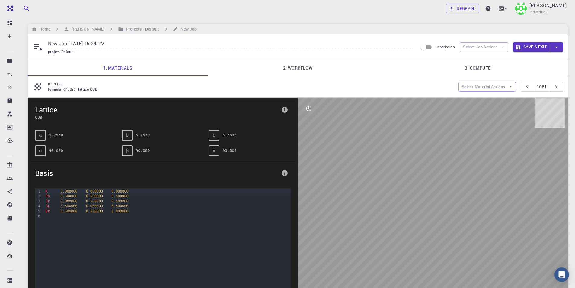
click at [294, 60] on hr at bounding box center [298, 60] width 540 height 0
click at [327, 61] on link "2. Workflow" at bounding box center [298, 68] width 180 height 16
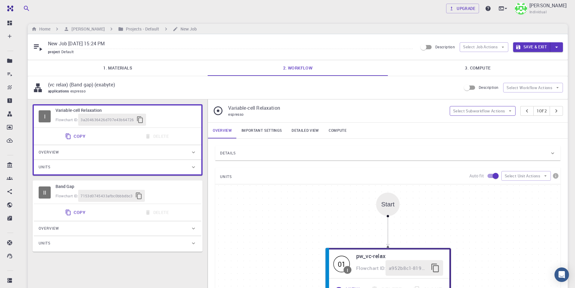
click at [494, 112] on button "Select Subworkflow Actions" at bounding box center [483, 111] width 66 height 10
click at [490, 94] on div "(vc relax) (Band gap) (exabyte) applications espresso Description Select Workfl…" at bounding box center [298, 87] width 540 height 23
click at [494, 47] on button "Select Job Actions" at bounding box center [484, 47] width 49 height 10
click at [499, 78] on span "Select workflow" at bounding box center [489, 78] width 28 height 6
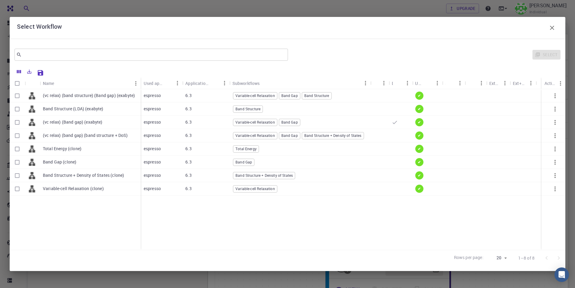
drag, startPoint x: 18, startPoint y: 95, endPoint x: 24, endPoint y: 95, distance: 6.3
click at [18, 95] on input "Select row" at bounding box center [16, 95] width 11 height 11
checkbox input "true"
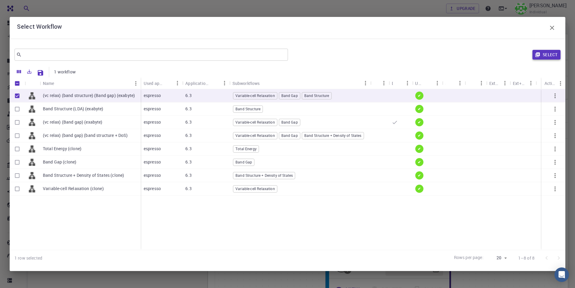
click at [549, 52] on button "Select" at bounding box center [546, 55] width 28 height 10
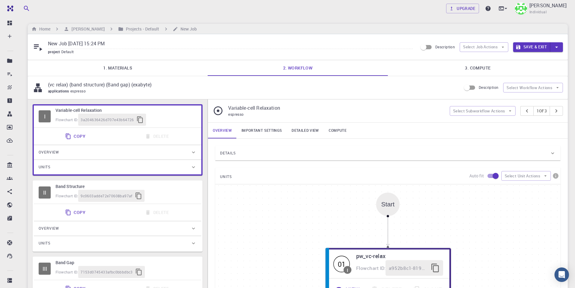
click at [153, 69] on link "1. Materials" at bounding box center [118, 68] width 180 height 16
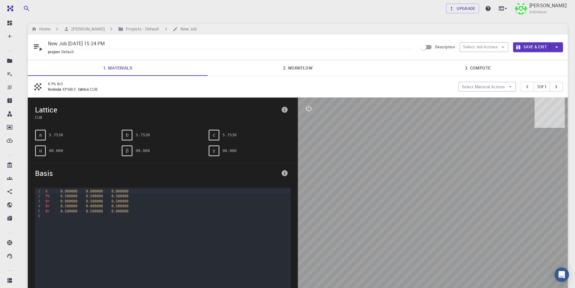
click at [296, 69] on link "2. Workflow" at bounding box center [298, 68] width 180 height 16
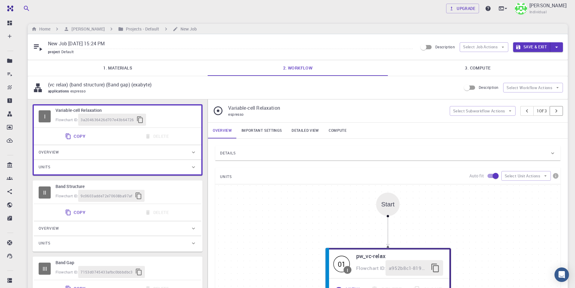
click at [556, 111] on icon "pager" at bounding box center [556, 110] width 7 height 7
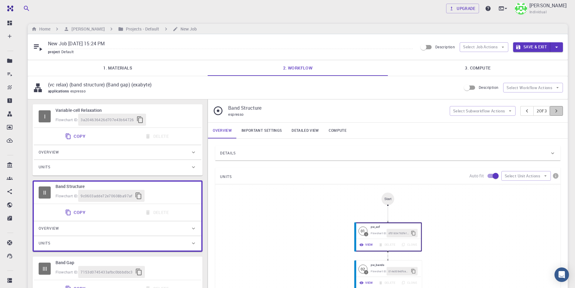
click at [556, 111] on icon "pager" at bounding box center [556, 110] width 7 height 7
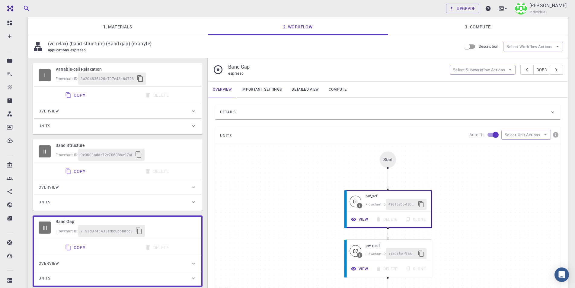
scroll to position [30, 0]
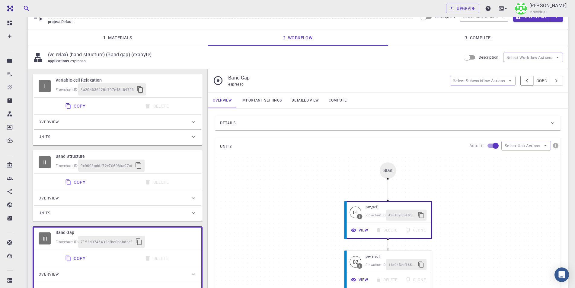
click at [524, 79] on icon "pager" at bounding box center [527, 80] width 7 height 7
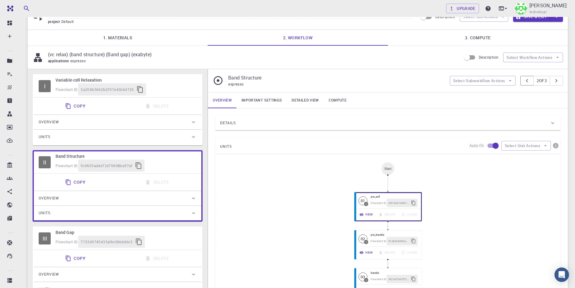
click at [524, 79] on icon "pager" at bounding box center [527, 80] width 7 height 7
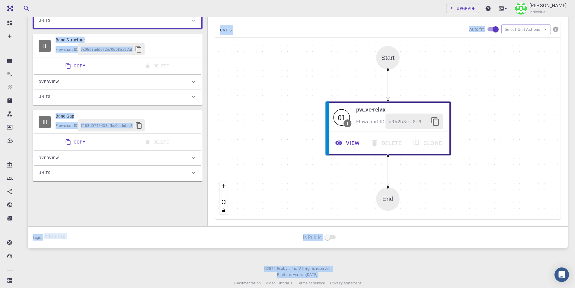
scroll to position [154, 0]
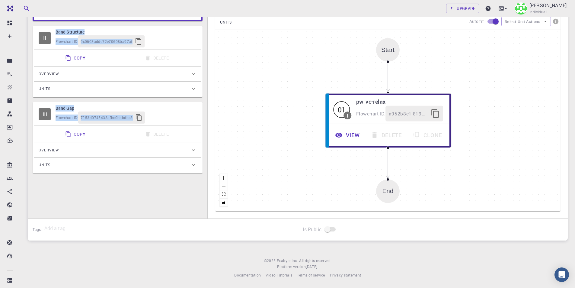
drag, startPoint x: 168, startPoint y: 136, endPoint x: 155, endPoint y: 201, distance: 66.5
click at [155, 201] on div "I Variable-cell Relaxation Flowchart ID: 3a204636426d707e43b64726 Copy Delete O…" at bounding box center [118, 86] width 180 height 283
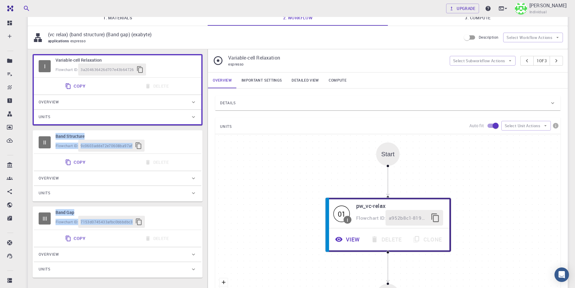
scroll to position [33, 0]
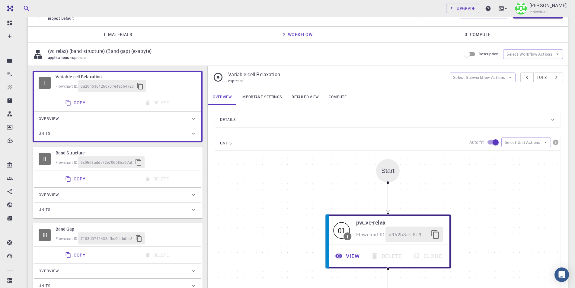
click at [192, 161] on div "Flowchart ID: 9c0603adde72e70608ba97af" at bounding box center [126, 162] width 141 height 12
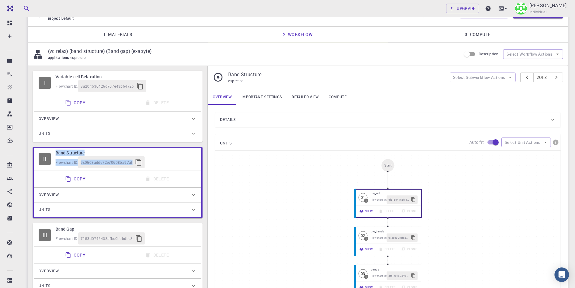
drag, startPoint x: 182, startPoint y: 156, endPoint x: 174, endPoint y: 216, distance: 60.4
click at [174, 216] on div "II Band Structure Flowchart ID: 9c0603adde72e70608ba97af Copy Delete Overview P…" at bounding box center [118, 182] width 170 height 71
click at [174, 156] on h6 "Band Structure" at bounding box center [126, 152] width 141 height 7
click at [492, 76] on button "Select Subworkflow Actions" at bounding box center [483, 77] width 66 height 10
click at [431, 53] on p "(vc relax) (band structure) (Band gap) (exabyte)" at bounding box center [252, 50] width 408 height 7
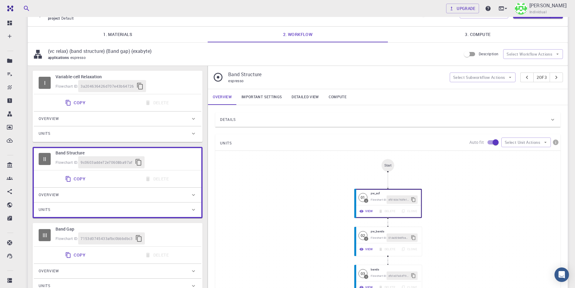
scroll to position [3, 0]
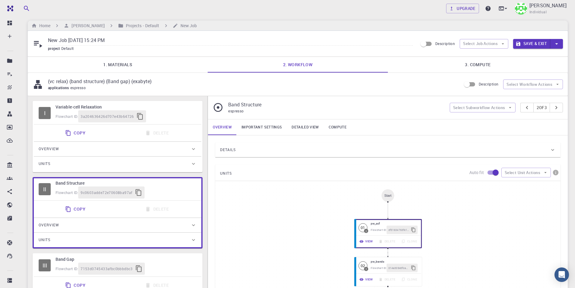
click at [110, 65] on link "1. Materials" at bounding box center [118, 65] width 180 height 16
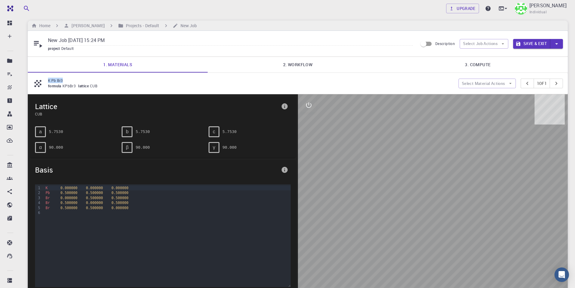
drag, startPoint x: 72, startPoint y: 77, endPoint x: 47, endPoint y: 80, distance: 24.6
click at [47, 80] on div "K Pb Br3 formula KPbBr3 lattice CUB Select Material Actions 1 of 1" at bounding box center [298, 83] width 540 height 21
copy p "K Pb Br3"
drag, startPoint x: 125, startPoint y: 39, endPoint x: 36, endPoint y: 39, distance: 88.7
click at [36, 39] on div "New Job Aug 14, 2025, 15:24 PM project Default" at bounding box center [225, 44] width 385 height 16
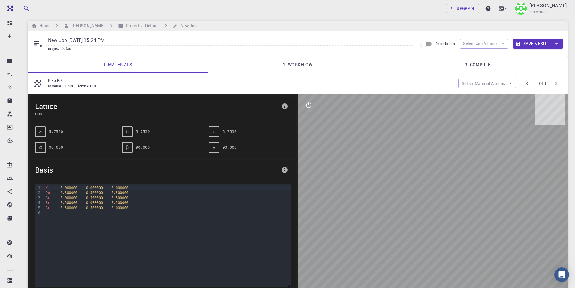
paste input "K Pb Br3"
click at [301, 62] on link "2. Workflow" at bounding box center [298, 65] width 180 height 16
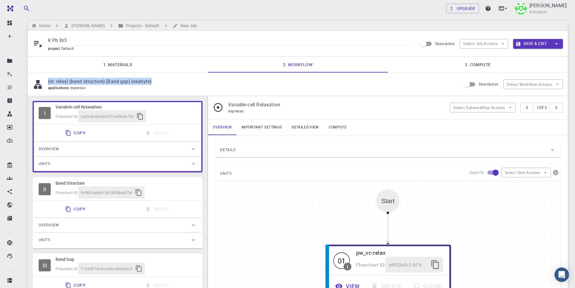
drag, startPoint x: 142, startPoint y: 81, endPoint x: 48, endPoint y: 81, distance: 94.8
click at [48, 81] on div "(vc relax) (band structure) (Band gap) (exabyte) applications espresso" at bounding box center [247, 84] width 429 height 13
copy p "(vc relax) (band structure) (Band gap) (exabyte)"
click at [109, 42] on input "K Pb Br3" at bounding box center [230, 41] width 365 height 10
paste input "(vc relax) (band structure) (Band gap) (exabyte)"
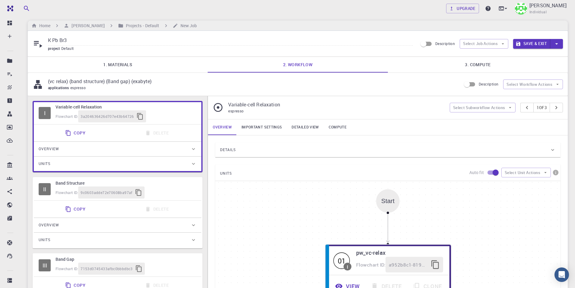
type input "K Pb Br3 (vc relax) (band structure) (Band gap) (exabyte)"
click at [526, 43] on button "Save & Exit" at bounding box center [531, 44] width 37 height 10
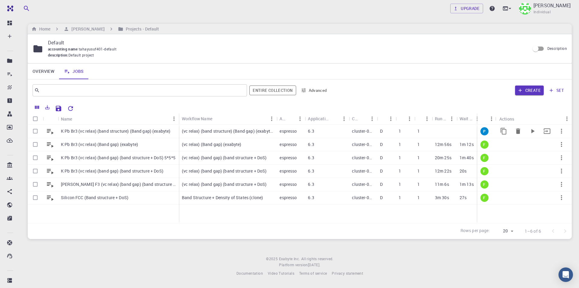
click at [125, 131] on p "K Pb Br3 (vc relax) (band structure) (Band gap) (exabyte)" at bounding box center [116, 131] width 110 height 6
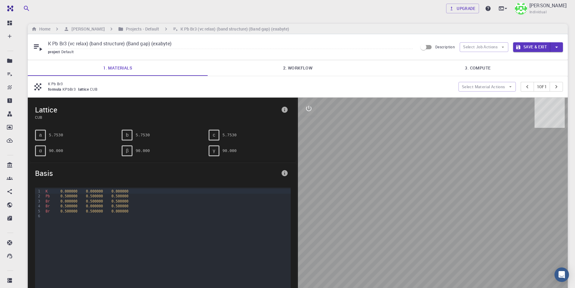
click at [498, 63] on link "3. Compute" at bounding box center [478, 68] width 180 height 16
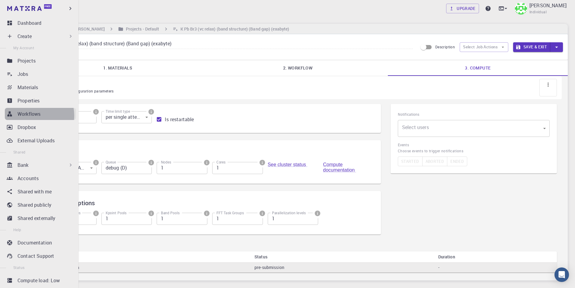
click at [34, 115] on p "Workflows" at bounding box center [29, 113] width 23 height 7
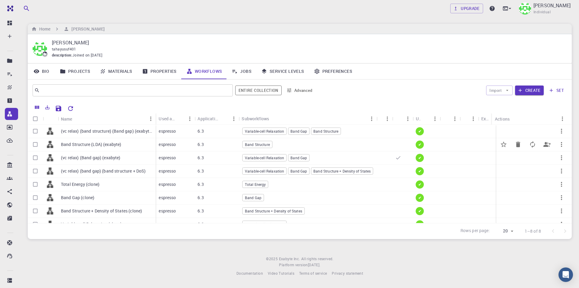
click at [33, 144] on input "Select row" at bounding box center [35, 144] width 11 height 11
checkbox input "true"
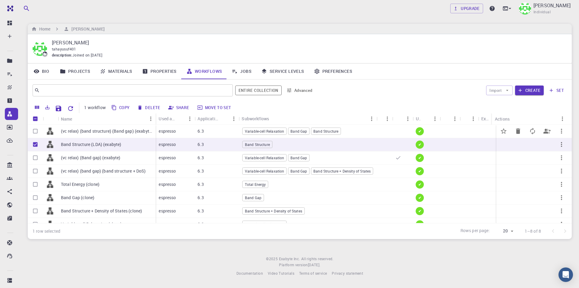
click at [34, 129] on input "Select row" at bounding box center [35, 130] width 11 height 11
checkbox input "true"
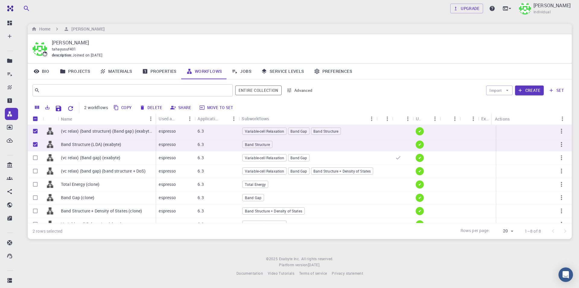
click at [152, 107] on button "Delete" at bounding box center [151, 108] width 27 height 10
checkbox input "false"
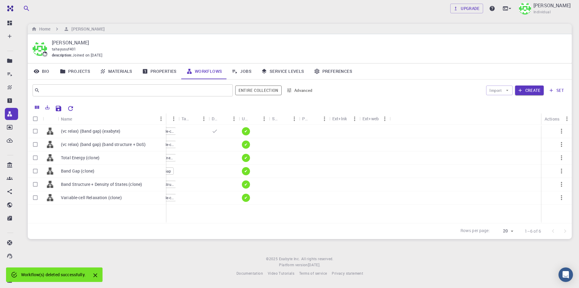
drag, startPoint x: 87, startPoint y: 115, endPoint x: 164, endPoint y: 115, distance: 77.9
click at [164, 115] on div "Name" at bounding box center [167, 119] width 6 height 12
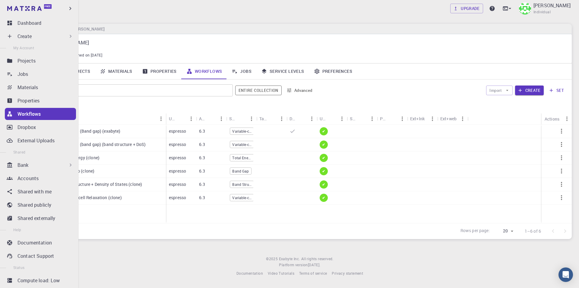
click at [56, 166] on div "Bank" at bounding box center [46, 164] width 56 height 7
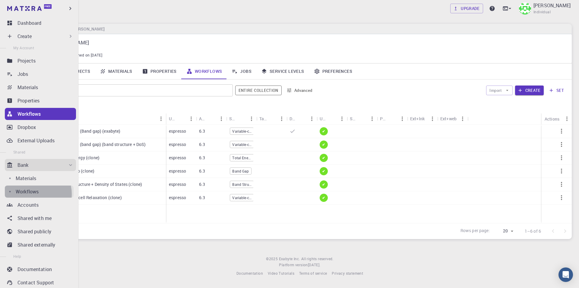
click at [30, 194] on p "Workflows" at bounding box center [27, 191] width 23 height 7
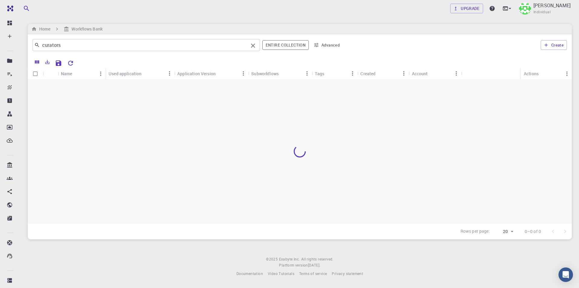
click at [165, 43] on input "curators" at bounding box center [144, 45] width 209 height 8
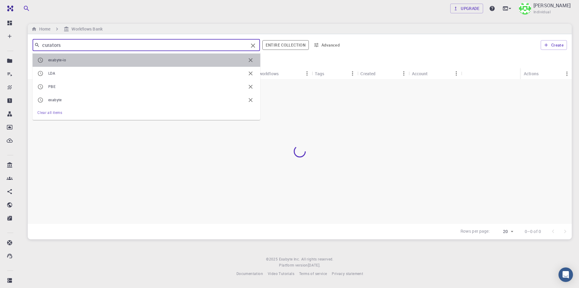
click at [114, 63] on li "exabyte-io" at bounding box center [147, 59] width 228 height 13
type input "exabyte-io"
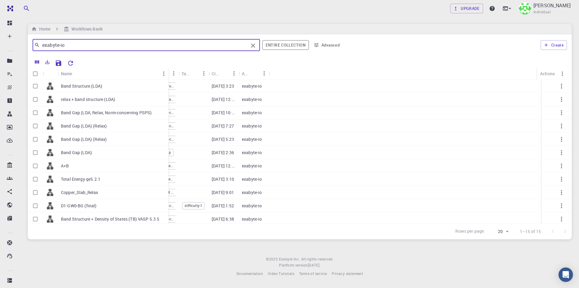
drag, startPoint x: 86, startPoint y: 70, endPoint x: 167, endPoint y: 68, distance: 80.6
click at [167, 68] on div "Name" at bounding box center [169, 74] width 6 height 12
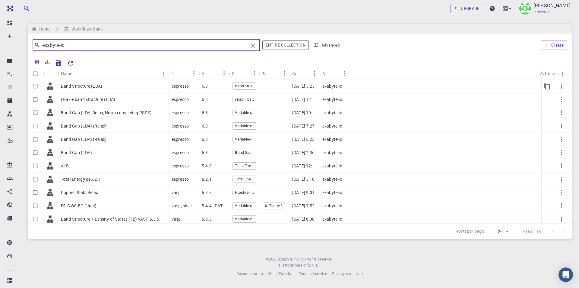
click at [102, 88] on p "Band Structure (LDA)" at bounding box center [81, 86] width 41 height 6
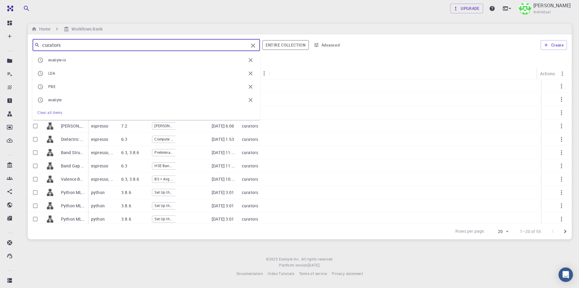
drag, startPoint x: 67, startPoint y: 46, endPoint x: 29, endPoint y: 46, distance: 38.3
click at [29, 46] on div "curators ​ exabyte-io LDA PBE exabyte Clear all items Entire collection Advance…" at bounding box center [300, 45] width 544 height 22
click at [62, 60] on span "exabyte-io" at bounding box center [57, 59] width 18 height 5
type input "exabyte-io"
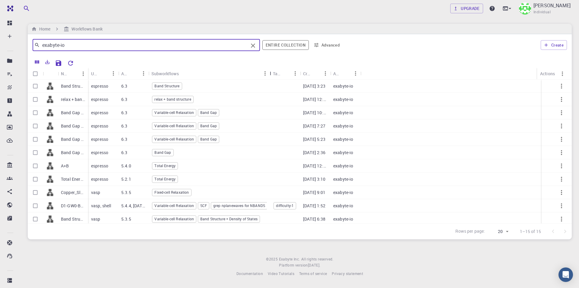
drag, startPoint x: 180, startPoint y: 72, endPoint x: 272, endPoint y: 73, distance: 91.5
click at [272, 73] on div "Subworkflows" at bounding box center [271, 74] width 6 height 12
drag, startPoint x: 86, startPoint y: 70, endPoint x: 152, endPoint y: 70, distance: 65.8
click at [152, 70] on div "Name" at bounding box center [155, 74] width 6 height 12
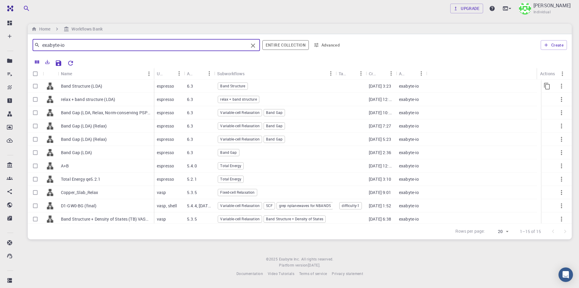
click at [37, 85] on input "Select row" at bounding box center [35, 85] width 11 height 11
checkbox input "true"
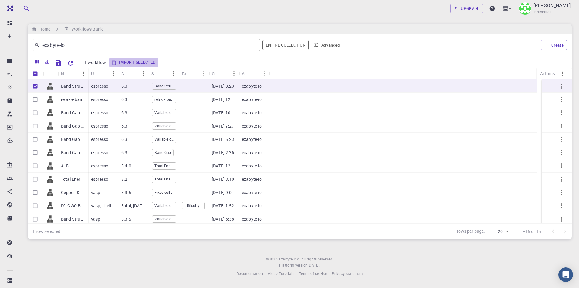
click at [138, 64] on button "Import selected" at bounding box center [134, 63] width 49 height 10
checkbox input "false"
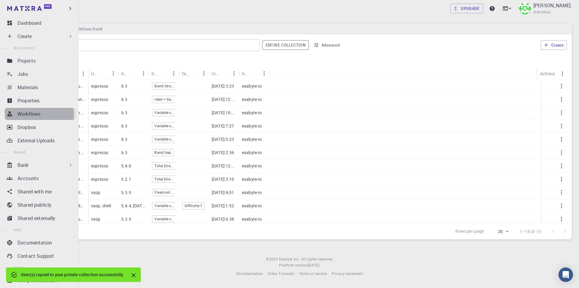
click at [33, 114] on p "Workflows" at bounding box center [29, 113] width 23 height 7
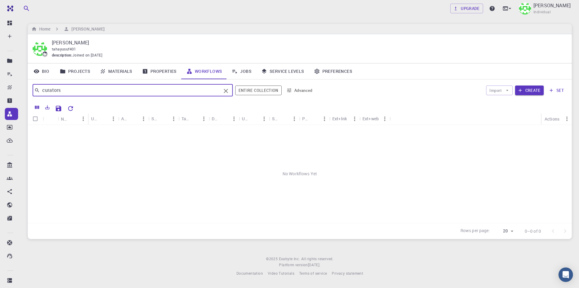
drag, startPoint x: 92, startPoint y: 93, endPoint x: 35, endPoint y: 89, distance: 57.5
click at [35, 89] on div "curators ​" at bounding box center [133, 90] width 200 height 12
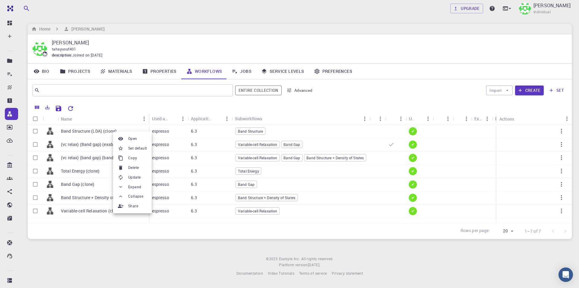
click at [37, 132] on div at bounding box center [289, 144] width 579 height 288
click at [35, 131] on input "Select row" at bounding box center [35, 130] width 11 height 11
checkbox input "true"
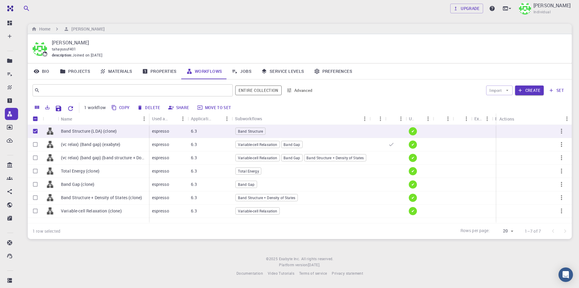
click at [73, 131] on p "Band Structure (LDA) (clone)" at bounding box center [89, 131] width 56 height 6
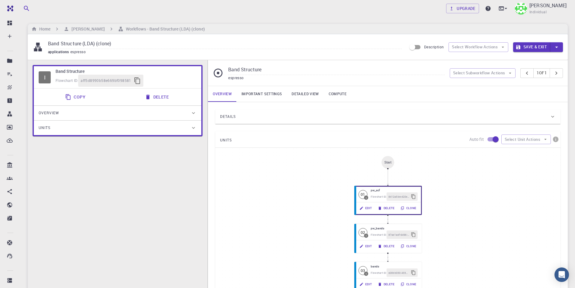
drag, startPoint x: 110, startPoint y: 42, endPoint x: 98, endPoint y: 43, distance: 11.3
click at [98, 43] on input "Band Structure (LDA) (clone)" at bounding box center [225, 44] width 354 height 10
type input "Band Structure (LDA) (exabyte)"
click at [79, 96] on button "Copy" at bounding box center [76, 97] width 29 height 12
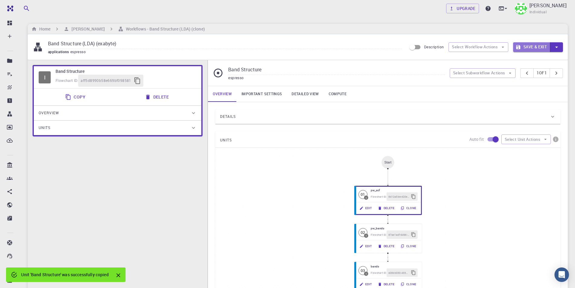
click at [534, 48] on button "Save & Exit" at bounding box center [531, 47] width 37 height 10
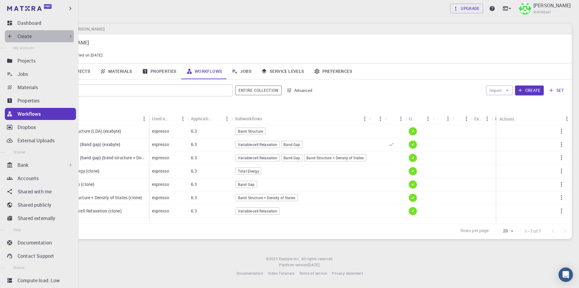
click at [32, 36] on div "Create" at bounding box center [46, 36] width 56 height 7
click at [25, 38] on p "Create" at bounding box center [25, 36] width 14 height 7
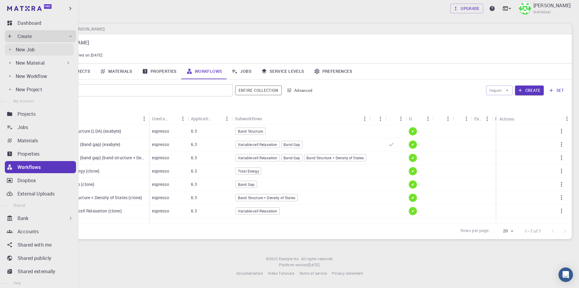
click at [28, 49] on p "New Job" at bounding box center [25, 49] width 19 height 7
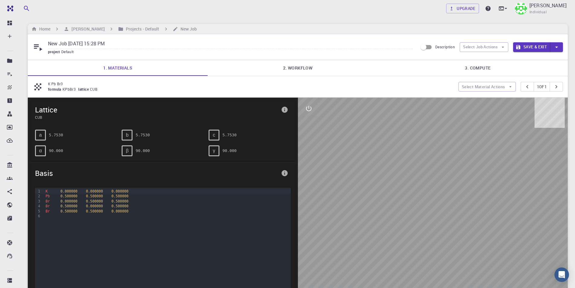
click at [291, 64] on link "2. Workflow" at bounding box center [298, 68] width 180 height 16
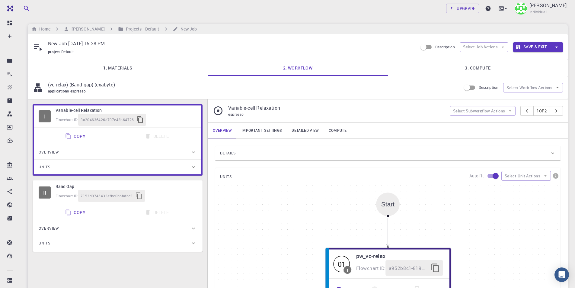
click at [143, 247] on div "Units" at bounding box center [115, 243] width 152 height 10
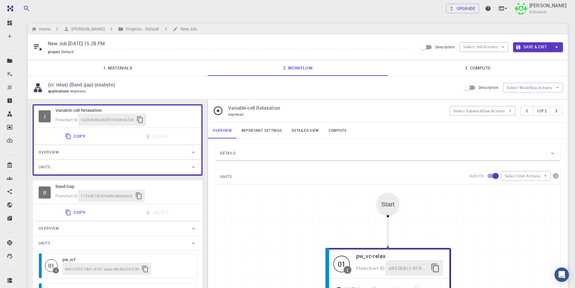
click at [154, 224] on div "Overview" at bounding box center [115, 228] width 152 height 10
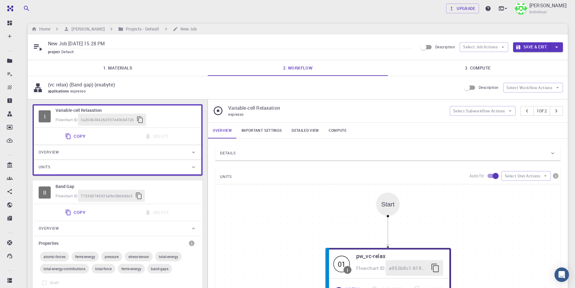
click at [172, 184] on h6 "Band Gap" at bounding box center [126, 186] width 141 height 7
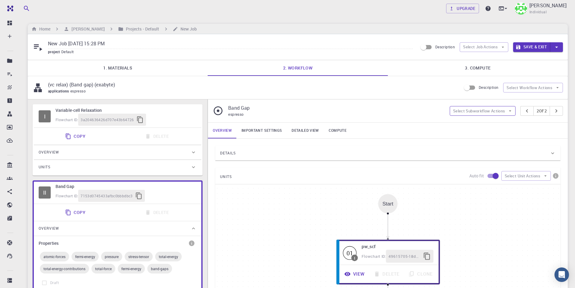
click at [495, 109] on button "Select Subworkflow Actions" at bounding box center [483, 111] width 66 height 10
click at [492, 48] on button "Select Job Actions" at bounding box center [484, 47] width 49 height 10
click at [476, 112] on button "Select Subworkflow Actions" at bounding box center [483, 111] width 66 height 10
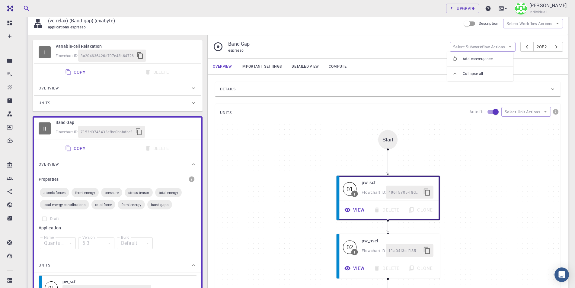
scroll to position [30, 0]
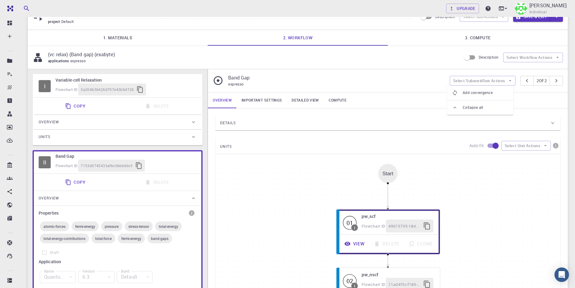
click at [169, 85] on div "Flowchart ID: 3a204636426d707e43b64726" at bounding box center [126, 89] width 141 height 12
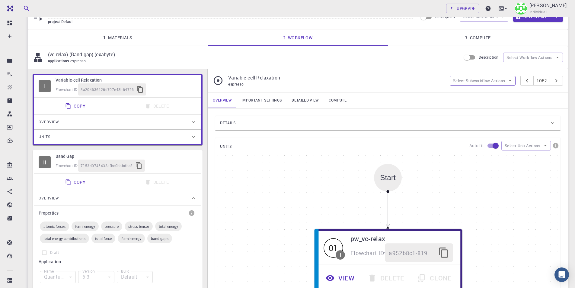
click at [499, 83] on button "Select Subworkflow Actions" at bounding box center [483, 81] width 66 height 10
click at [529, 96] on div "Overview Important settings Detailed view Compute" at bounding box center [388, 100] width 360 height 16
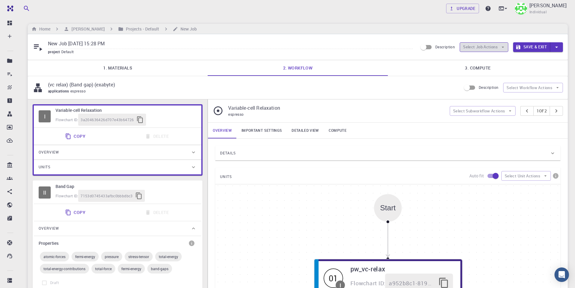
click at [497, 47] on button "Select Job Actions" at bounding box center [484, 47] width 49 height 10
click at [283, 49] on div "project Default" at bounding box center [230, 52] width 365 height 6
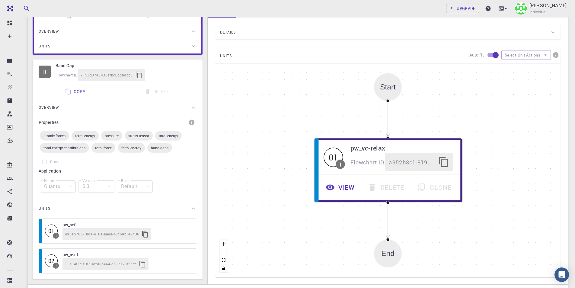
click at [178, 72] on div "Flowchart ID: 7153d0745433afbc0bbbdbc3" at bounding box center [126, 75] width 141 height 12
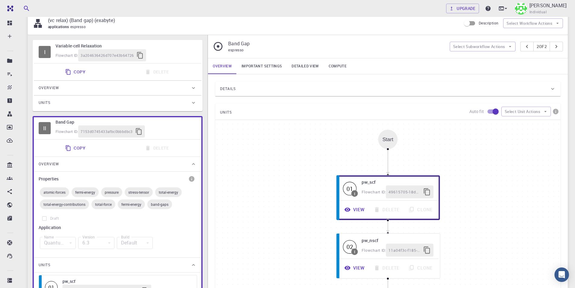
scroll to position [0, 0]
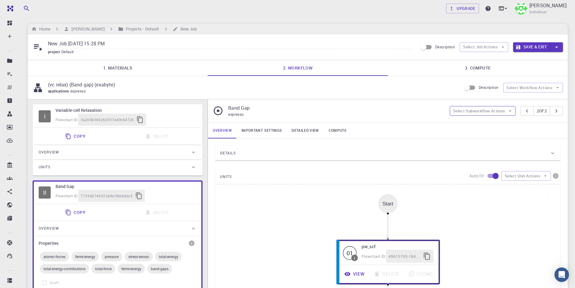
click at [500, 113] on button "Select Subworkflow Actions" at bounding box center [483, 111] width 66 height 10
click at [483, 137] on span "Collapse all" at bounding box center [486, 138] width 46 height 6
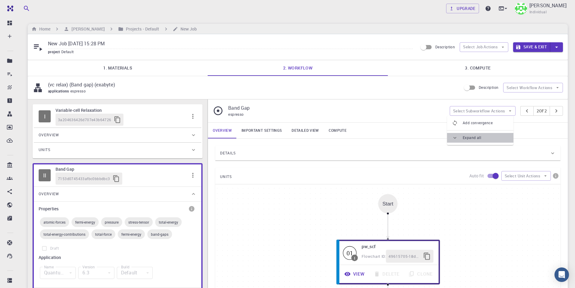
click at [478, 139] on span "Expand all" at bounding box center [486, 138] width 46 height 6
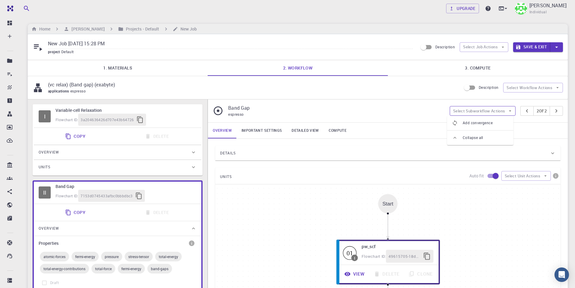
click at [502, 108] on button "Select Subworkflow Actions" at bounding box center [483, 111] width 66 height 10
click at [540, 86] on button "Select Workflow Actions" at bounding box center [533, 88] width 60 height 10
click at [485, 45] on button "Select Job Actions" at bounding box center [484, 47] width 49 height 10
click at [329, 39] on div "New Job Aug 14, 2025, 15:28 PM project Default Description Select Job Actions S…" at bounding box center [298, 47] width 540 height 26
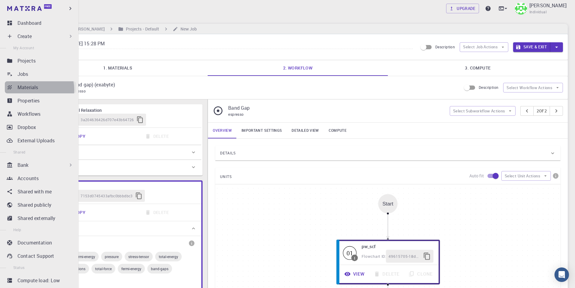
click at [32, 89] on p "Materials" at bounding box center [28, 87] width 21 height 7
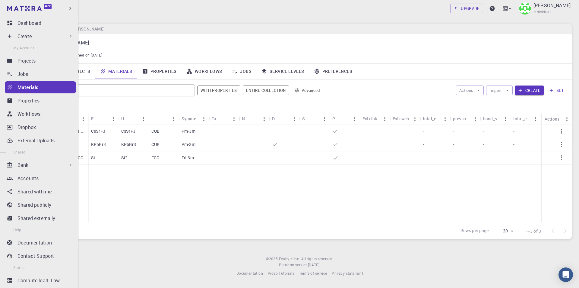
click at [41, 39] on div "Create" at bounding box center [46, 36] width 56 height 7
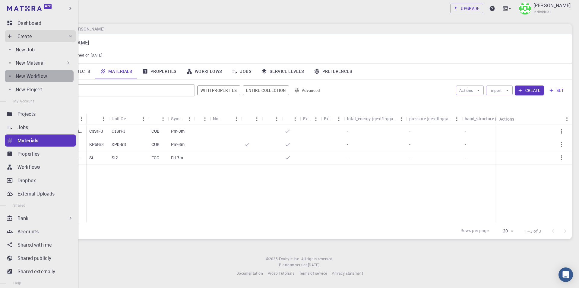
click at [41, 75] on p "New Workflow" at bounding box center [31, 75] width 31 height 7
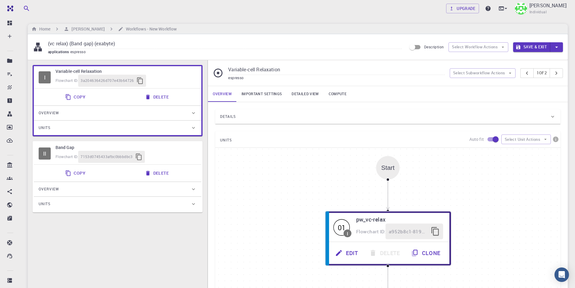
click at [181, 157] on div "Flowchart ID: 7153d0745433afbc0bbbdbc3" at bounding box center [126, 157] width 141 height 12
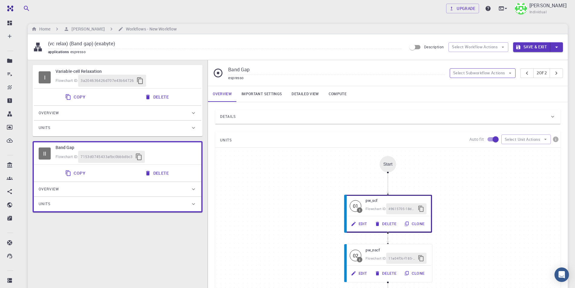
click at [487, 73] on button "Select Subworkflow Actions" at bounding box center [483, 73] width 66 height 10
click at [491, 103] on span "Paste subworkflow" at bounding box center [486, 104] width 46 height 6
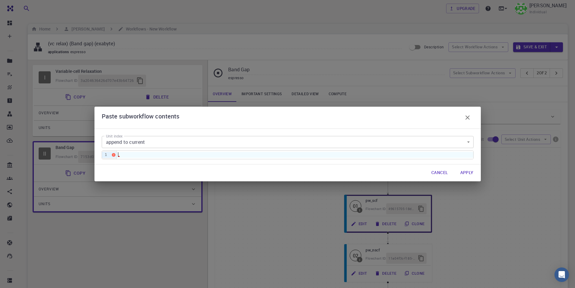
click at [208, 155] on div at bounding box center [295, 154] width 356 height 5
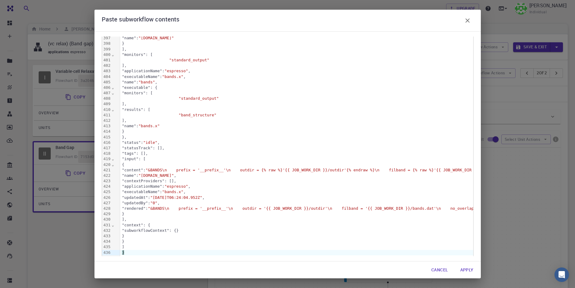
click at [471, 268] on button "Apply" at bounding box center [466, 269] width 23 height 12
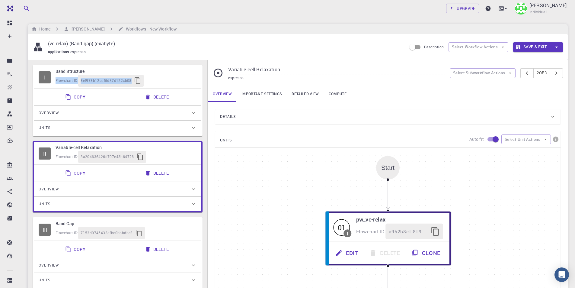
drag, startPoint x: 185, startPoint y: 73, endPoint x: 171, endPoint y: 156, distance: 84.7
click at [171, 156] on div "I Band Structure Flowchart ID: 8ef978b12cd5fd37d122cb08 Copy Delete Overview Pr…" at bounding box center [118, 176] width 170 height 223
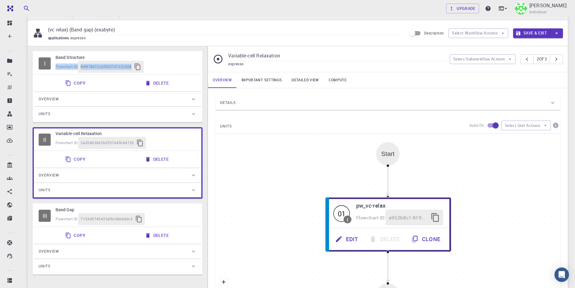
scroll to position [0, 0]
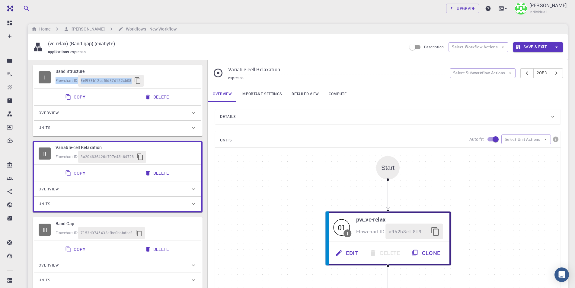
click at [184, 67] on div "I Band Structure Flowchart ID: 8ef978b12cd5fd37d122cb08" at bounding box center [117, 77] width 167 height 22
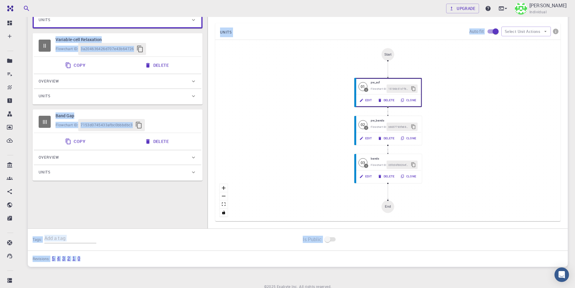
drag, startPoint x: 177, startPoint y: 75, endPoint x: 175, endPoint y: 253, distance: 177.8
click at [176, 260] on div "(vc relax) (Band gap) (exabyte) applications espresso Description Select Workfl…" at bounding box center [298, 96] width 540 height 340
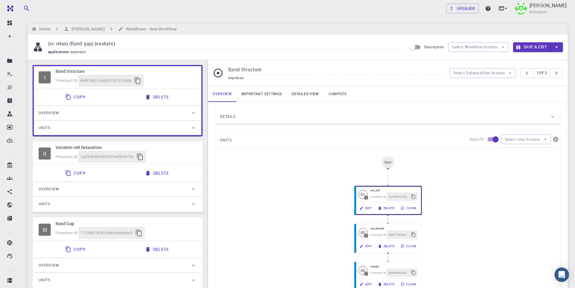
click at [188, 78] on div "Flowchart ID: 8ef978b12cd5fd37d122cb08" at bounding box center [126, 81] width 141 height 12
click at [503, 71] on button "Select Subworkflow Actions" at bounding box center [483, 73] width 66 height 10
click at [491, 48] on button "Select Workflow Actions" at bounding box center [478, 47] width 60 height 10
click at [530, 57] on div "(vc relax) (Band gap) (exabyte) applications espresso Description Select Workfl…" at bounding box center [298, 47] width 540 height 26
click at [524, 73] on icon "pager" at bounding box center [527, 73] width 7 height 7
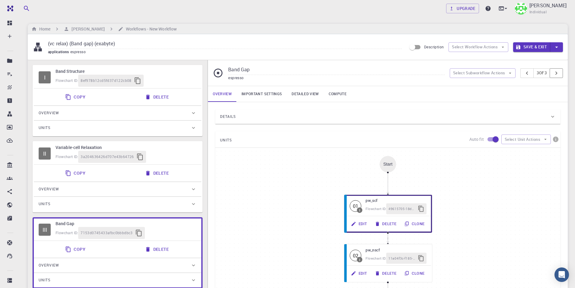
click at [551, 75] on button "pager" at bounding box center [556, 73] width 13 height 10
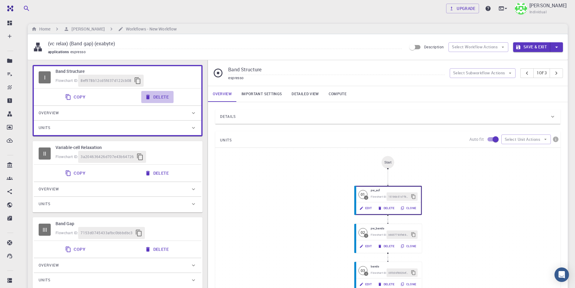
click at [166, 95] on button "Delete" at bounding box center [157, 97] width 32 height 12
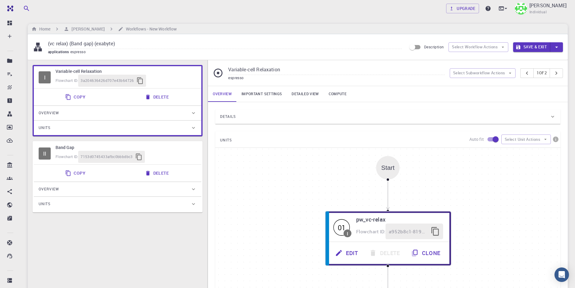
click at [124, 212] on div "II Band Gap Flowchart ID: 7153d0745433afbc0bbbdbc3 Copy Delete Overview Propert…" at bounding box center [118, 176] width 170 height 71
type input "Band Gap"
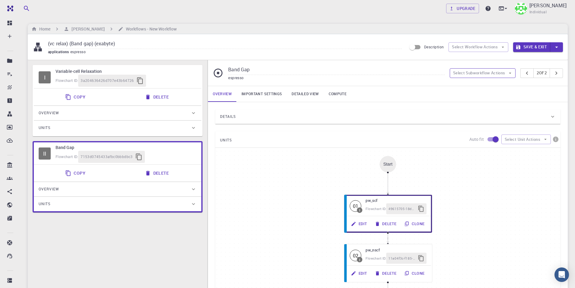
click at [494, 72] on button "Select Subworkflow Actions" at bounding box center [483, 73] width 66 height 10
click at [487, 104] on span "Paste subworkflow" at bounding box center [486, 104] width 46 height 6
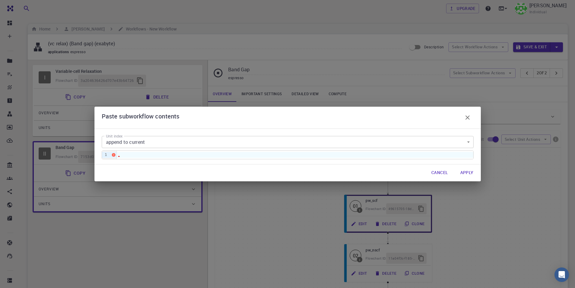
click at [193, 143] on body "Free Dashboard Create New Job New Material Create Material Upload File Import f…" at bounding box center [287, 210] width 575 height 421
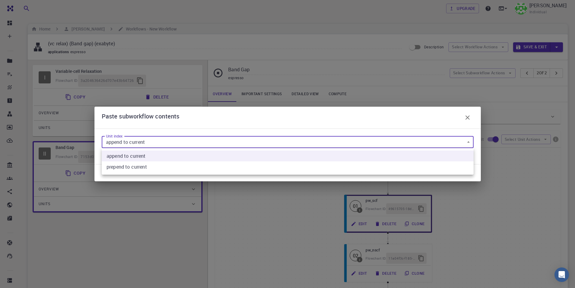
click at [156, 164] on current "prepend to current" at bounding box center [288, 166] width 372 height 11
type input "1"
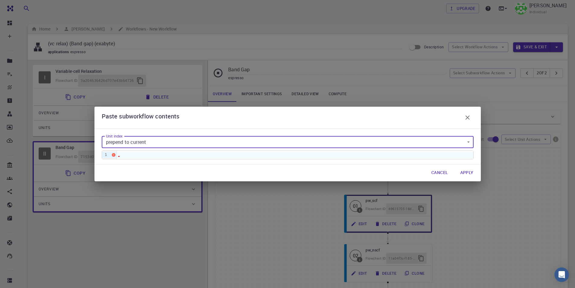
click at [154, 155] on div at bounding box center [295, 154] width 356 height 5
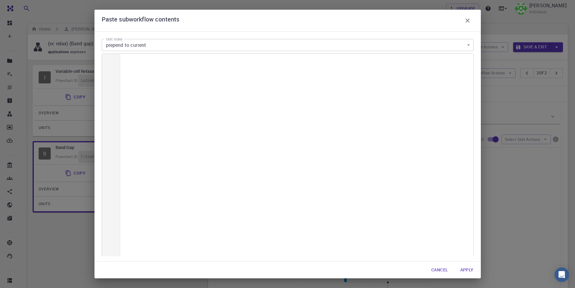
scroll to position [2193, 0]
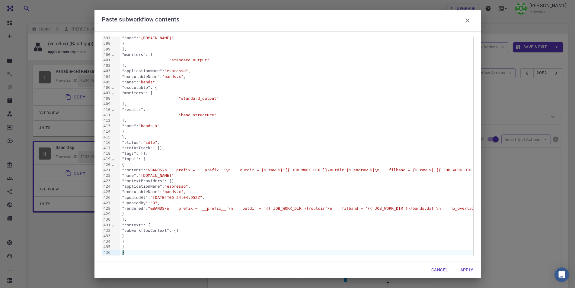
click at [464, 268] on button "Apply" at bounding box center [466, 269] width 23 height 12
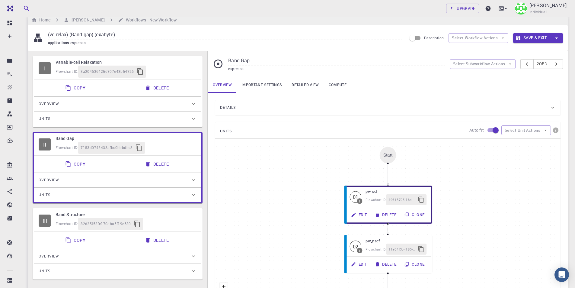
scroll to position [0, 0]
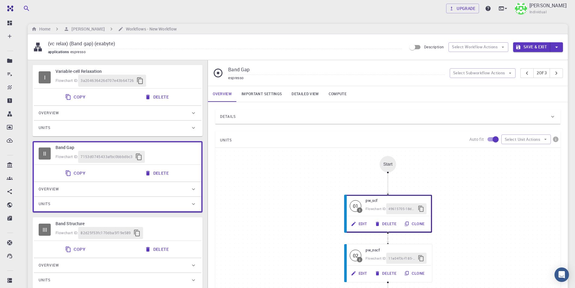
click at [92, 43] on input "(vc relax) (Band gap) (exabyte)" at bounding box center [225, 44] width 354 height 10
type input "(vc relax) (Band gap) (Band structure) (exabyte)"
click at [523, 46] on button "Save & Exit" at bounding box center [531, 47] width 37 height 10
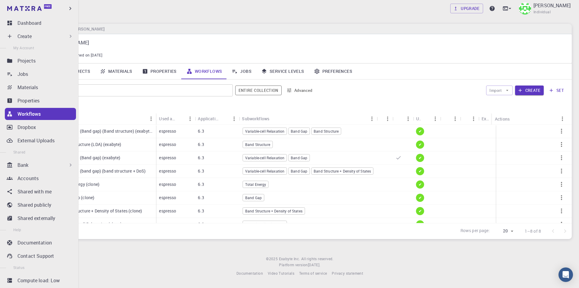
click at [33, 35] on div "Create" at bounding box center [46, 36] width 56 height 7
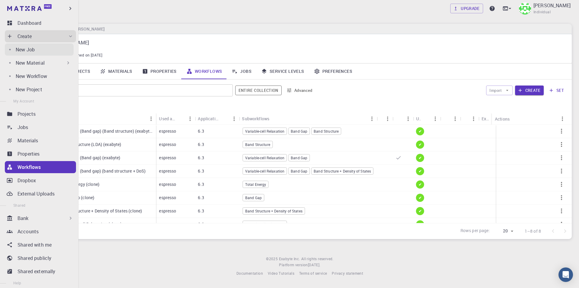
click at [33, 50] on p "New Job" at bounding box center [25, 49] width 19 height 7
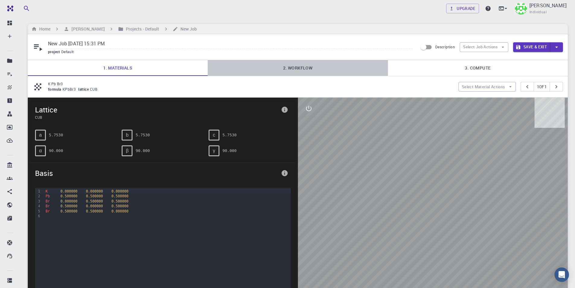
click at [304, 70] on link "2. Workflow" at bounding box center [298, 68] width 180 height 16
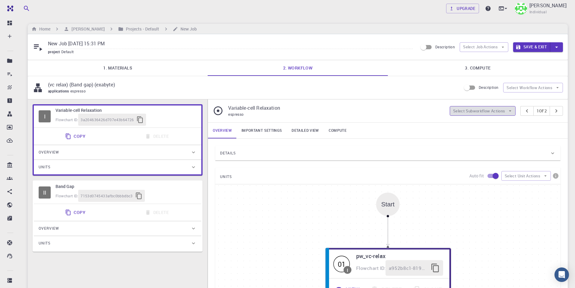
click at [495, 110] on button "Select Subworkflow Actions" at bounding box center [483, 111] width 66 height 10
click at [494, 43] on button "Select Job Actions" at bounding box center [484, 47] width 49 height 10
click at [497, 78] on span "Select workflow" at bounding box center [489, 78] width 28 height 6
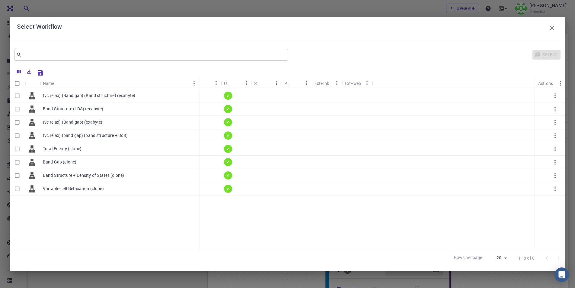
drag, startPoint x: 73, startPoint y: 81, endPoint x: 198, endPoint y: 80, distance: 124.3
click at [198, 80] on div "Name" at bounding box center [199, 83] width 6 height 12
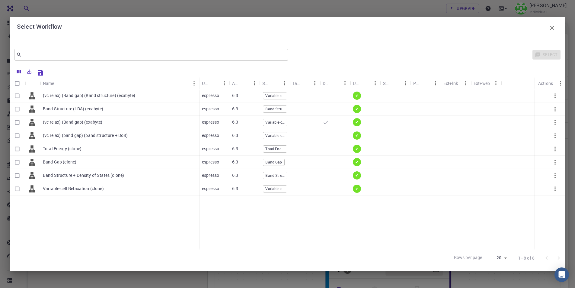
click at [44, 95] on p "(vc relax) (Band gap) (Band structure) (exabyte)" at bounding box center [89, 95] width 92 height 6
checkbox input "true"
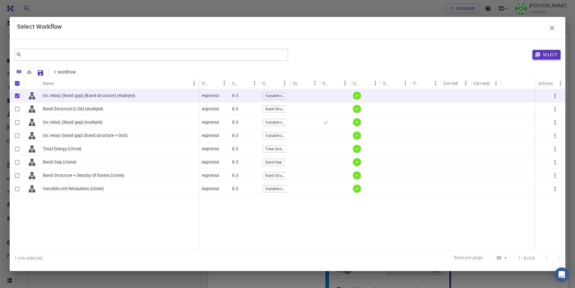
click at [540, 55] on icon "button" at bounding box center [537, 54] width 5 height 5
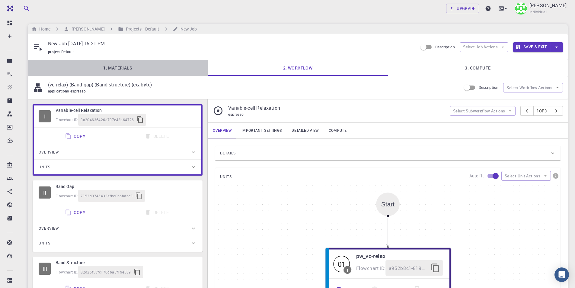
click at [148, 65] on link "1. Materials" at bounding box center [118, 68] width 180 height 16
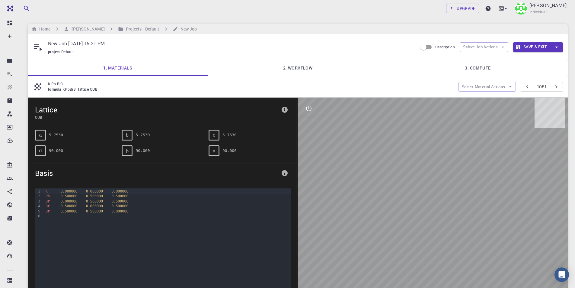
click at [296, 70] on link "2. Workflow" at bounding box center [298, 68] width 180 height 16
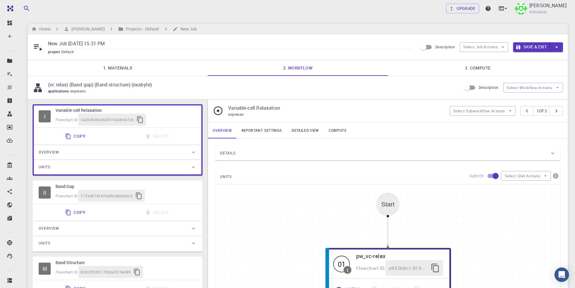
click at [481, 68] on link "3. Compute" at bounding box center [478, 68] width 180 height 16
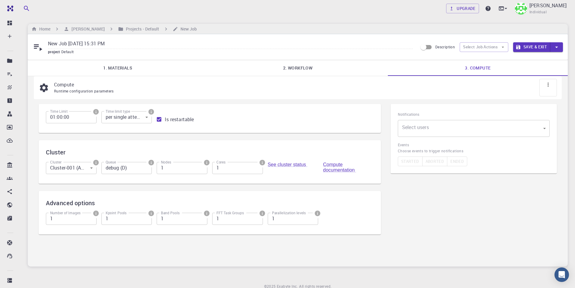
click at [448, 130] on body "Free Dashboard Create New Job New Material Create Material Upload File Import f…" at bounding box center [287, 156] width 575 height 313
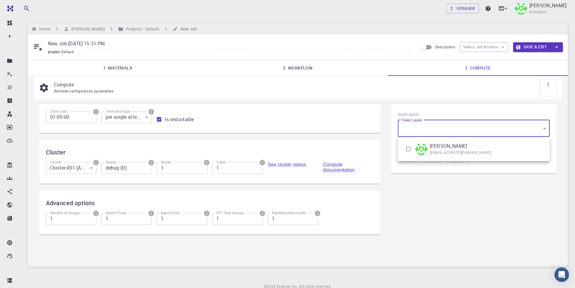
click at [407, 149] on input "checkbox" at bounding box center [408, 148] width 11 height 11
checkbox input "true"
type input "[object Object]"
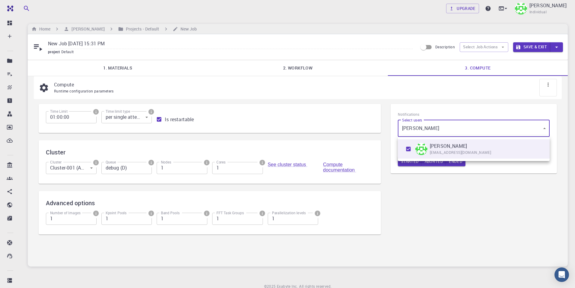
click at [407, 178] on div at bounding box center [287, 144] width 575 height 288
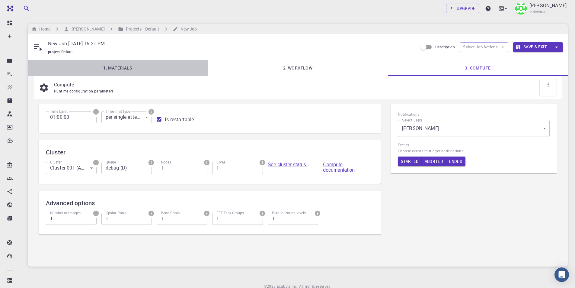
click at [105, 71] on link "1. Materials" at bounding box center [118, 68] width 180 height 16
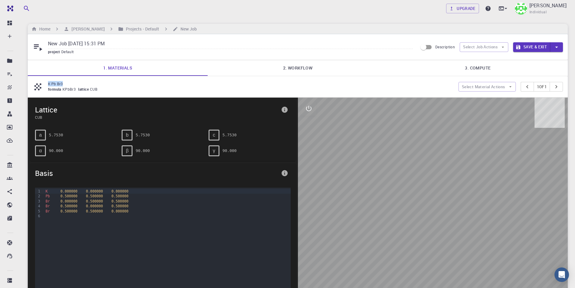
drag, startPoint x: 65, startPoint y: 84, endPoint x: 47, endPoint y: 83, distance: 18.1
click at [47, 83] on div "K Pb Br3 formula KPbBr3 lattice CUB" at bounding box center [246, 86] width 426 height 11
copy p "K Pb Br3"
drag, startPoint x: 129, startPoint y: 41, endPoint x: 22, endPoint y: 41, distance: 106.2
click at [22, 41] on div "Upgrade Taha Yusuf Individual Home Taha Yusuf Projects - Default New Job New Jo…" at bounding box center [298, 200] width 554 height 400
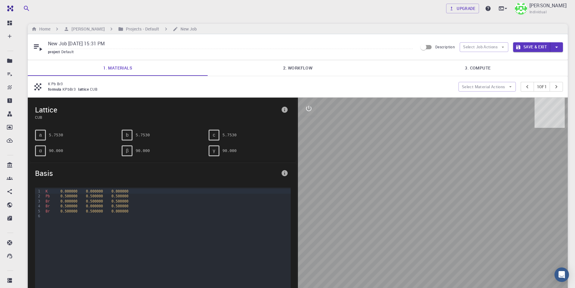
paste input "K Pb Br3"
click at [279, 69] on link "2. Workflow" at bounding box center [298, 68] width 180 height 16
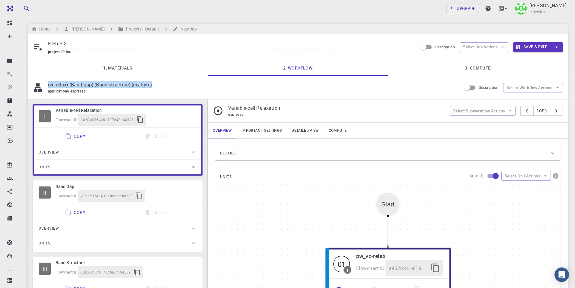
drag, startPoint x: 154, startPoint y: 84, endPoint x: 45, endPoint y: 84, distance: 108.6
click at [45, 84] on div "(vc relax) (Band gap) (Band structure) (exabyte) applications espresso" at bounding box center [247, 87] width 429 height 13
copy div "(vc relax) (Band gap) (Band structure) (exabyte)"
click at [106, 38] on div "K Pb Br3 project Default Description Select Job Actions Save & Exit" at bounding box center [298, 47] width 540 height 26
click at [100, 43] on input "K Pb Br3" at bounding box center [230, 44] width 365 height 10
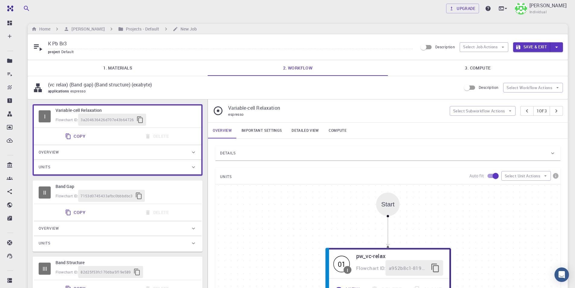
paste input "(vc relax) (Band gap) (Band structure) (exabyte)"
type input "K Pb Br3 (vc relax) (Band gap) (Band structure) (exabyte)"
click at [525, 45] on button "Save & Exit" at bounding box center [531, 47] width 37 height 10
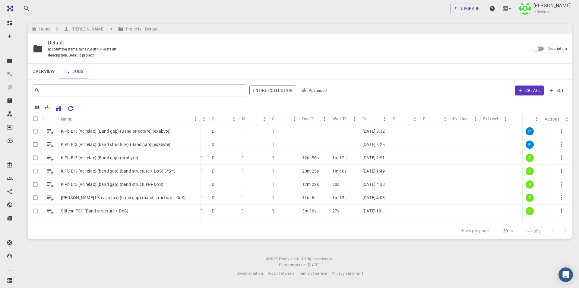
drag, startPoint x: 87, startPoint y: 117, endPoint x: 200, endPoint y: 119, distance: 112.6
click at [200, 119] on div "Name" at bounding box center [201, 119] width 6 height 12
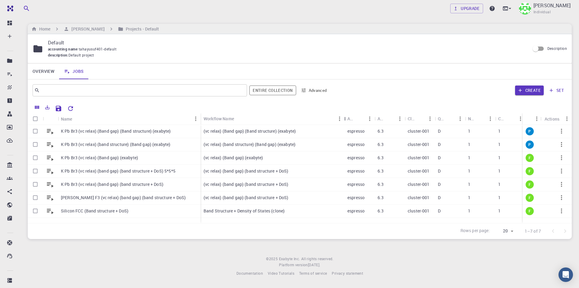
drag, startPoint x: 234, startPoint y: 117, endPoint x: 347, endPoint y: 114, distance: 113.8
click at [347, 114] on div "Workflow Name" at bounding box center [345, 119] width 6 height 12
click at [37, 144] on input "Select row" at bounding box center [35, 144] width 11 height 11
checkbox input "true"
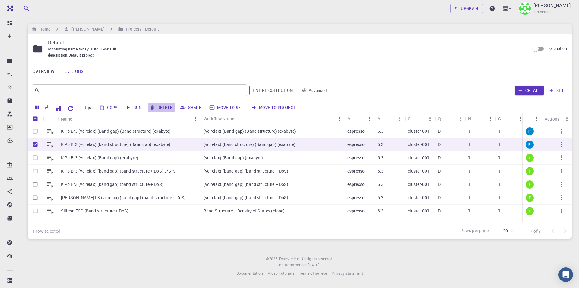
click at [161, 107] on button "Delete" at bounding box center [161, 108] width 27 height 10
checkbox input "false"
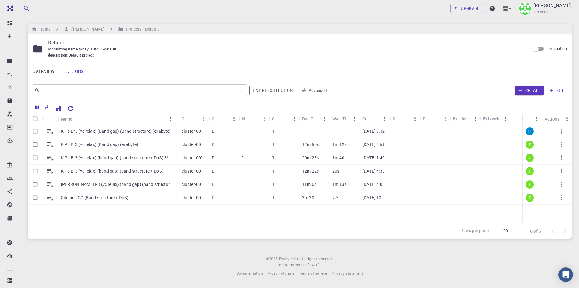
drag, startPoint x: 87, startPoint y: 115, endPoint x: 175, endPoint y: 121, distance: 87.7
click at [175, 121] on div "Name" at bounding box center [176, 119] width 6 height 12
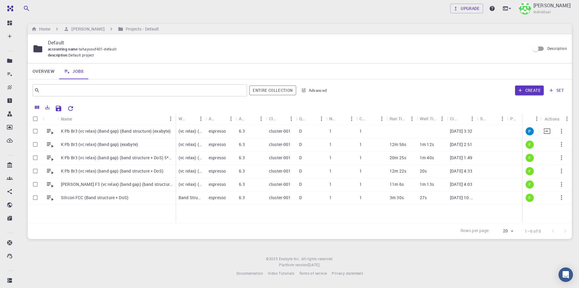
click at [37, 130] on input "Select row" at bounding box center [35, 130] width 11 height 11
checkbox input "true"
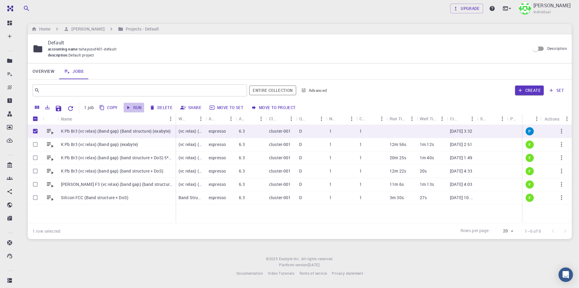
click at [139, 105] on button "Run" at bounding box center [134, 108] width 21 height 10
checkbox input "false"
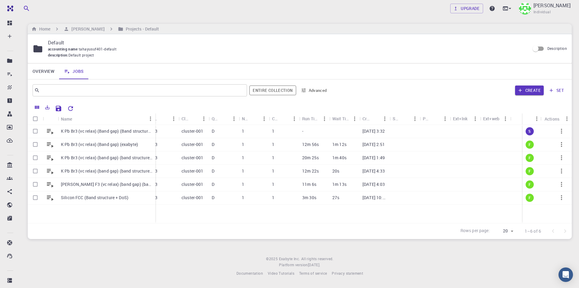
drag, startPoint x: 88, startPoint y: 114, endPoint x: 155, endPoint y: 114, distance: 67.3
click at [155, 114] on div "Name Workflow Name Application Application Version Cluster Queue Nodes Cores Ru…" at bounding box center [300, 119] width 544 height 12
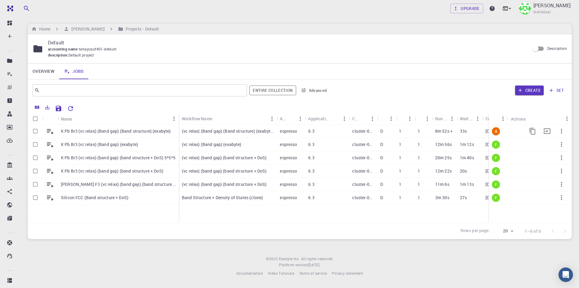
click at [158, 129] on p "K Pb Br3 (vc relax) (Band gap) (Band structure) (exabyte)" at bounding box center [116, 131] width 110 height 6
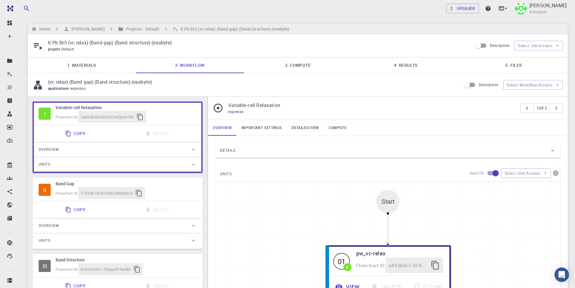
type input "/export/share/pseudo/k/lda/pz/gbrv/1.4/us/k_pz_gbrv_1.4.upf"
type input "/export/share/pseudo/pb/lda/pz/gbrv/1.0/us/pb_pz_gbrv_1.0.upf"
type input "/export/share/pseudo/br/lda/pz/gbrv/1.4/us/br_pz_gbrv_1.4.upf"
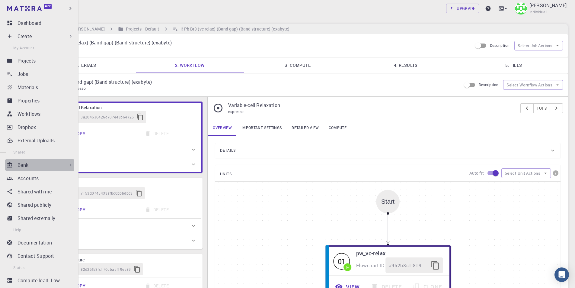
click at [36, 166] on div "Bank" at bounding box center [46, 164] width 56 height 7
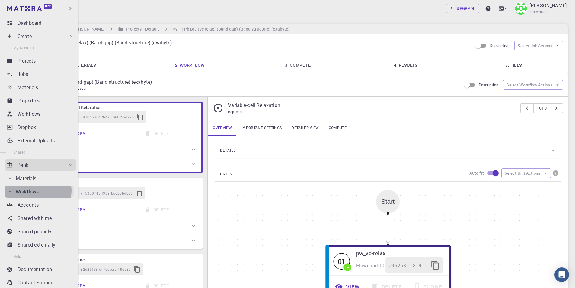
click at [36, 190] on p "Workflows" at bounding box center [27, 191] width 23 height 7
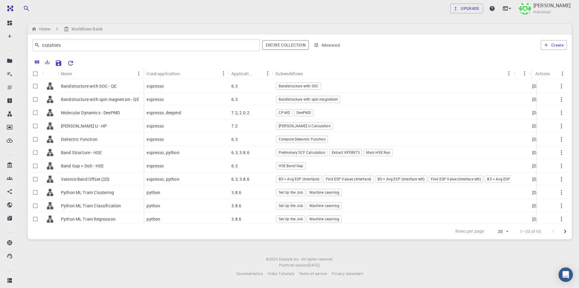
drag, startPoint x: 186, startPoint y: 73, endPoint x: 230, endPoint y: 78, distance: 43.7
click at [230, 78] on div "Used application" at bounding box center [229, 74] width 6 height 12
click at [122, 46] on input "curators" at bounding box center [144, 45] width 209 height 8
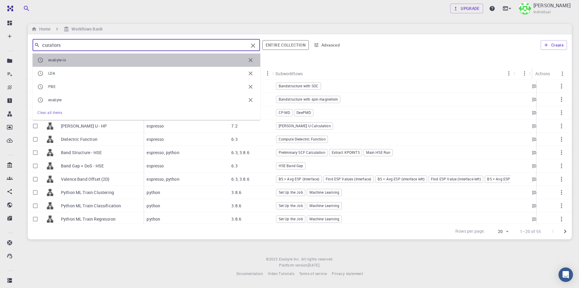
click at [111, 58] on span "exabyte-io" at bounding box center [147, 60] width 198 height 6
type input "exabyte-io"
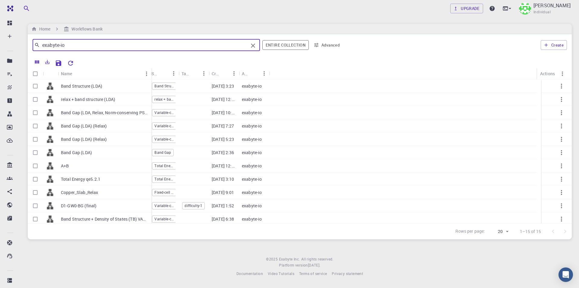
drag, startPoint x: 88, startPoint y: 71, endPoint x: 151, endPoint y: 73, distance: 63.4
click at [151, 73] on div "Name" at bounding box center [152, 74] width 6 height 12
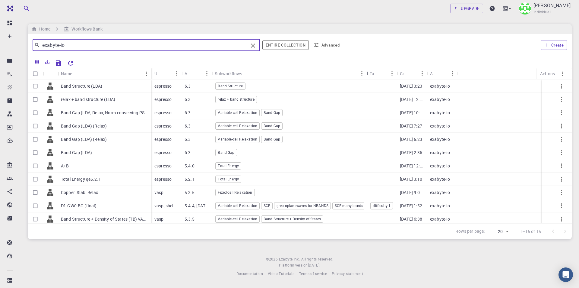
drag, startPoint x: 244, startPoint y: 72, endPoint x: 369, endPoint y: 75, distance: 125.0
click at [369, 75] on div "Subworkflows" at bounding box center [368, 74] width 6 height 12
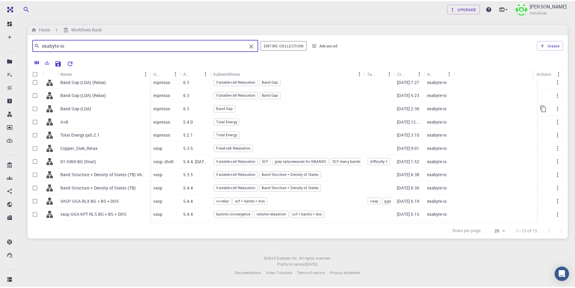
scroll to position [56, 0]
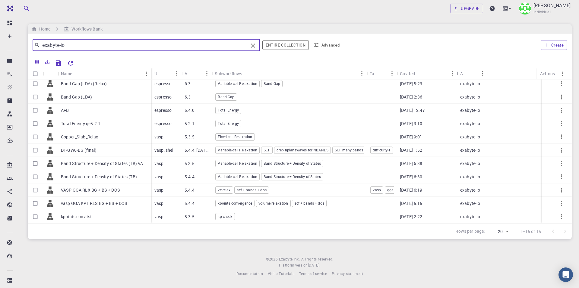
drag, startPoint x: 429, startPoint y: 74, endPoint x: 459, endPoint y: 74, distance: 29.6
click at [459, 74] on div "Created" at bounding box center [458, 74] width 6 height 12
drag, startPoint x: 151, startPoint y: 68, endPoint x: 173, endPoint y: 77, distance: 23.3
click at [173, 77] on div "Name" at bounding box center [174, 74] width 6 height 12
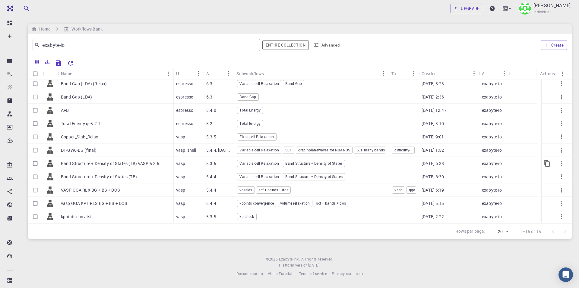
click at [306, 164] on span "Band Structure + Density of States" at bounding box center [314, 163] width 62 height 5
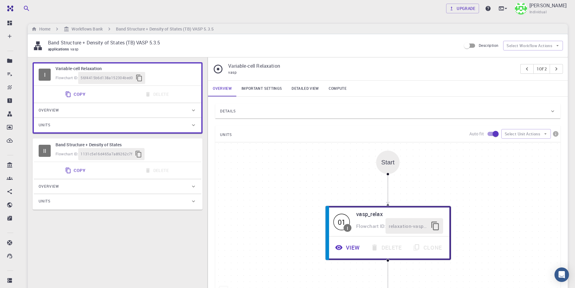
click at [274, 87] on link "Important settings" at bounding box center [262, 89] width 50 height 16
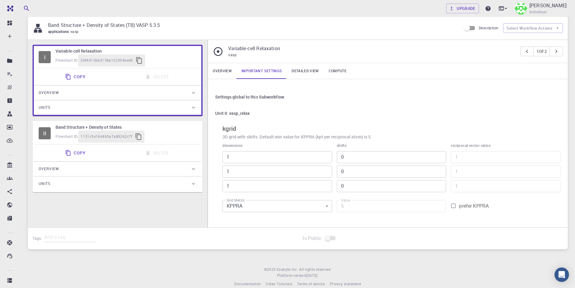
scroll to position [26, 0]
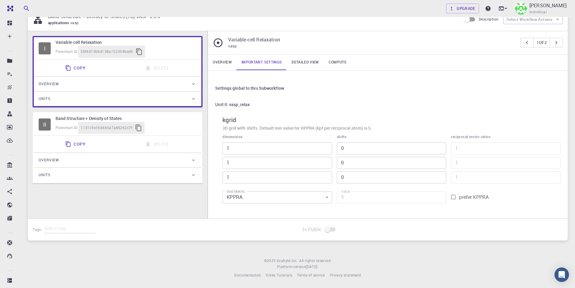
click at [305, 61] on link "Detailed view" at bounding box center [305, 62] width 37 height 16
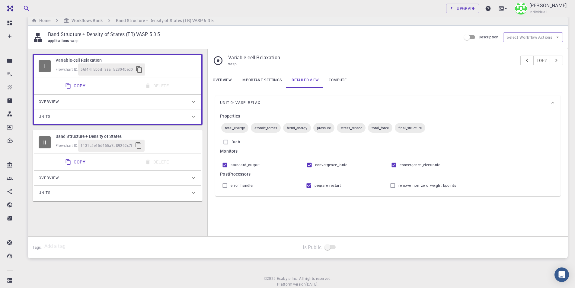
scroll to position [0, 0]
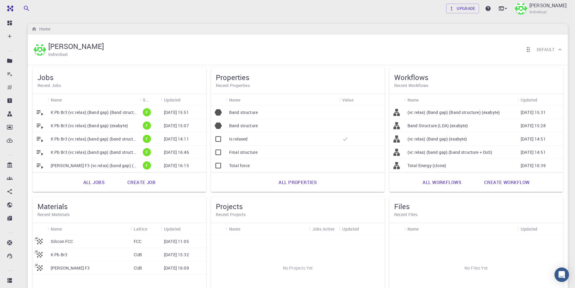
click at [98, 111] on p "K Pb Br3 (vc relax) (Band gap) (Band structure) (exabyte)" at bounding box center [94, 112] width 86 height 6
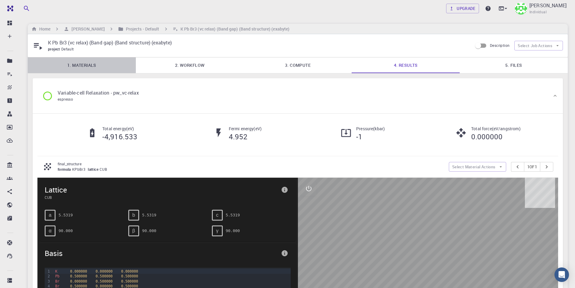
click at [92, 65] on link "1. Materials" at bounding box center [82, 65] width 108 height 16
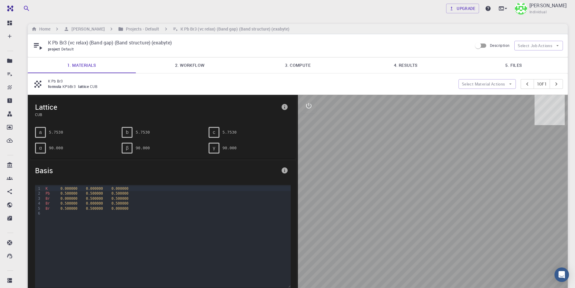
click at [405, 66] on link "4. Results" at bounding box center [406, 65] width 108 height 16
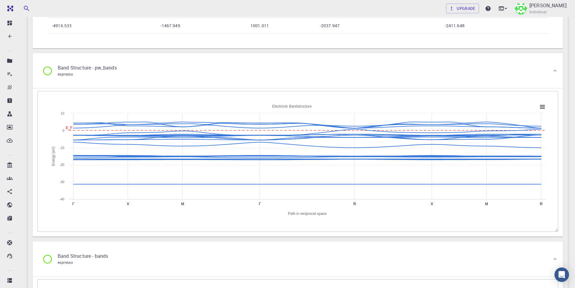
scroll to position [1177, 0]
